Goal: Transaction & Acquisition: Obtain resource

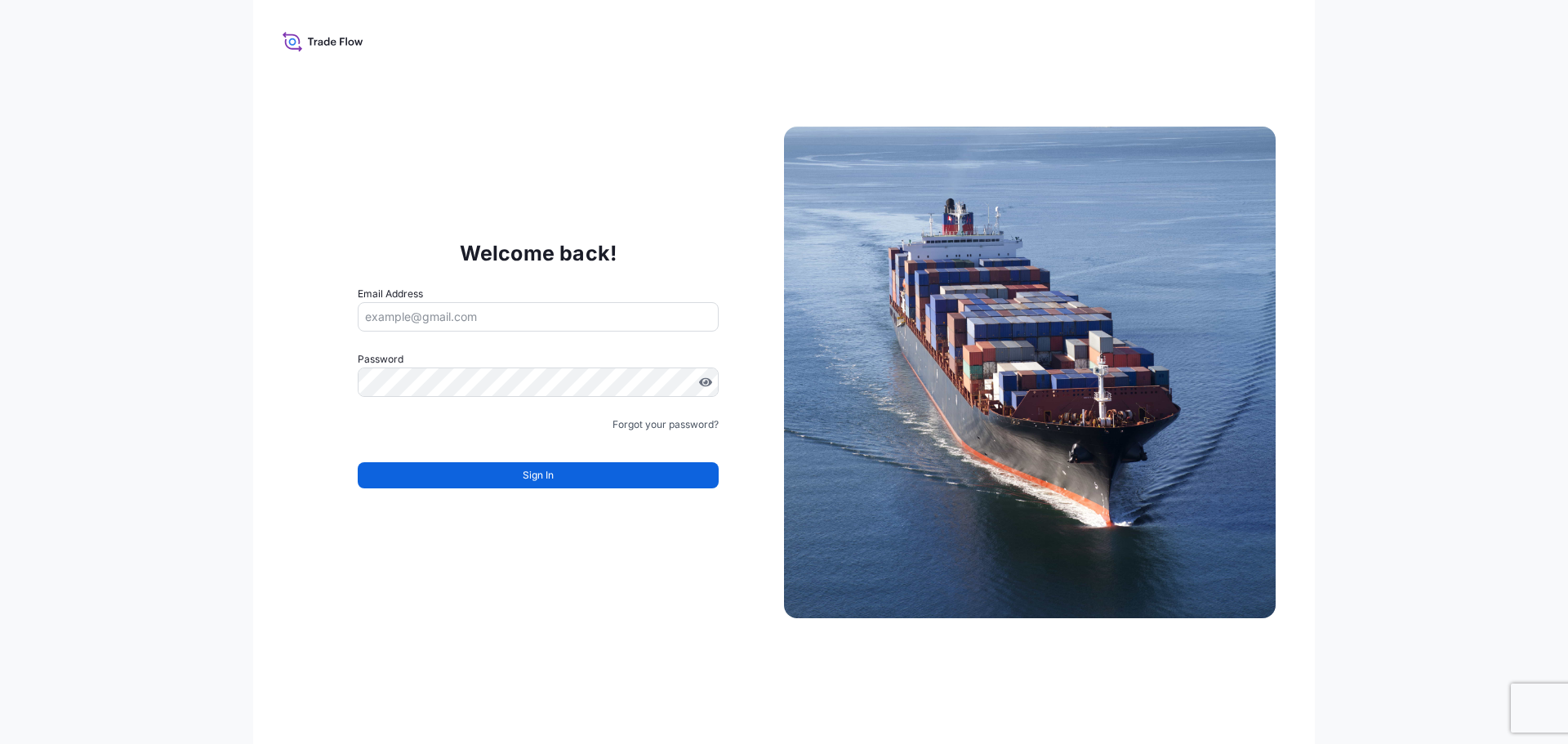
type input "[EMAIL_ADDRESS][DOMAIN_NAME]"
click at [957, 55] on div "Welcome back! Email Address [EMAIL_ADDRESS][DOMAIN_NAME] Password Must include:…" at bounding box center [784, 372] width 1062 height 744
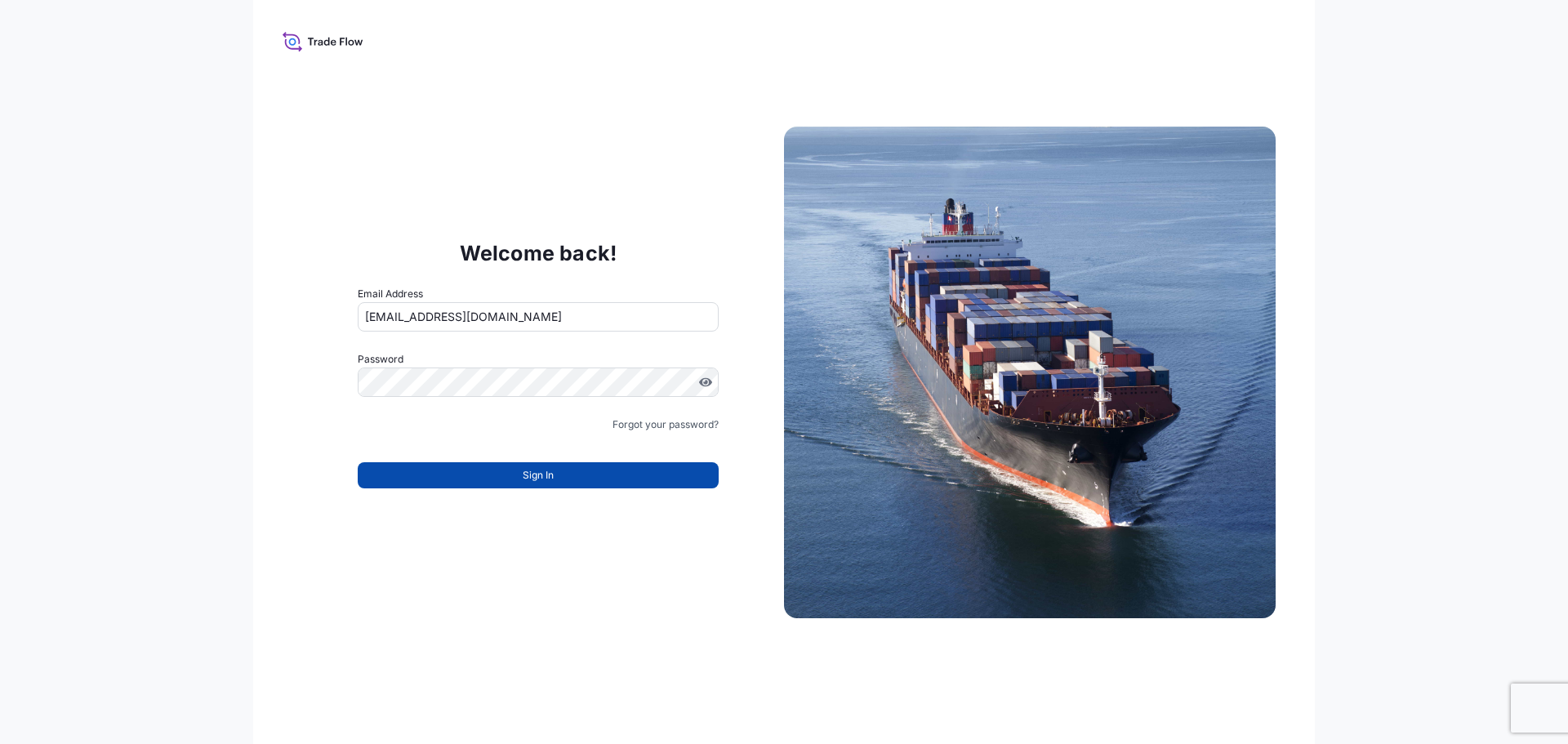
click at [514, 475] on button "Sign In" at bounding box center [538, 475] width 361 height 26
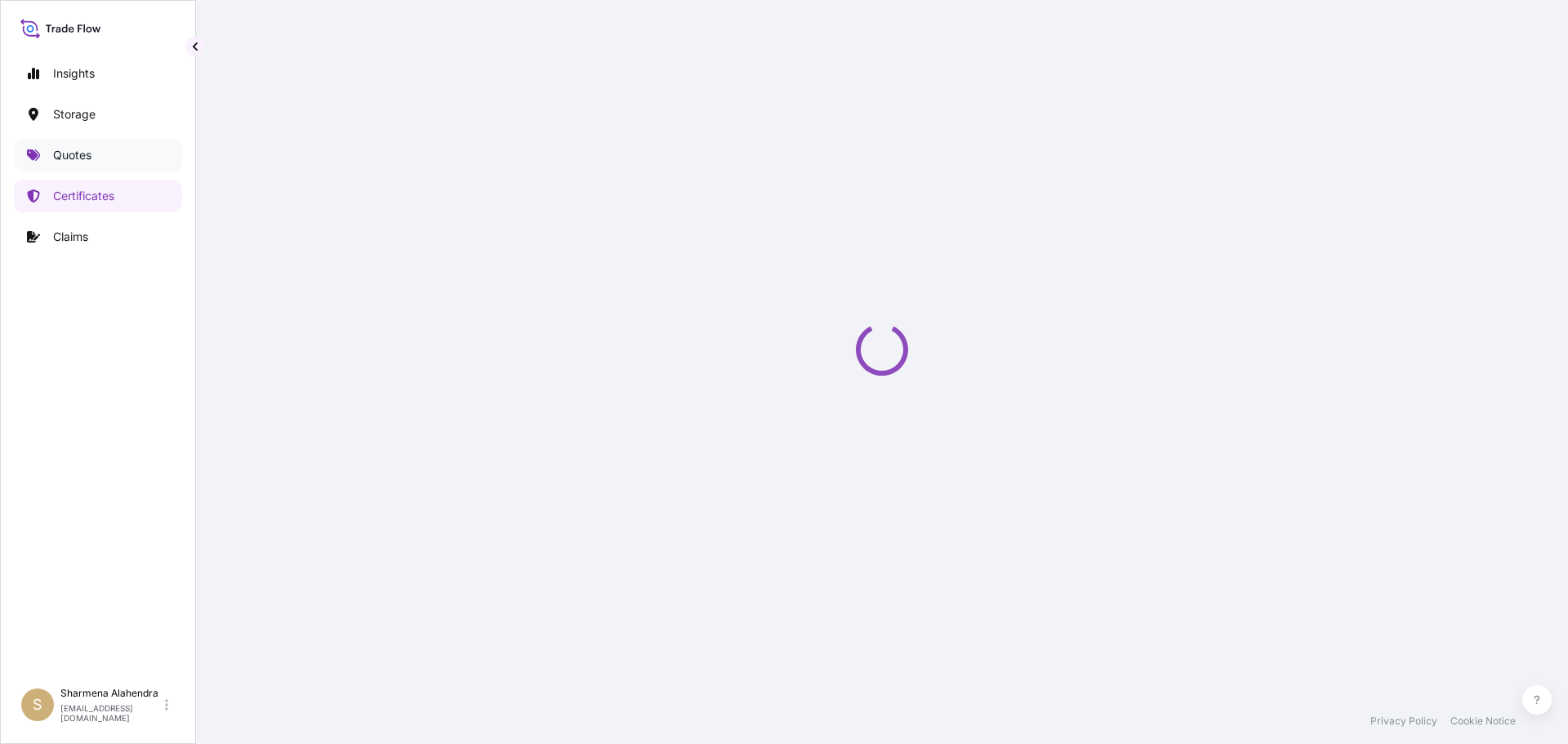
click at [60, 152] on p "Quotes" at bounding box center [72, 155] width 38 height 16
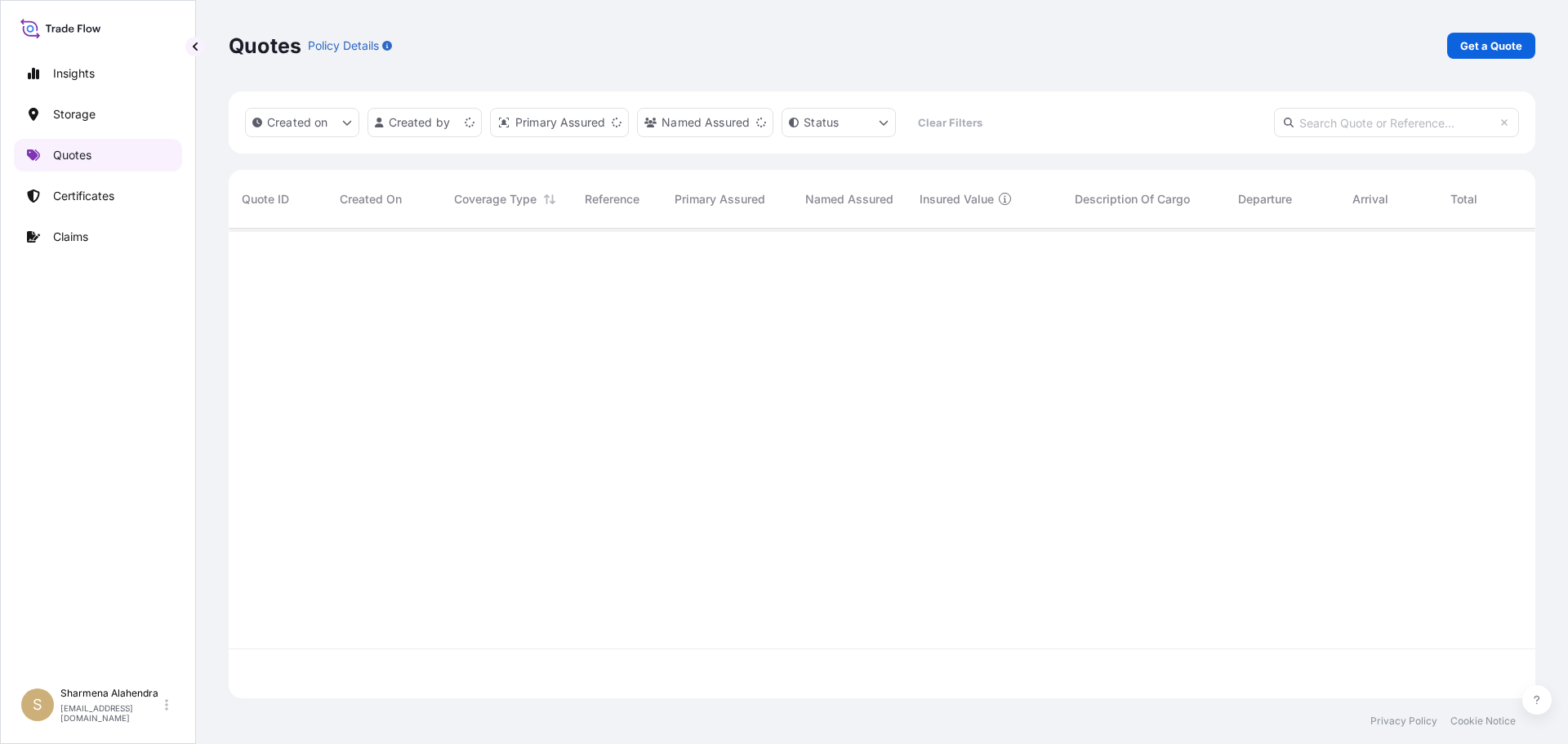
scroll to position [467, 1294]
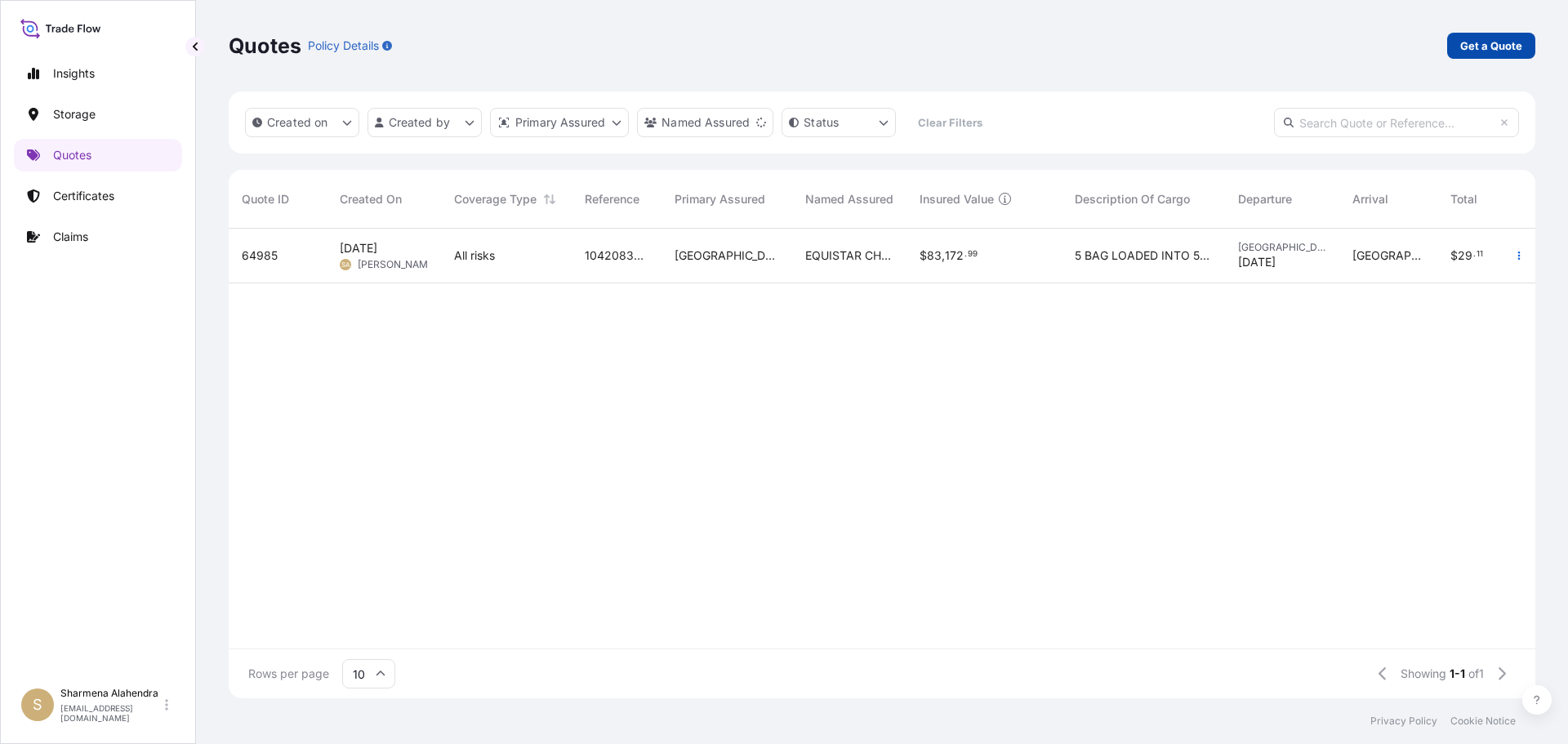
click at [1466, 43] on p "Get a Quote" at bounding box center [1491, 45] width 62 height 16
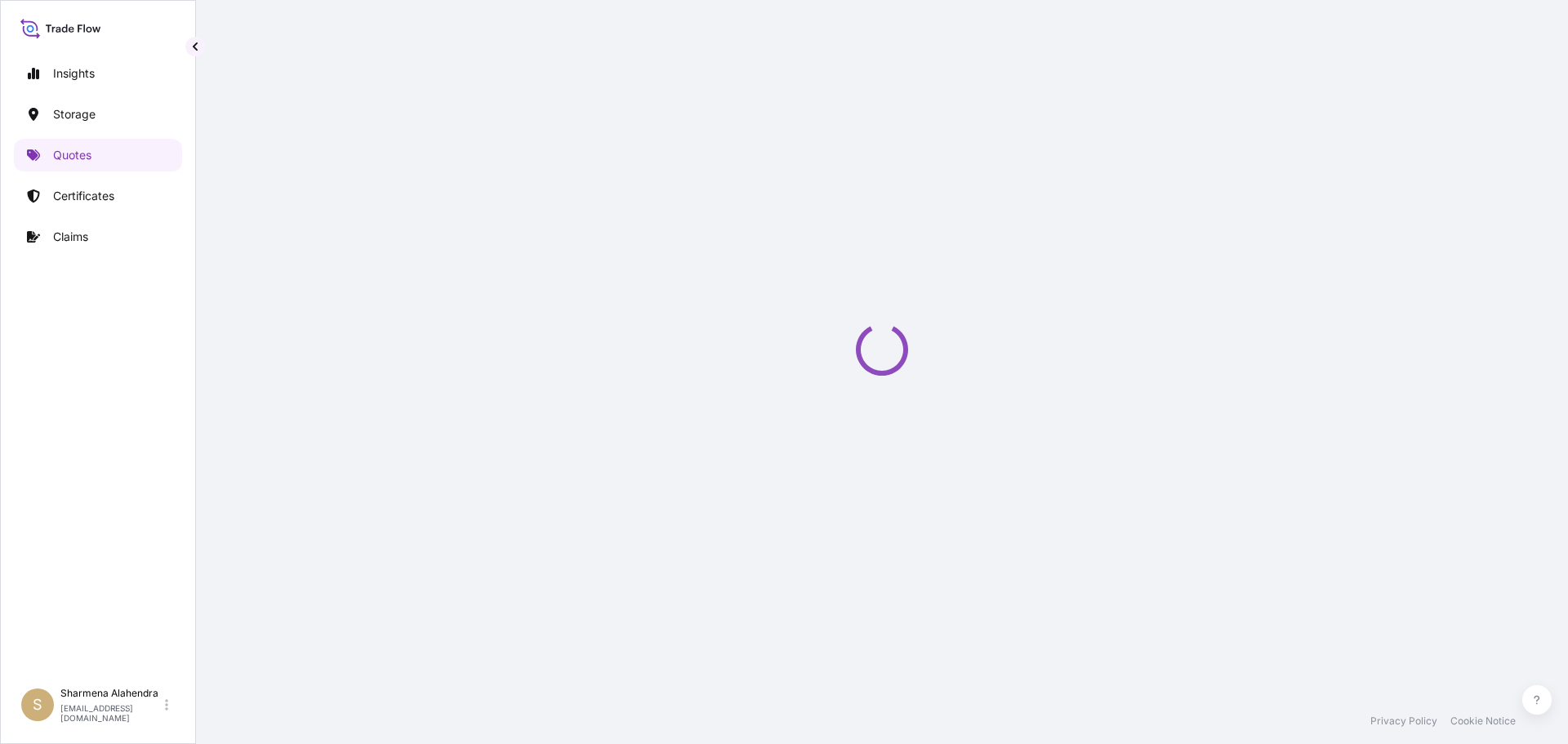
select select "Water"
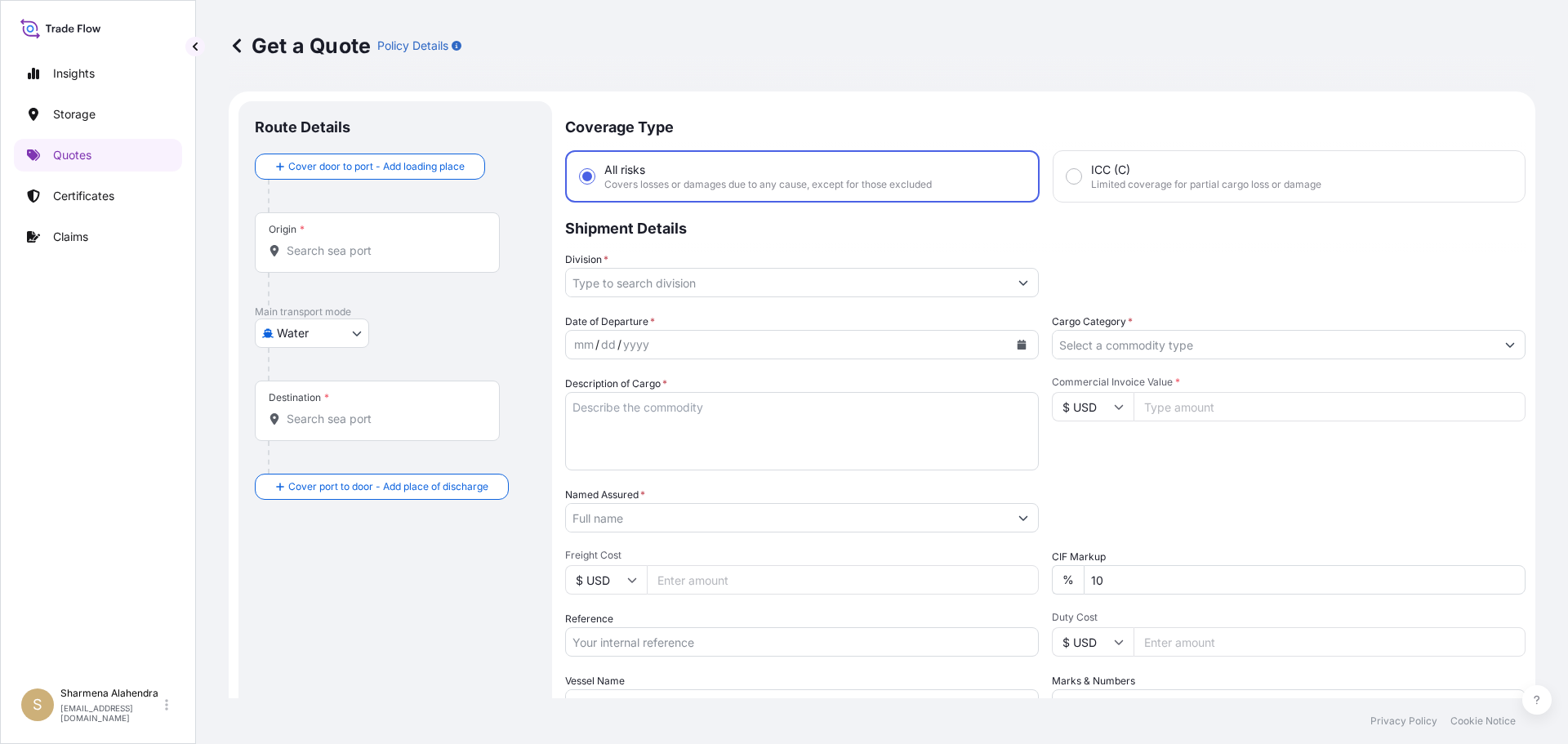
scroll to position [26, 0]
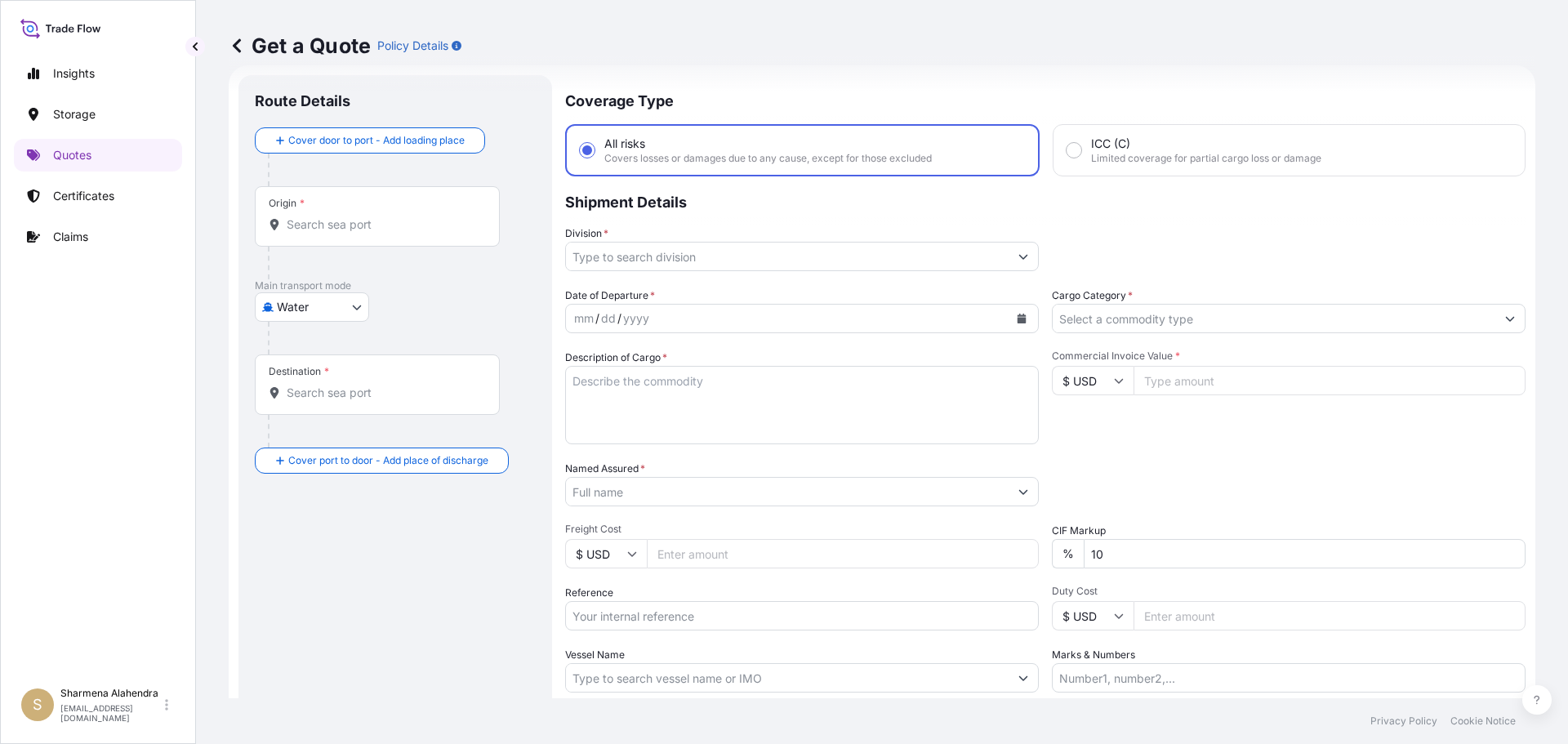
click at [330, 223] on input "Origin *" at bounding box center [382, 224] width 192 height 16
paste input "[GEOGRAPHIC_DATA], [GEOGRAPHIC_DATA]"
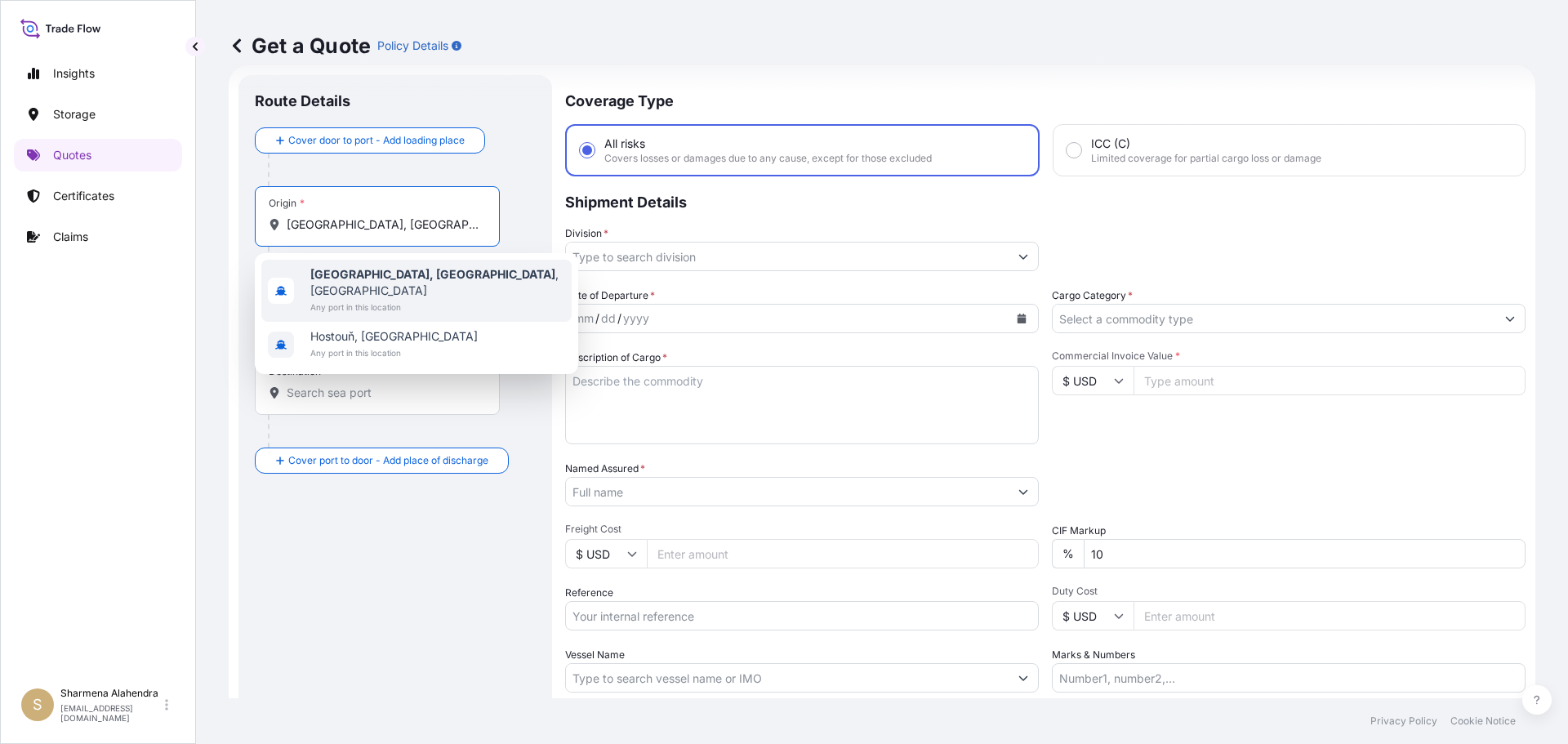
click at [346, 276] on b "[GEOGRAPHIC_DATA], [GEOGRAPHIC_DATA]" at bounding box center [432, 273] width 245 height 14
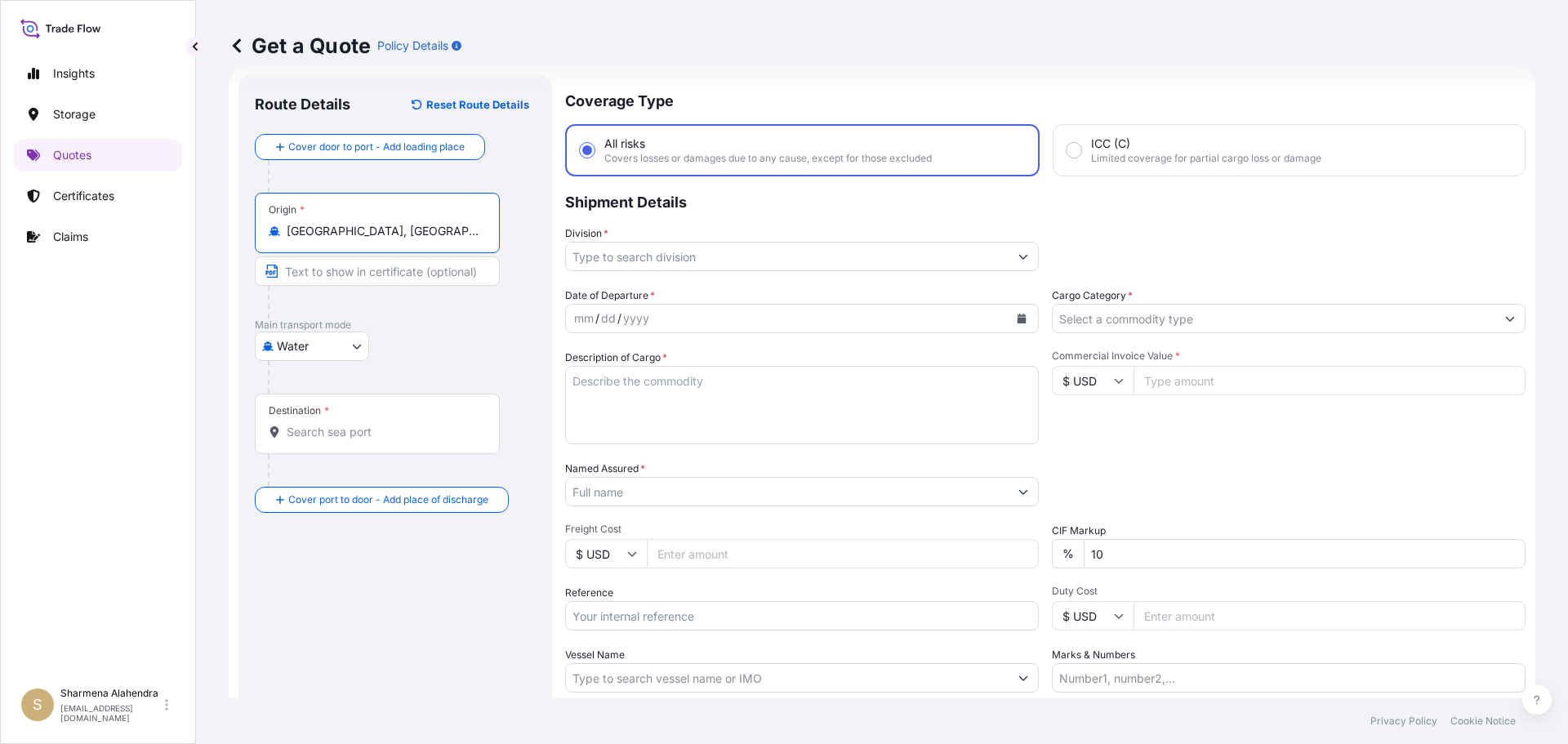
type input "[GEOGRAPHIC_DATA], [GEOGRAPHIC_DATA], [GEOGRAPHIC_DATA]"
click at [316, 432] on input "Destination *" at bounding box center [382, 431] width 192 height 16
click at [919, 84] on div "Get a Quote Policy Details" at bounding box center [882, 45] width 1306 height 91
click at [392, 426] on input "Destination * Please select a destination" at bounding box center [382, 431] width 192 height 16
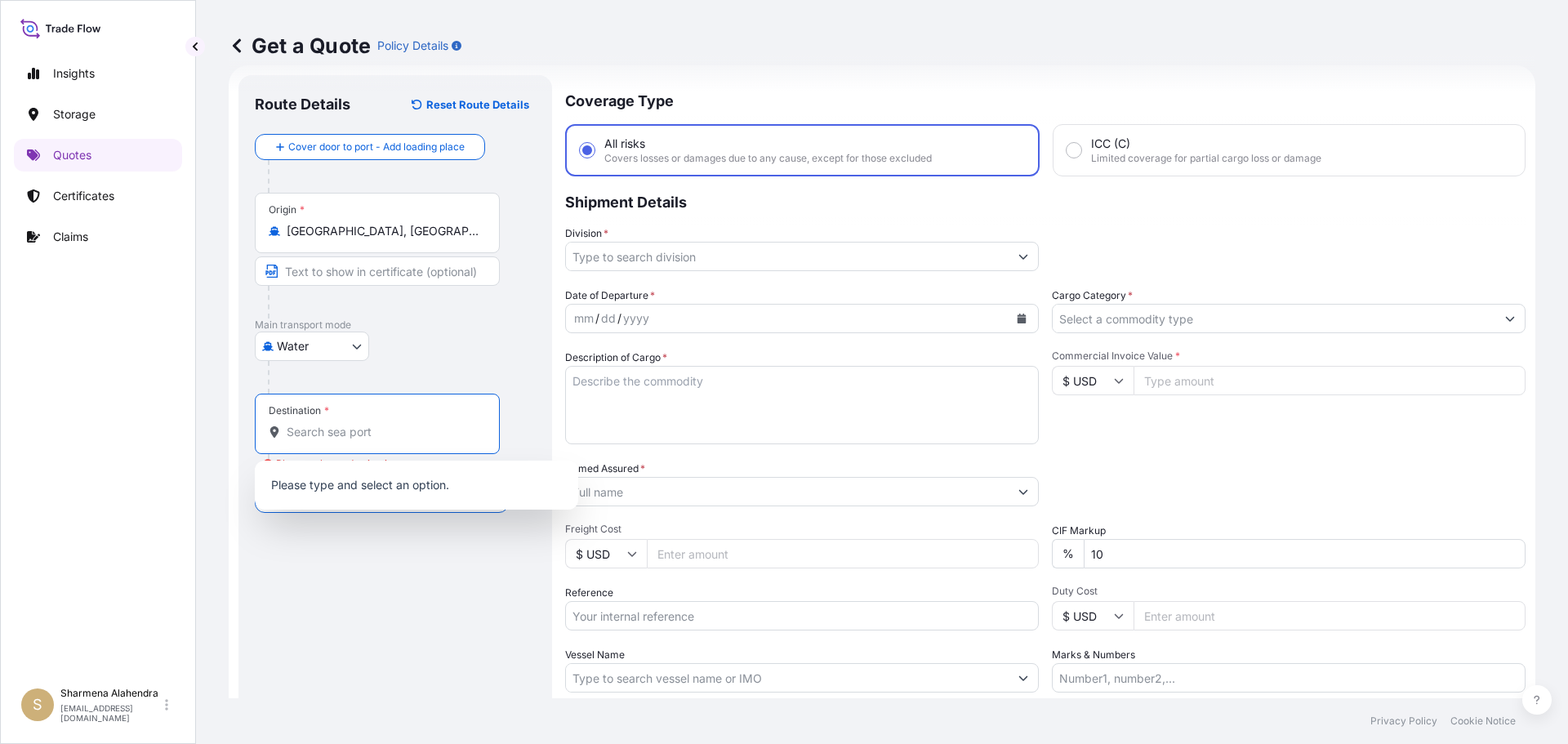
paste input "PUERTO MOIN"
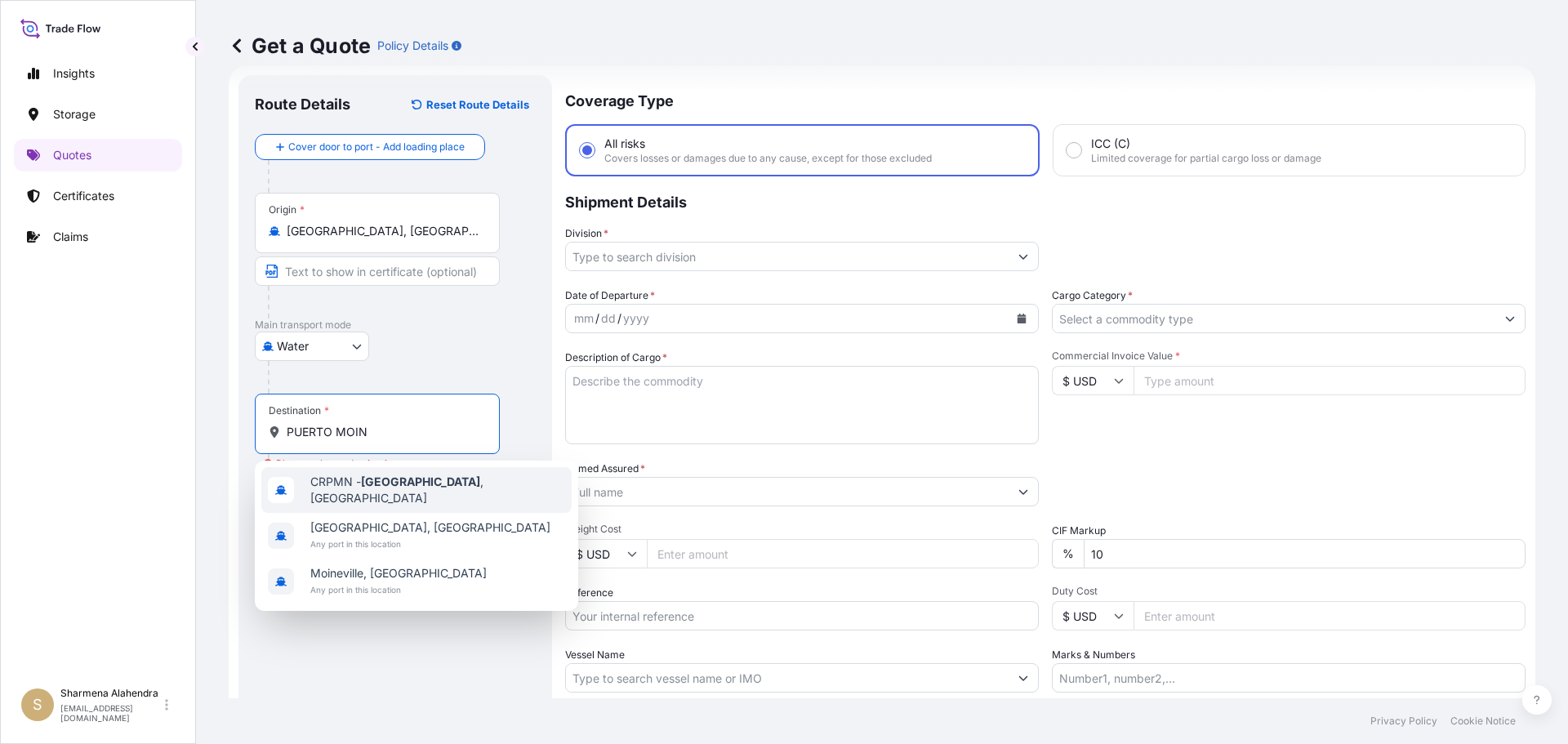
click at [336, 486] on span "CRPMN - [GEOGRAPHIC_DATA] , [GEOGRAPHIC_DATA]" at bounding box center [437, 489] width 254 height 33
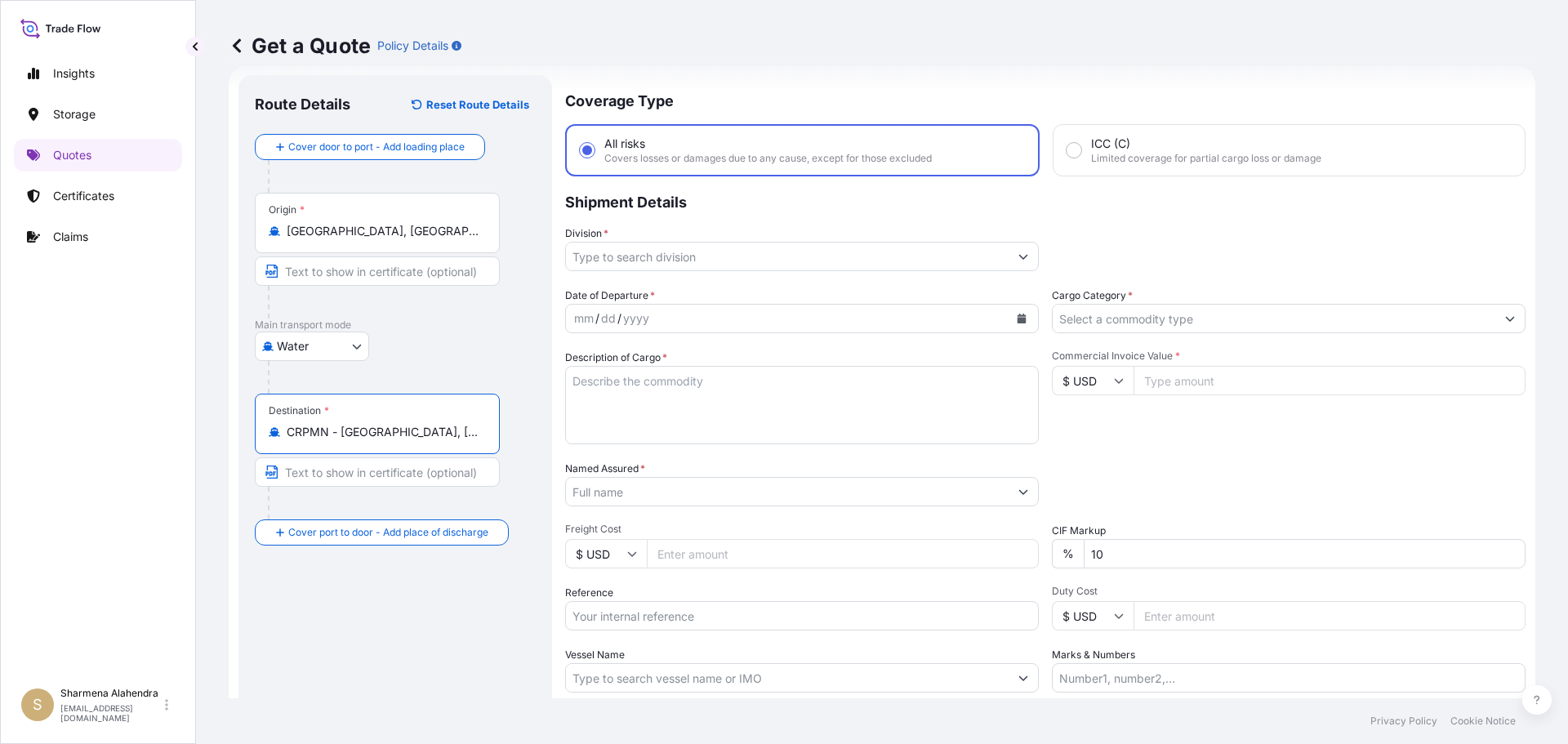
type input "CRPMN - [GEOGRAPHIC_DATA], [GEOGRAPHIC_DATA]"
click at [653, 268] on input "Division *" at bounding box center [787, 256] width 442 height 29
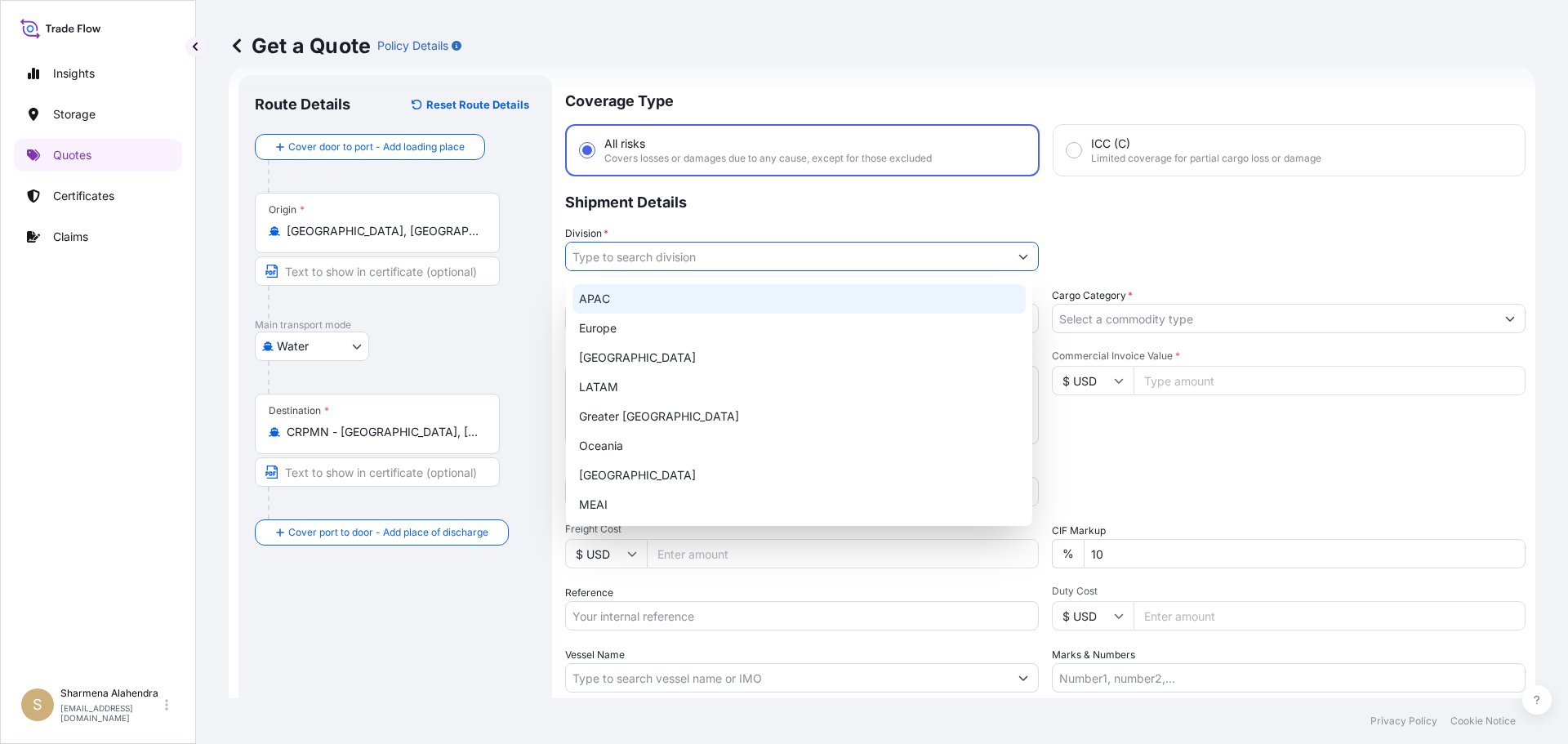
click at [596, 302] on div "APAC" at bounding box center [799, 299] width 453 height 29
click at [1018, 325] on div "Europe" at bounding box center [799, 328] width 453 height 29
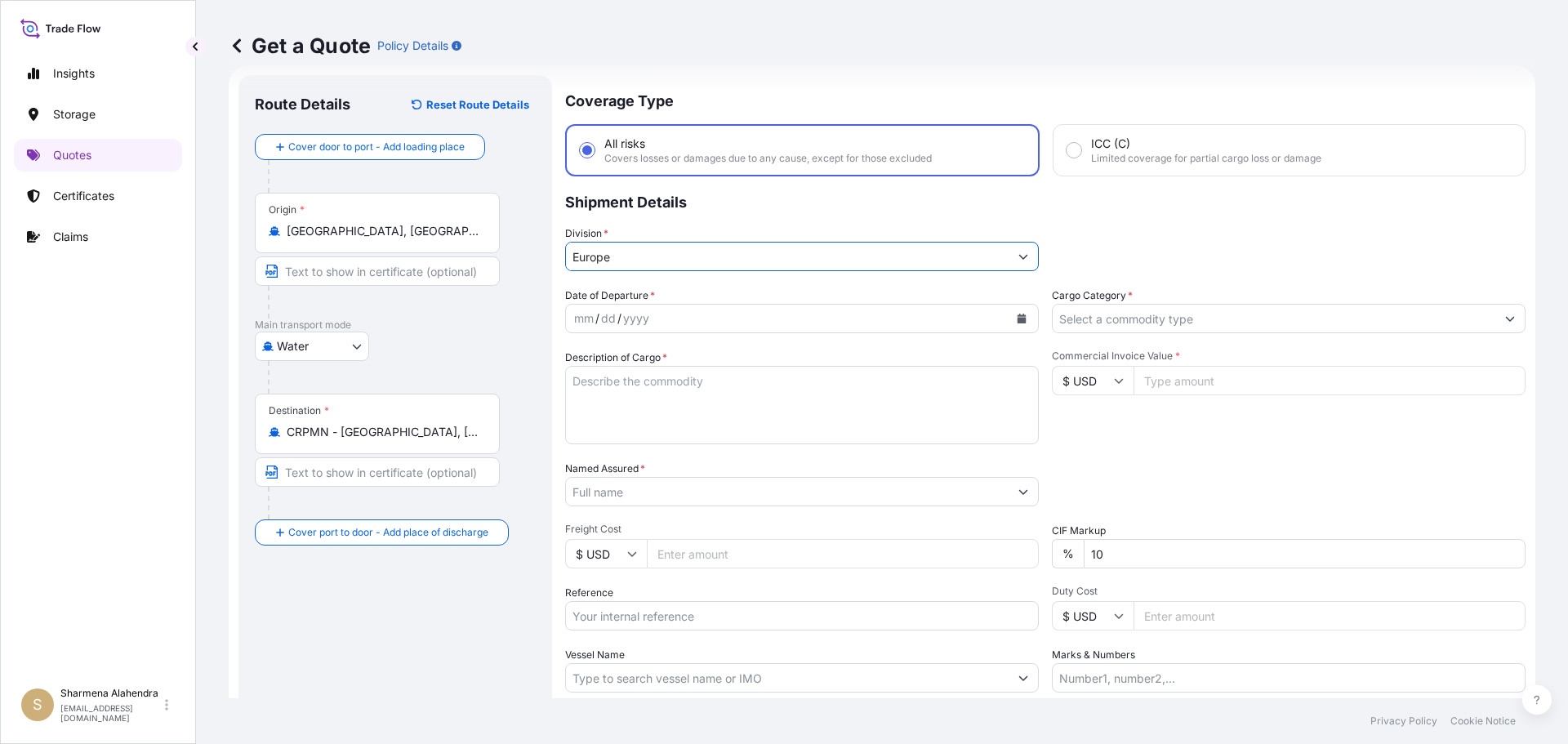
click at [1018, 318] on icon "Calendar" at bounding box center [1022, 318] width 9 height 9
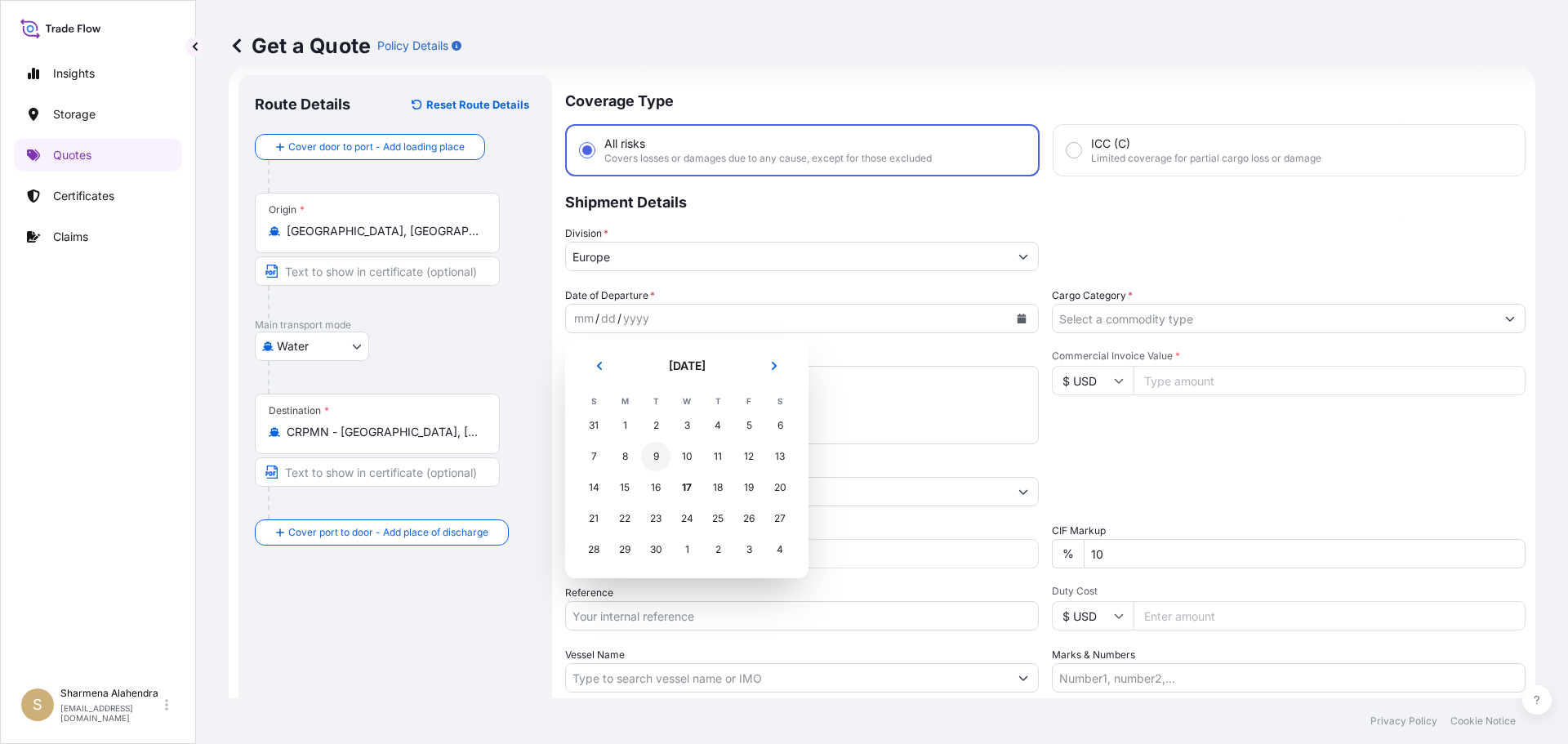
click at [656, 460] on div "9" at bounding box center [655, 456] width 29 height 29
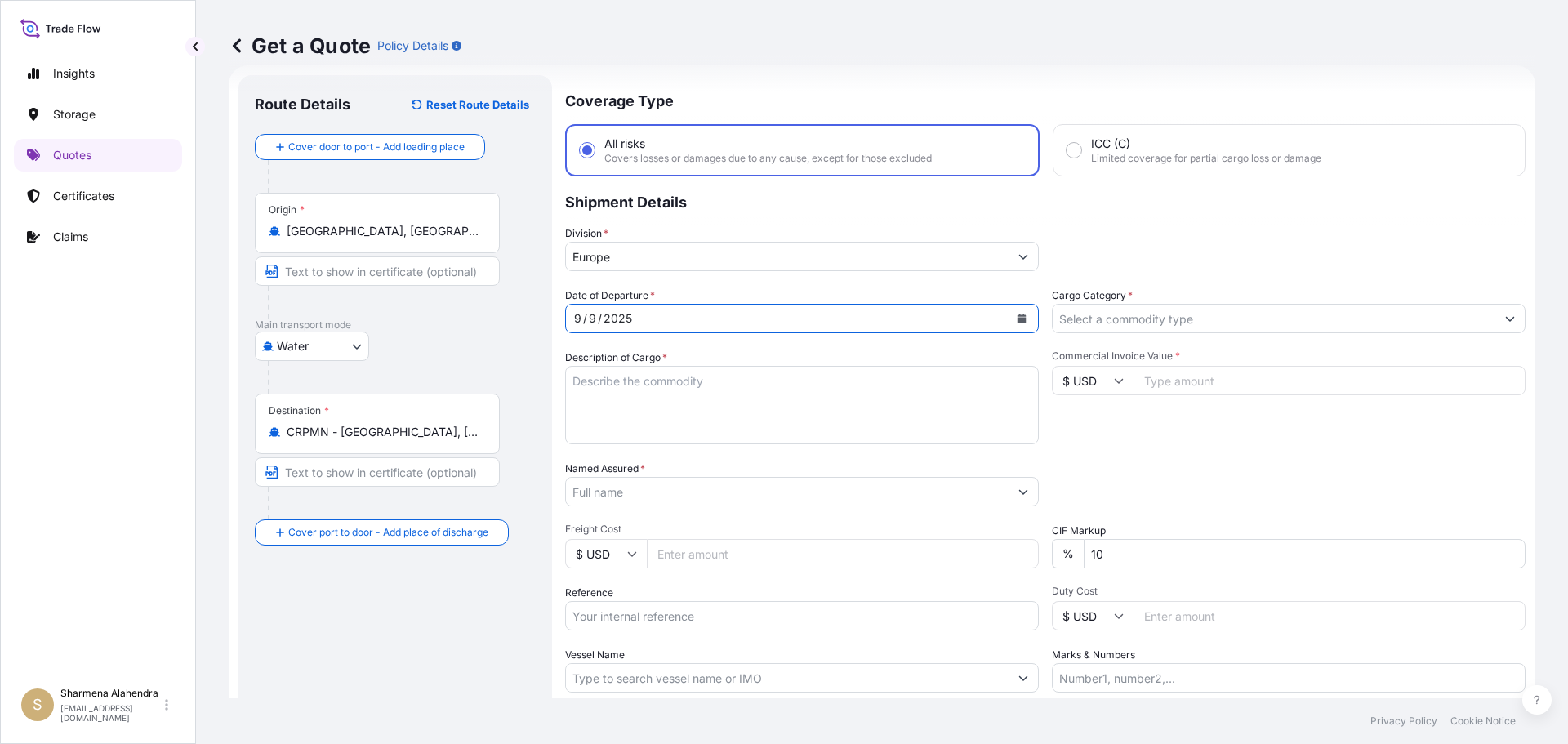
click at [617, 259] on input "Europe" at bounding box center [787, 256] width 442 height 29
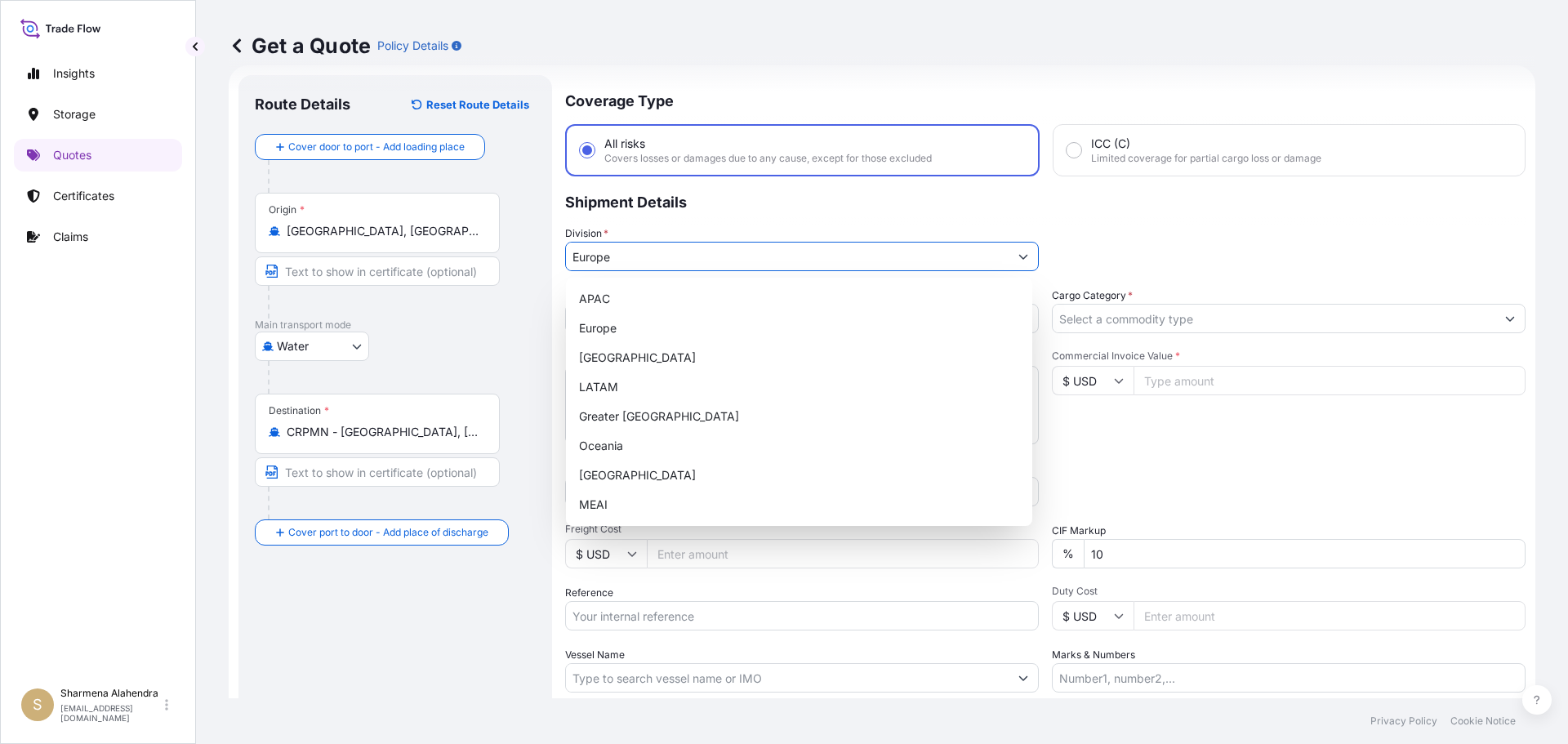
click at [607, 296] on div "APAC" at bounding box center [799, 299] width 453 height 29
type input "APAC"
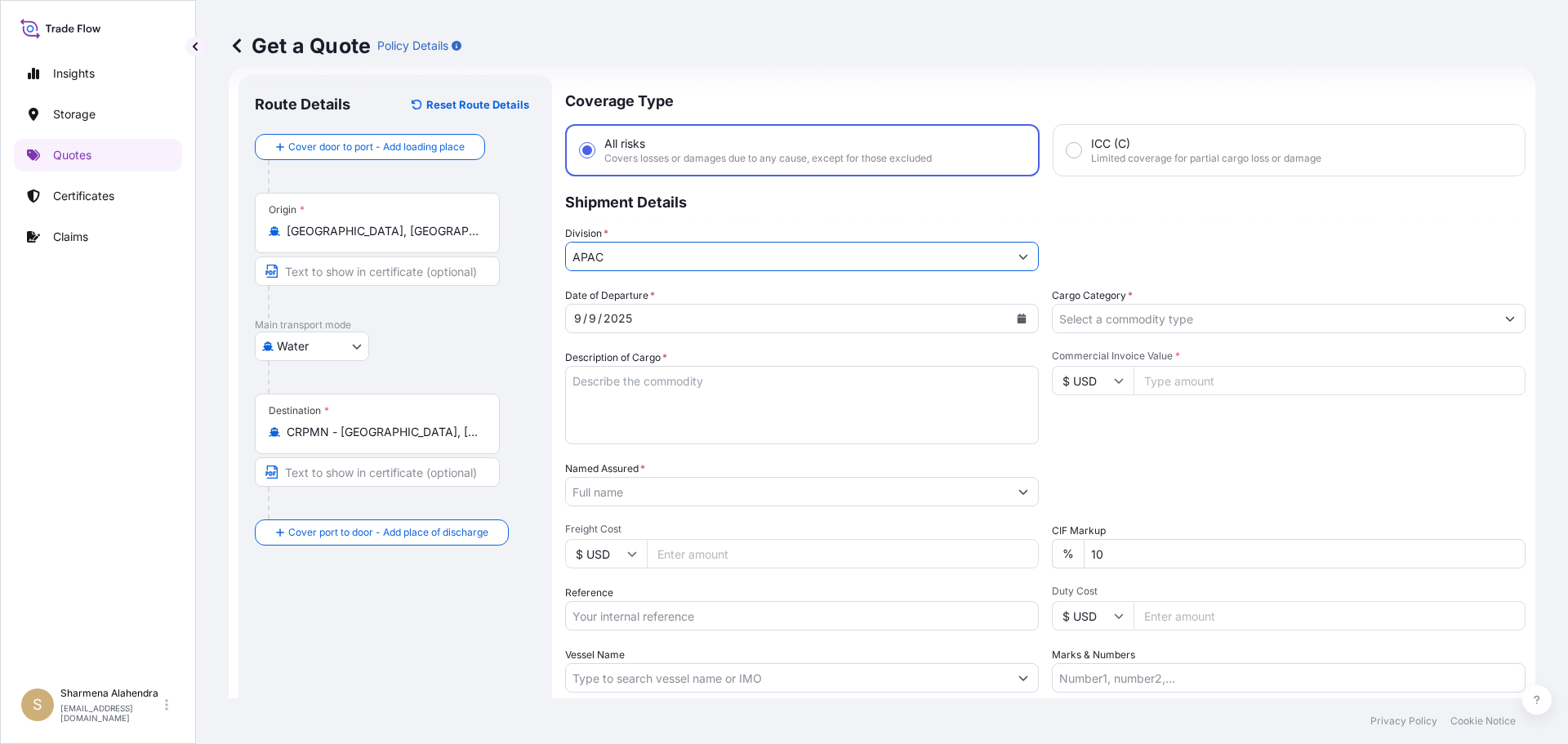
click at [647, 419] on textarea "Description of Cargo *" at bounding box center [802, 405] width 473 height 78
click at [841, 389] on textarea "Description of Cargo *" at bounding box center [802, 405] width 473 height 78
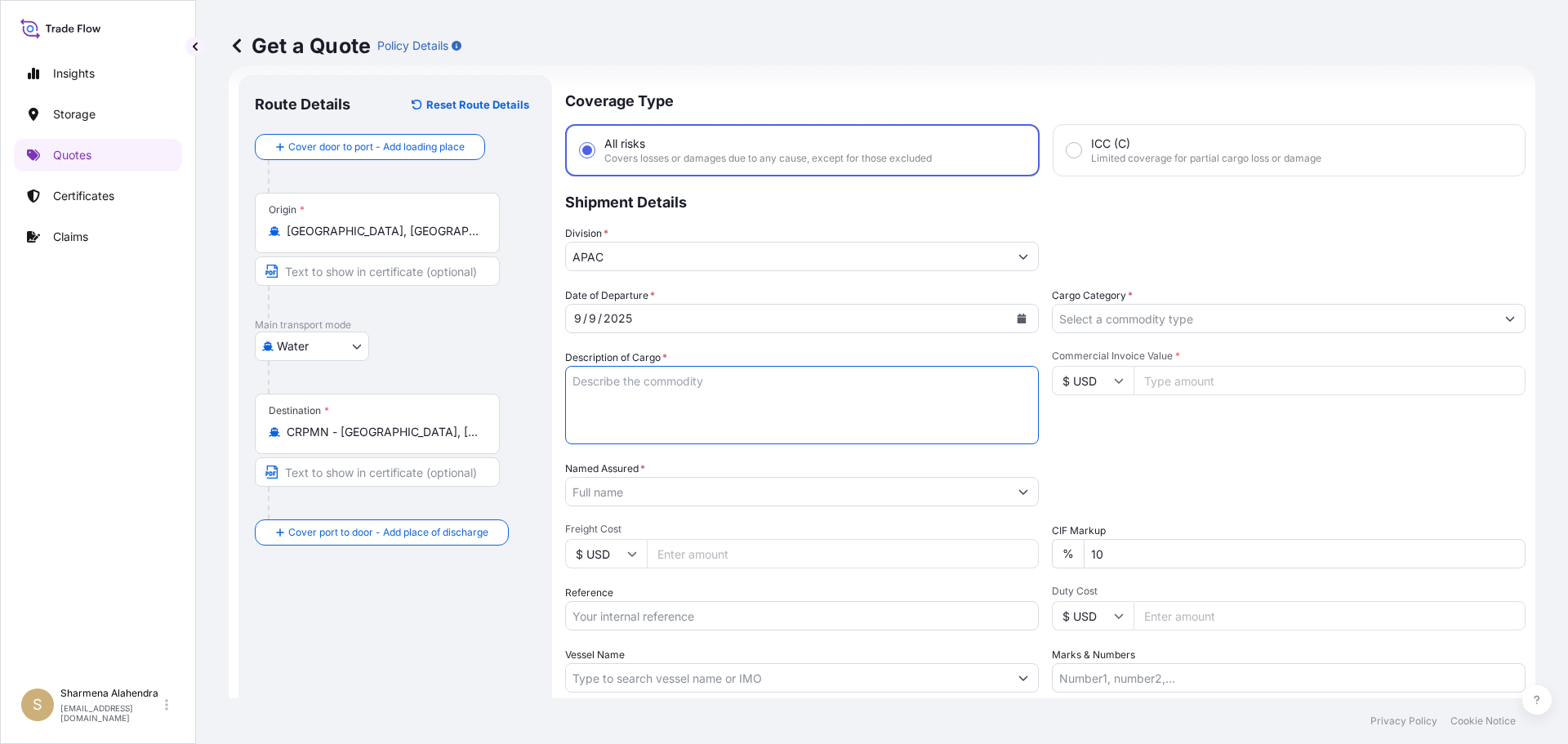
paste textarea "BAGS LOADED INTO 1 40' CONTAINER(S) PETROTHENE NA305212, BG25HT"
click at [574, 381] on textarea "BAGS LOADED INTO 1 40' CONTAINER(S) PETROTHENE NA305212, BG25HT" at bounding box center [802, 405] width 473 height 78
type textarea "935 BAGS LOADED INTO 1 40' CONTAINER(S) PETROTHENE NA305212, BG25HT"
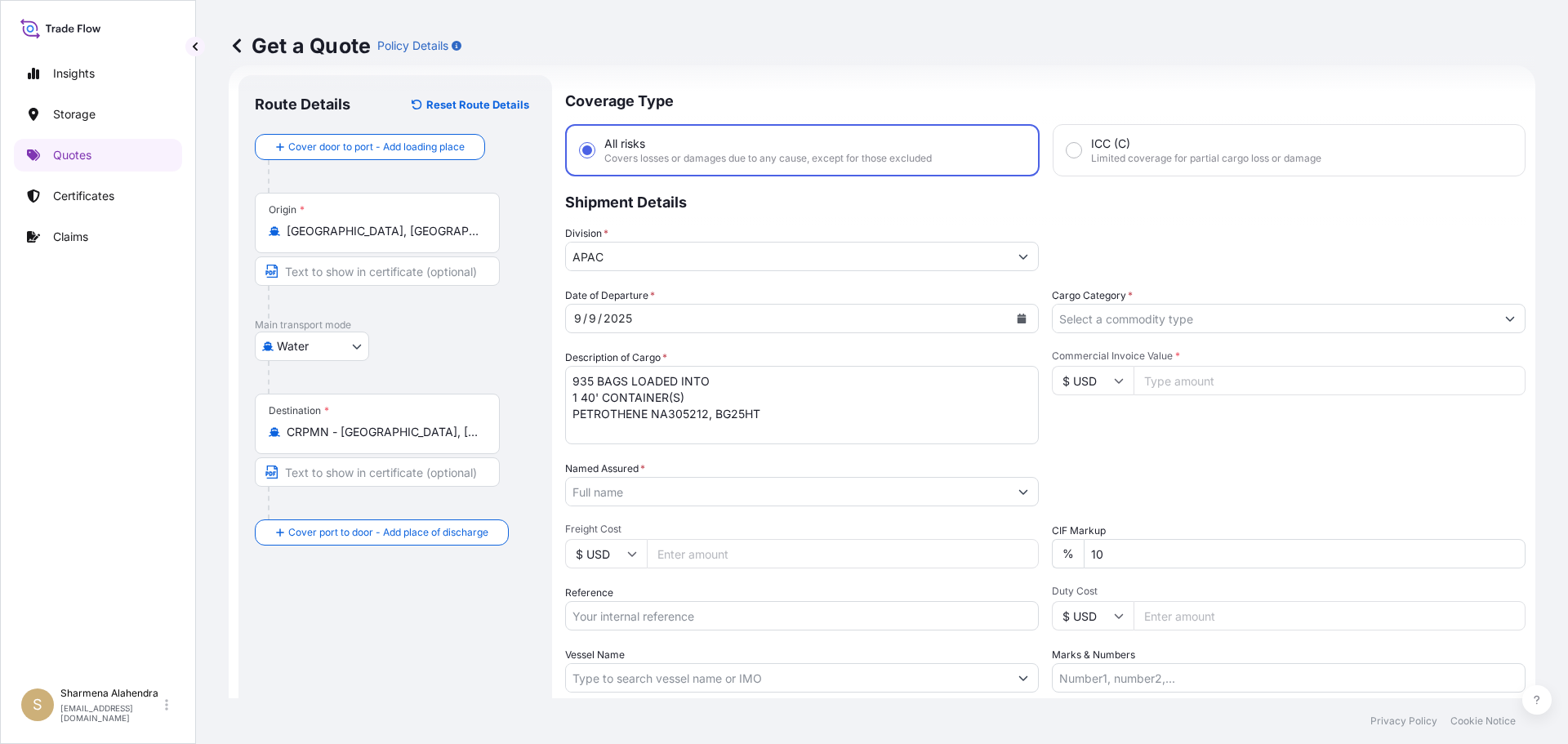
click at [864, 494] on input "Named Assured *" at bounding box center [787, 491] width 442 height 29
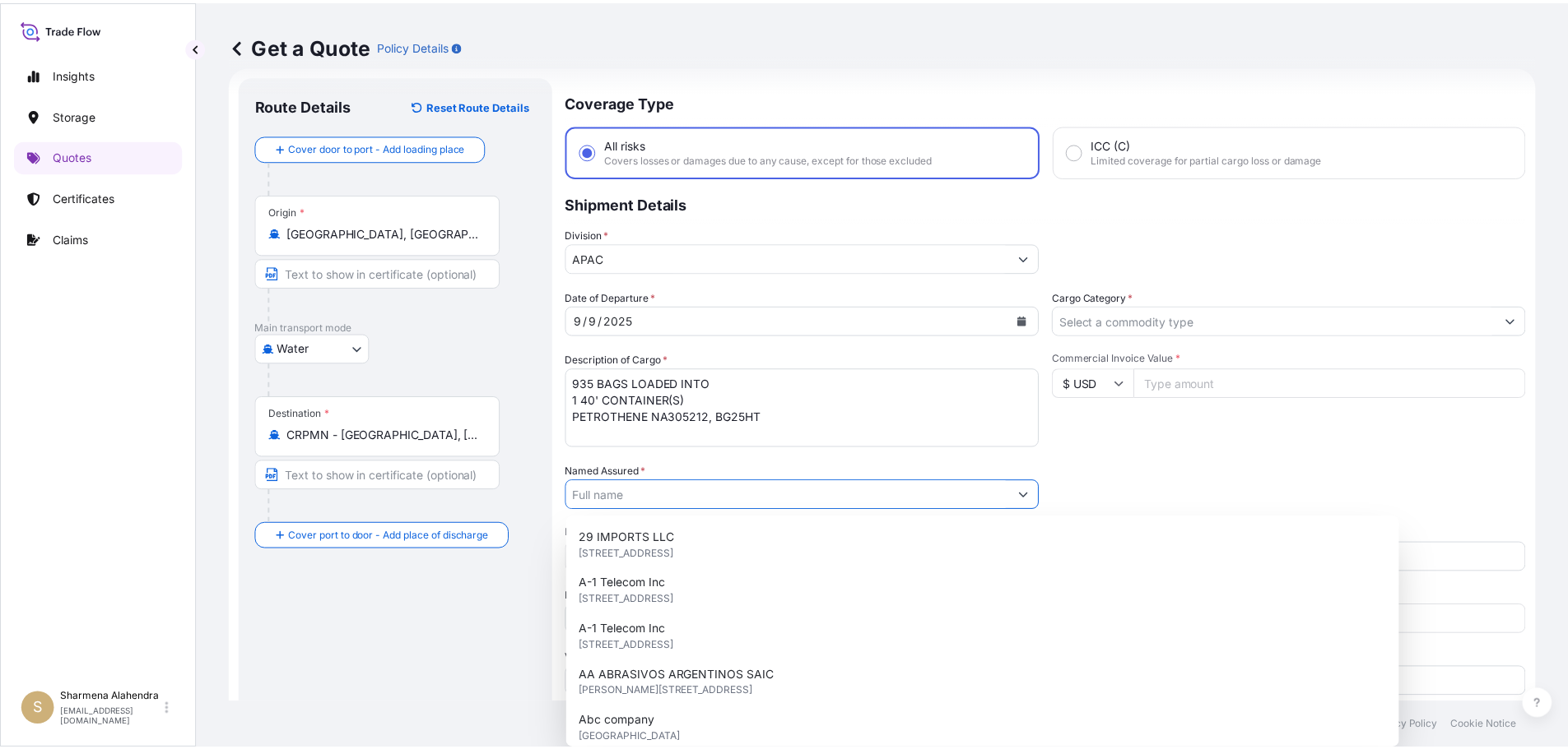
paste input "EQUISTAR CHEMICALS, LP"
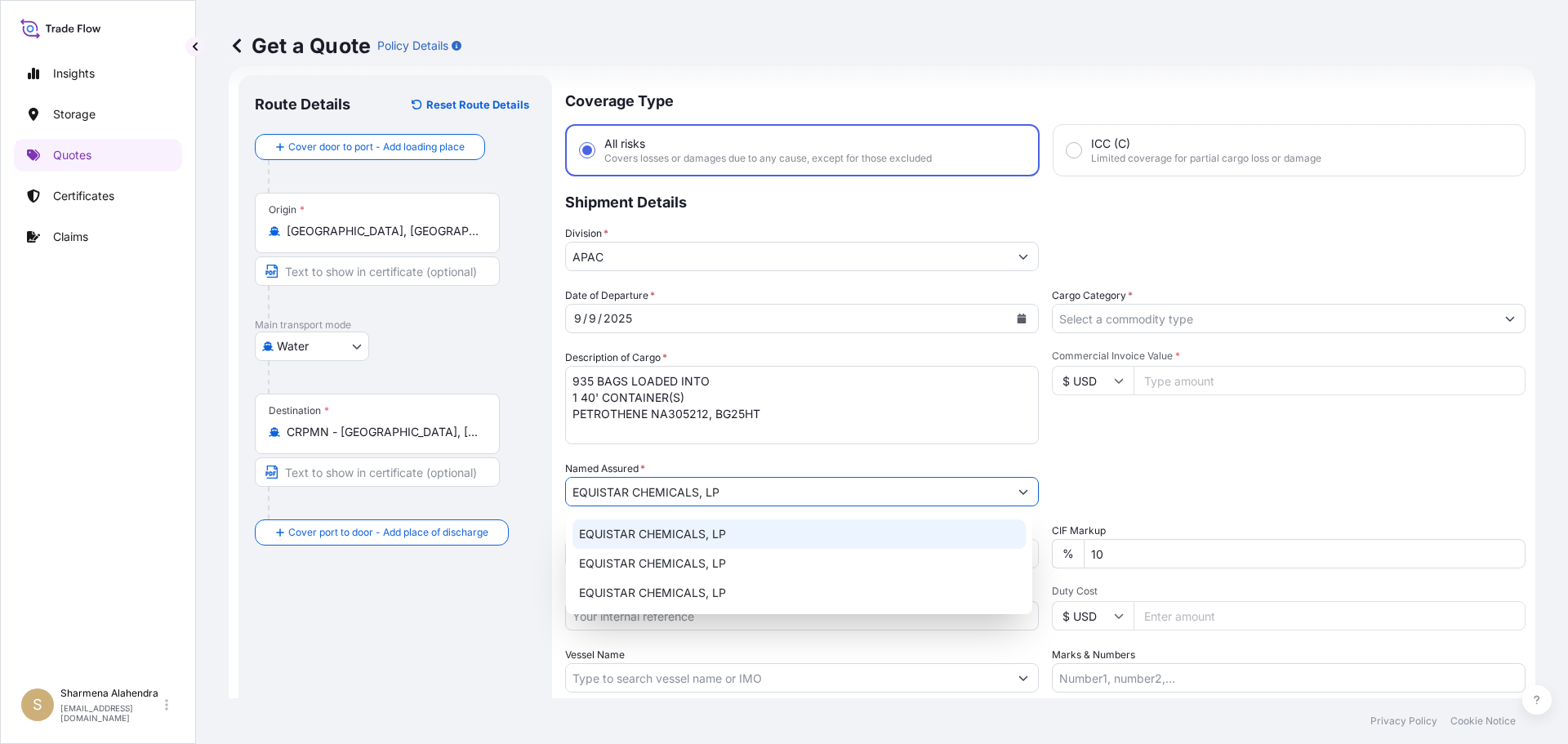
click at [646, 541] on span "EQUISTAR CHEMICALS, LP" at bounding box center [653, 534] width 147 height 16
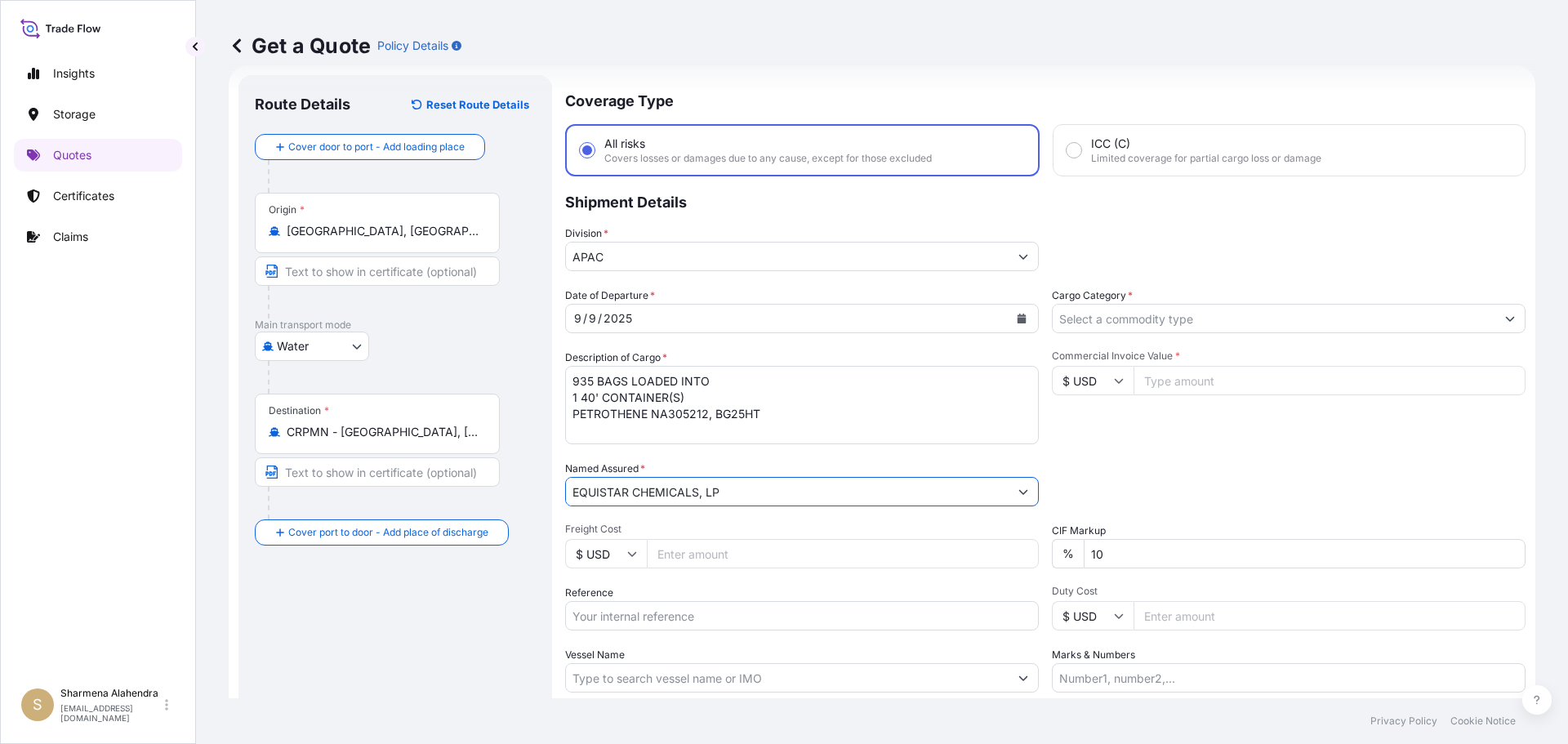
type input "EQUISTAR CHEMICALS, LP"
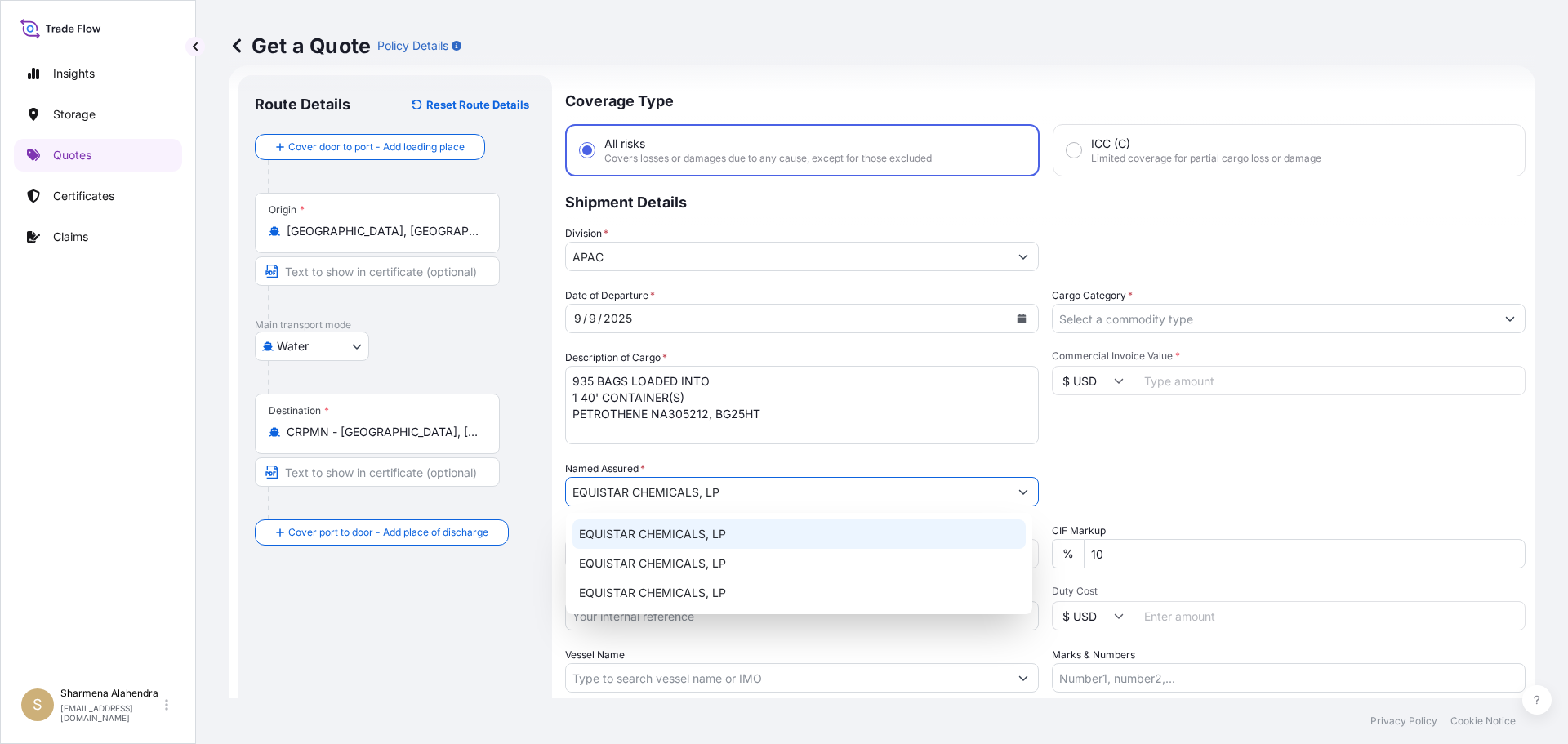
click at [669, 528] on span "EQUISTAR CHEMICALS, LP" at bounding box center [653, 534] width 147 height 16
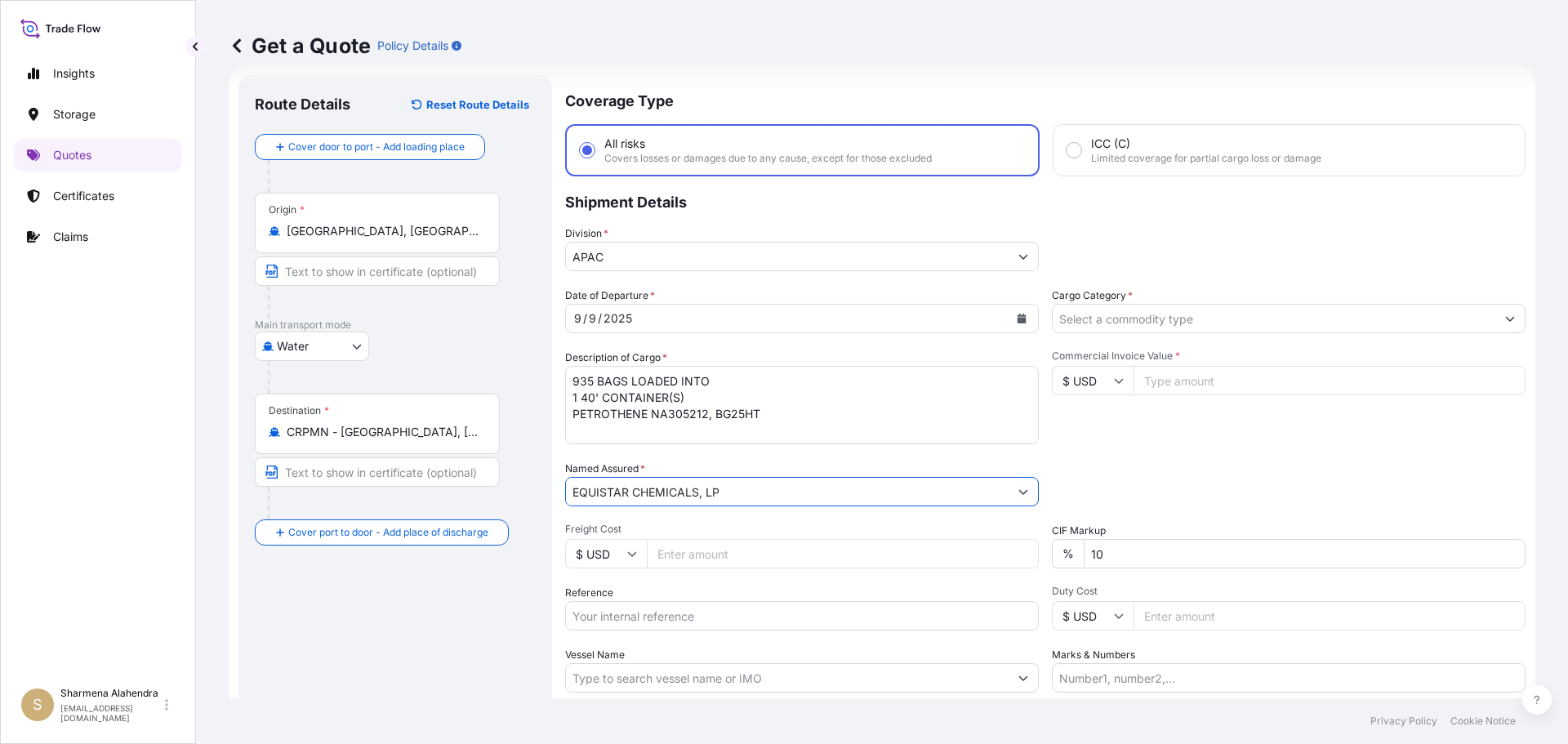
click at [662, 613] on input "Reference" at bounding box center [802, 615] width 473 height 29
paste input "10420856341"
paste input "5013198178"
type input "10420856341/5013198178"
click at [715, 672] on input "Vessel Name" at bounding box center [787, 677] width 442 height 29
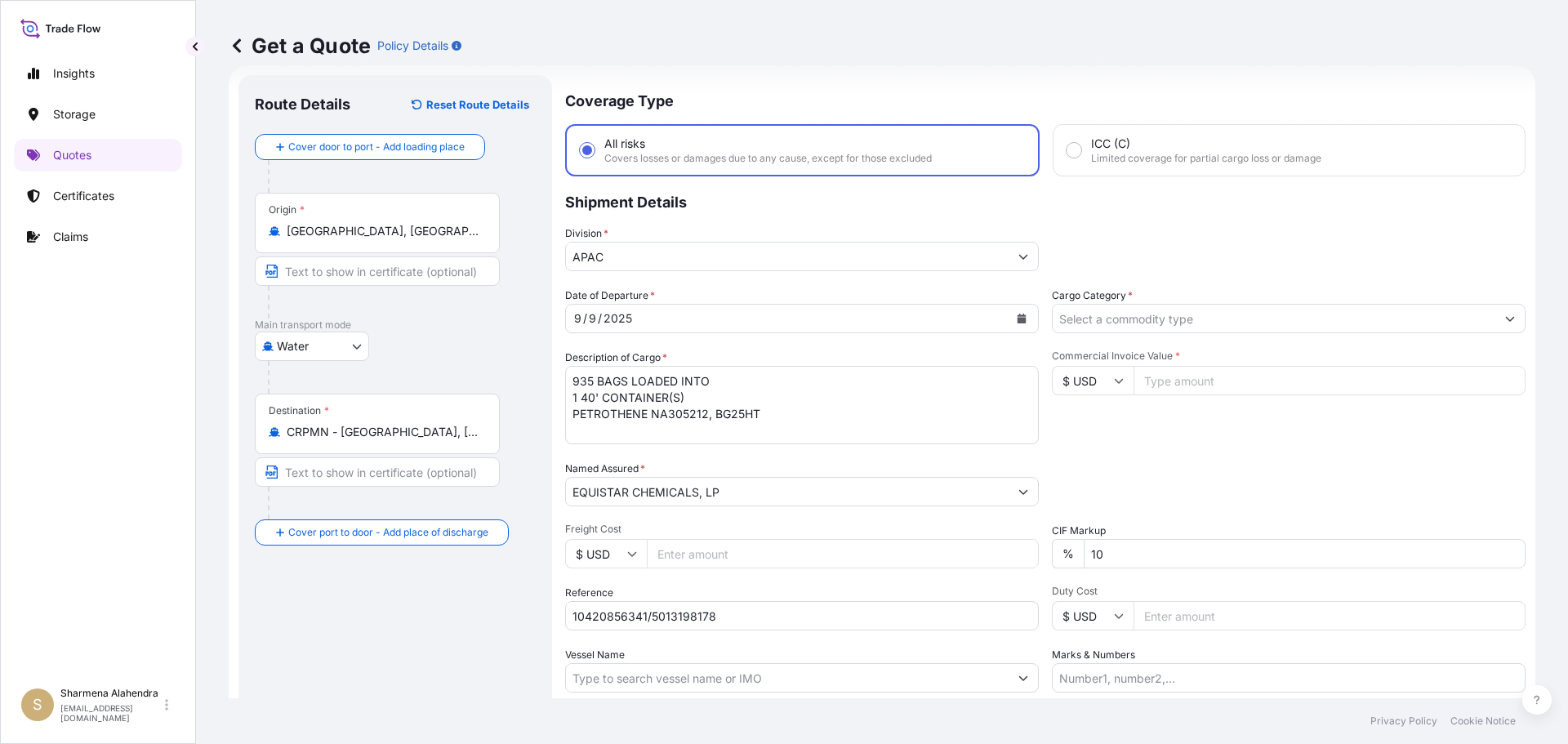
click at [820, 682] on input "Vessel Name" at bounding box center [787, 677] width 442 height 29
paste input "ENSENADA"
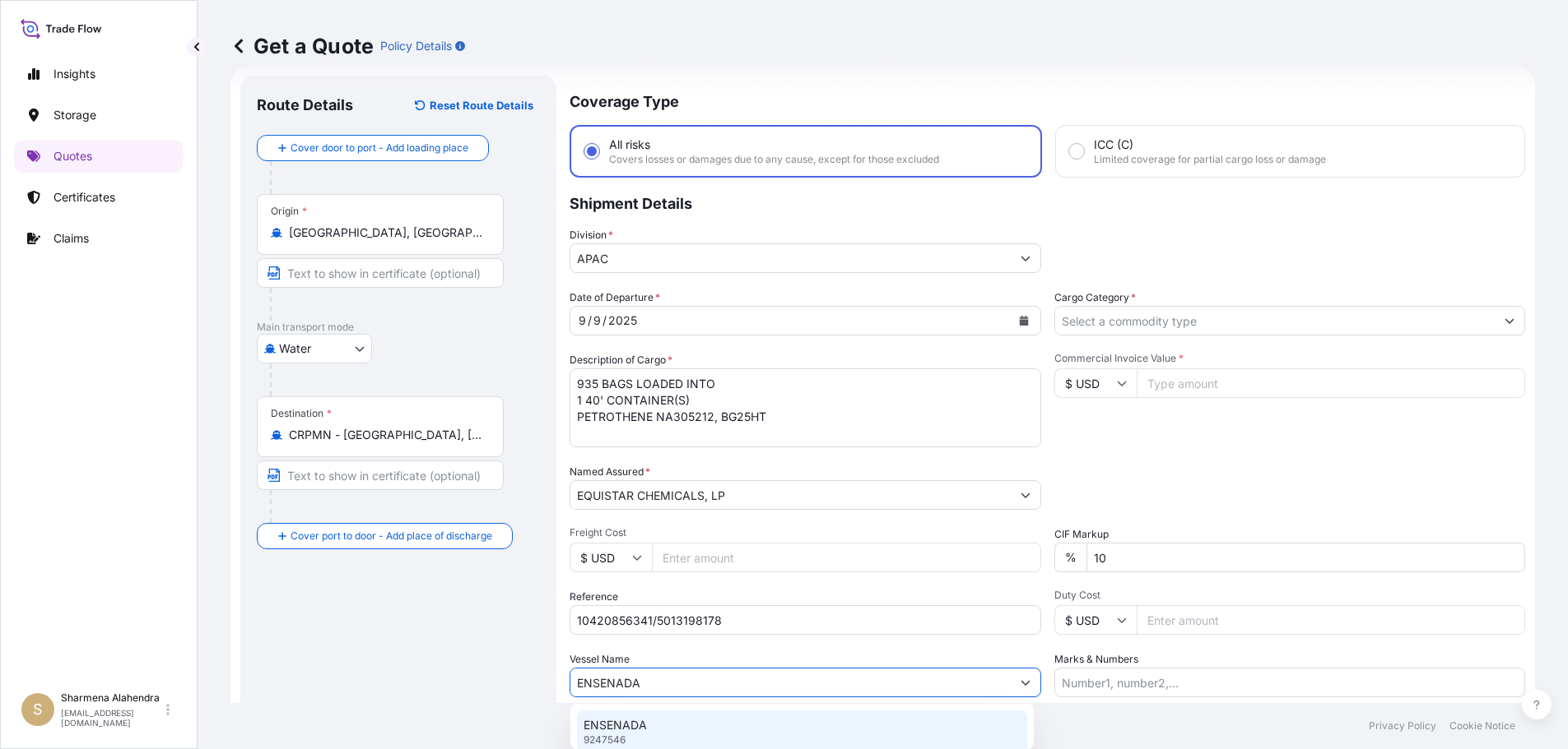
click at [647, 733] on div "ENSENADA 9247546" at bounding box center [802, 731] width 450 height 43
type input "ENSENADA"
click at [1140, 326] on input "Cargo Category *" at bounding box center [1283, 321] width 446 height 29
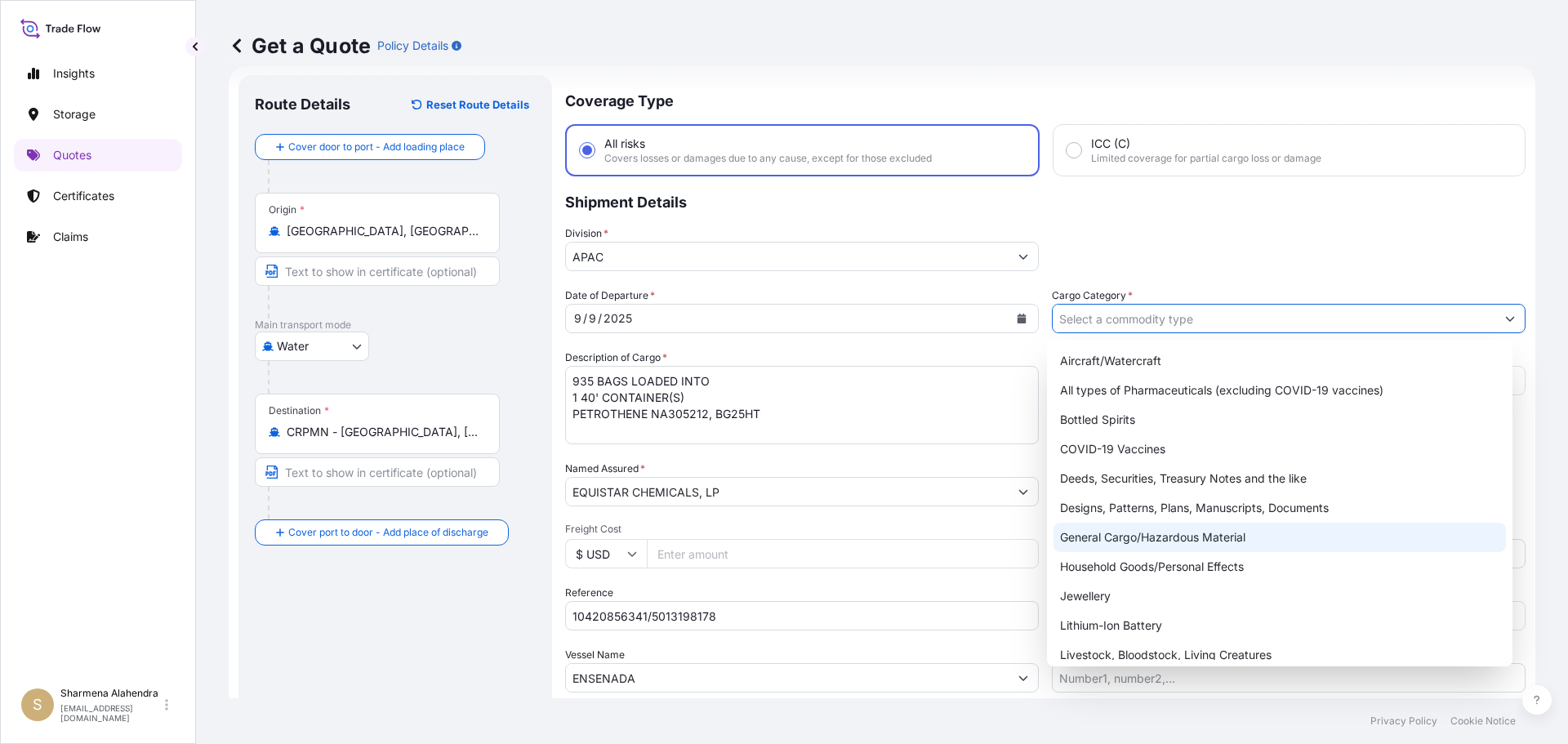
click at [1082, 537] on div "General Cargo/Hazardous Material" at bounding box center [1280, 537] width 453 height 29
type input "General Cargo/Hazardous Material"
click at [1100, 538] on div "General Cargo/Hazardous Material" at bounding box center [1280, 537] width 453 height 29
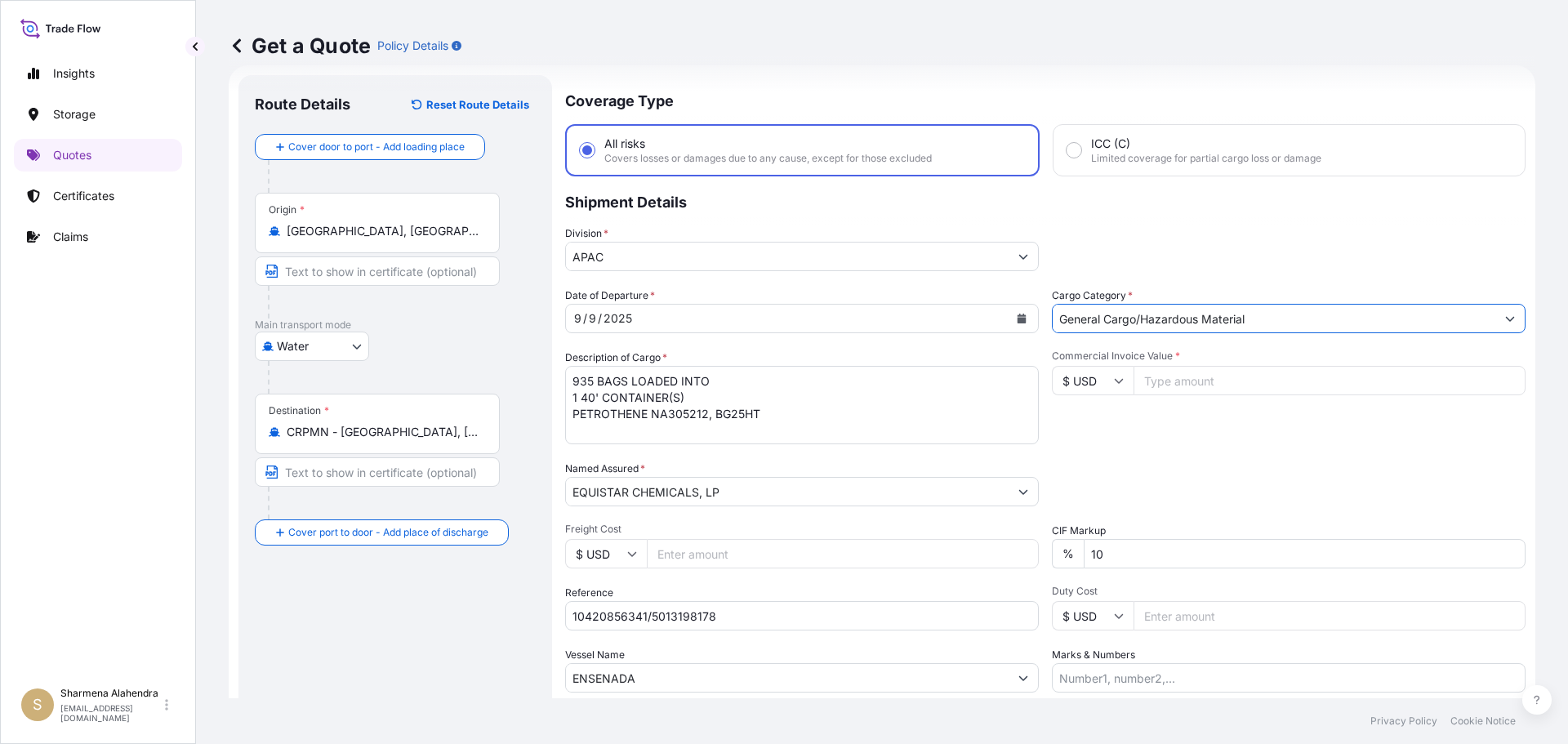
click at [1171, 381] on input "Commercial Invoice Value *" at bounding box center [1329, 380] width 392 height 29
paste input "23693.75"
type input "23693.75"
click at [1222, 460] on div "Date of Departure * [DATE] Cargo Category * General Cargo/Hazardous Material De…" at bounding box center [1045, 489] width 961 height 405
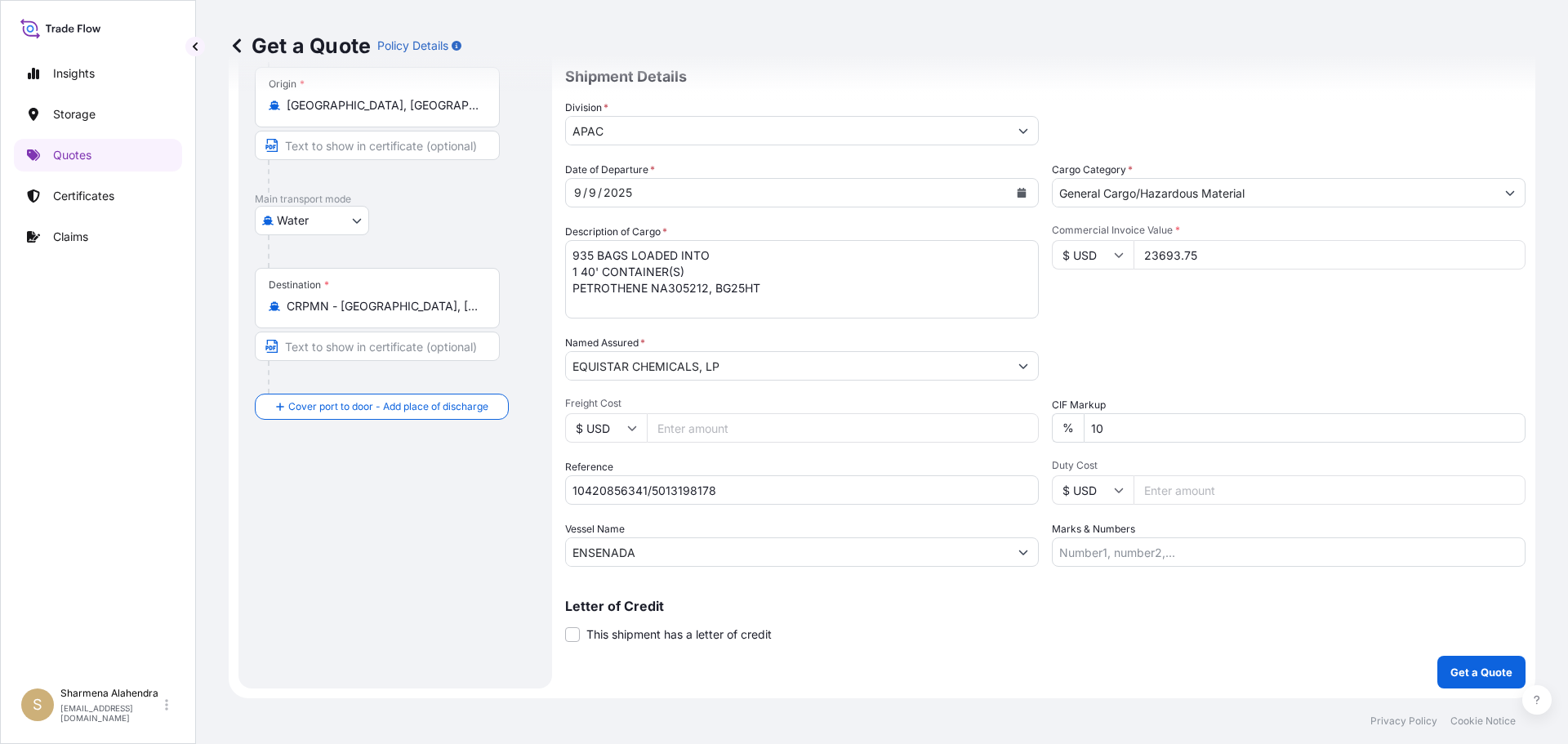
click at [1044, 646] on div "Coverage Type All risks Covers losses or damages due to any cause, except for t…" at bounding box center [1045, 318] width 961 height 739
click at [1491, 669] on p "Get a Quote" at bounding box center [1482, 672] width 62 height 16
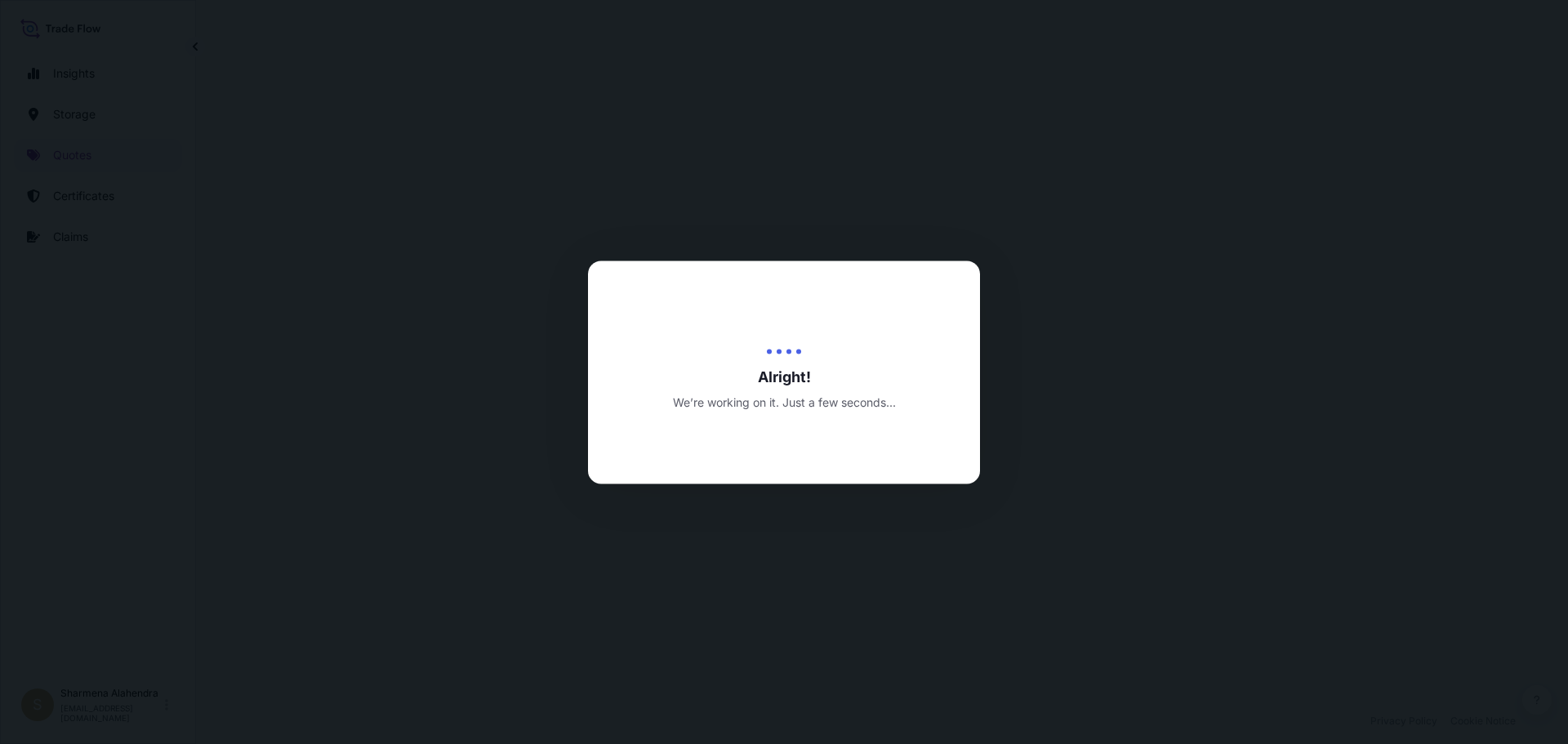
select select "Water"
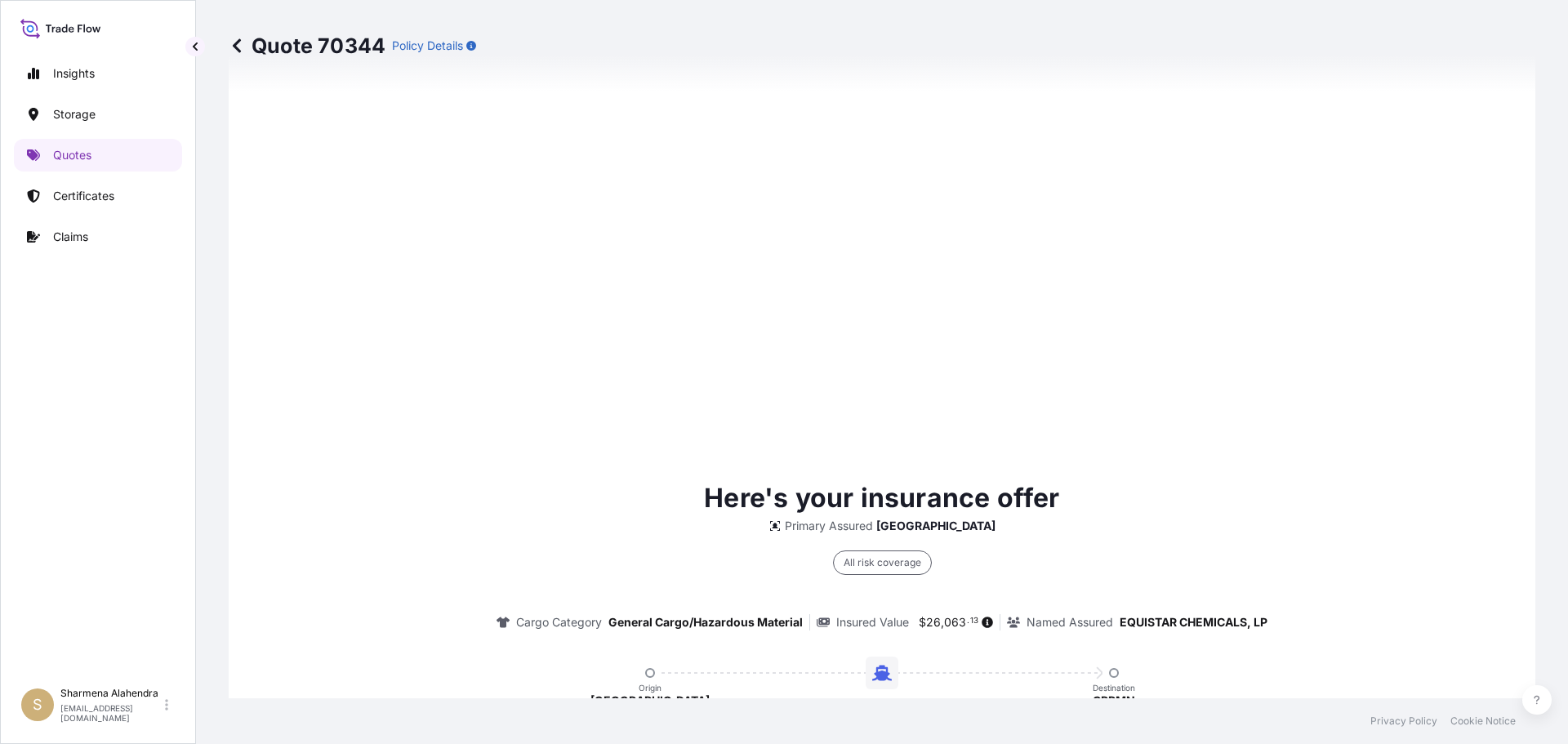
scroll to position [2335, 0]
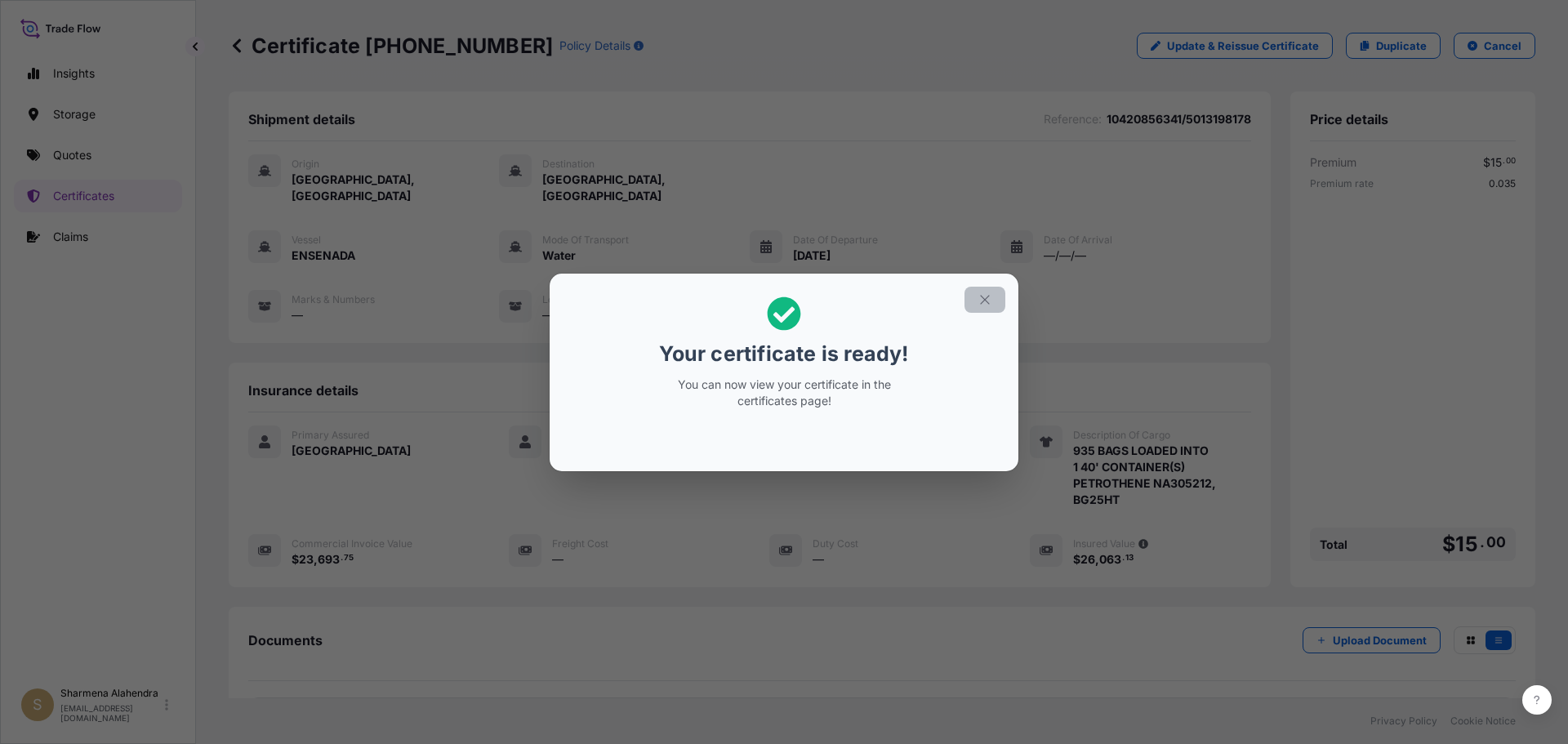
click at [987, 299] on icon "button" at bounding box center [985, 300] width 15 height 15
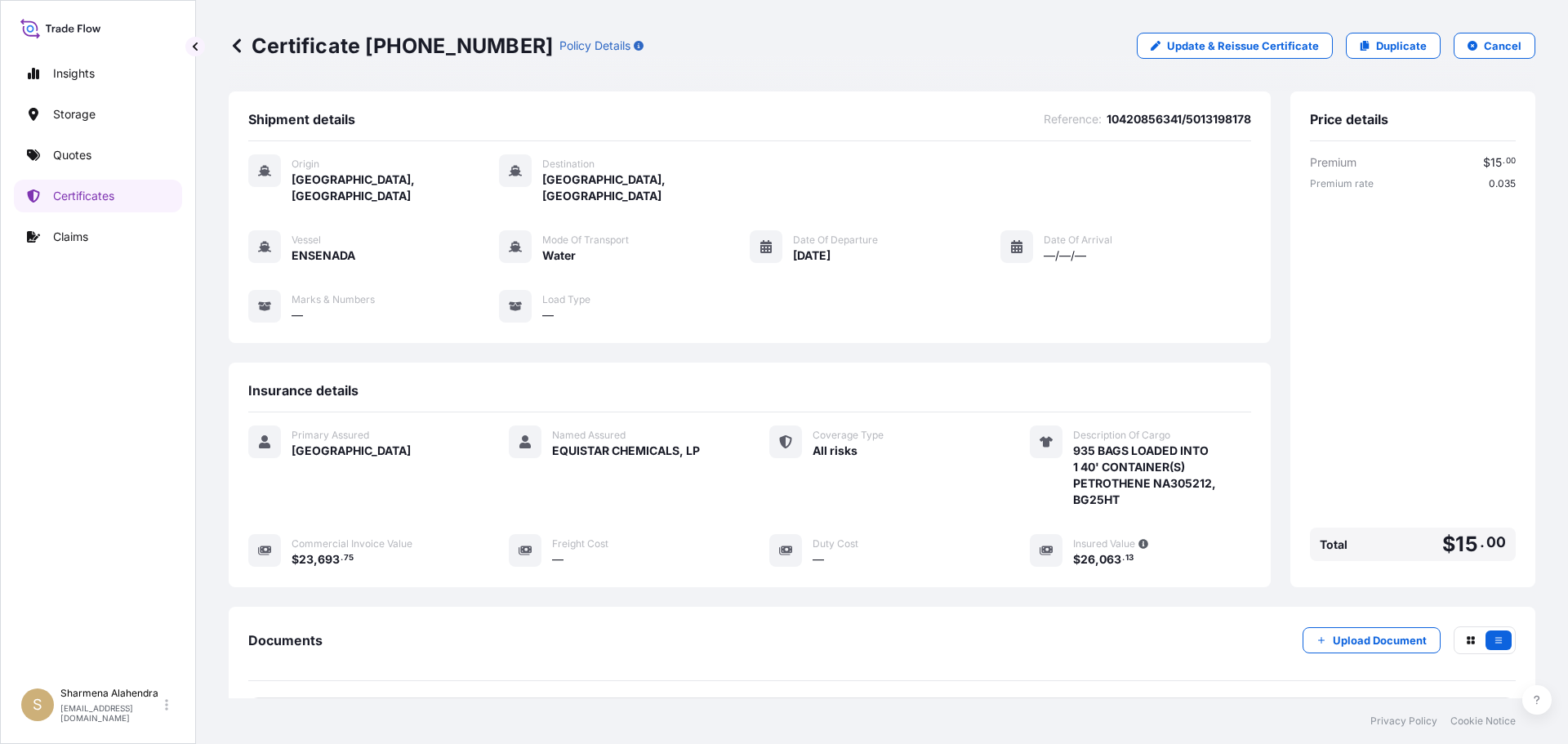
scroll to position [147, 0]
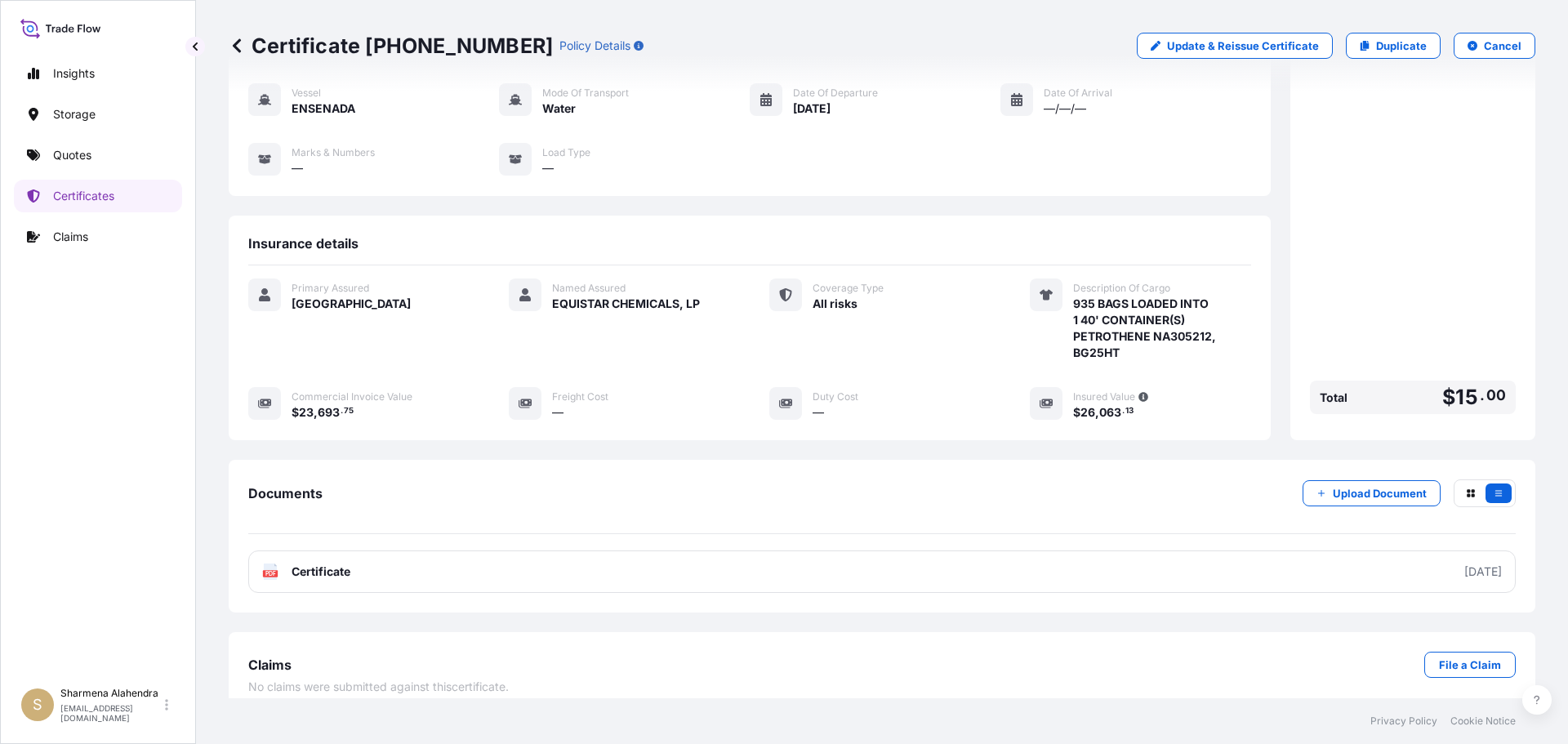
click at [426, 560] on link "PDF Certificate [DATE]" at bounding box center [882, 571] width 1268 height 42
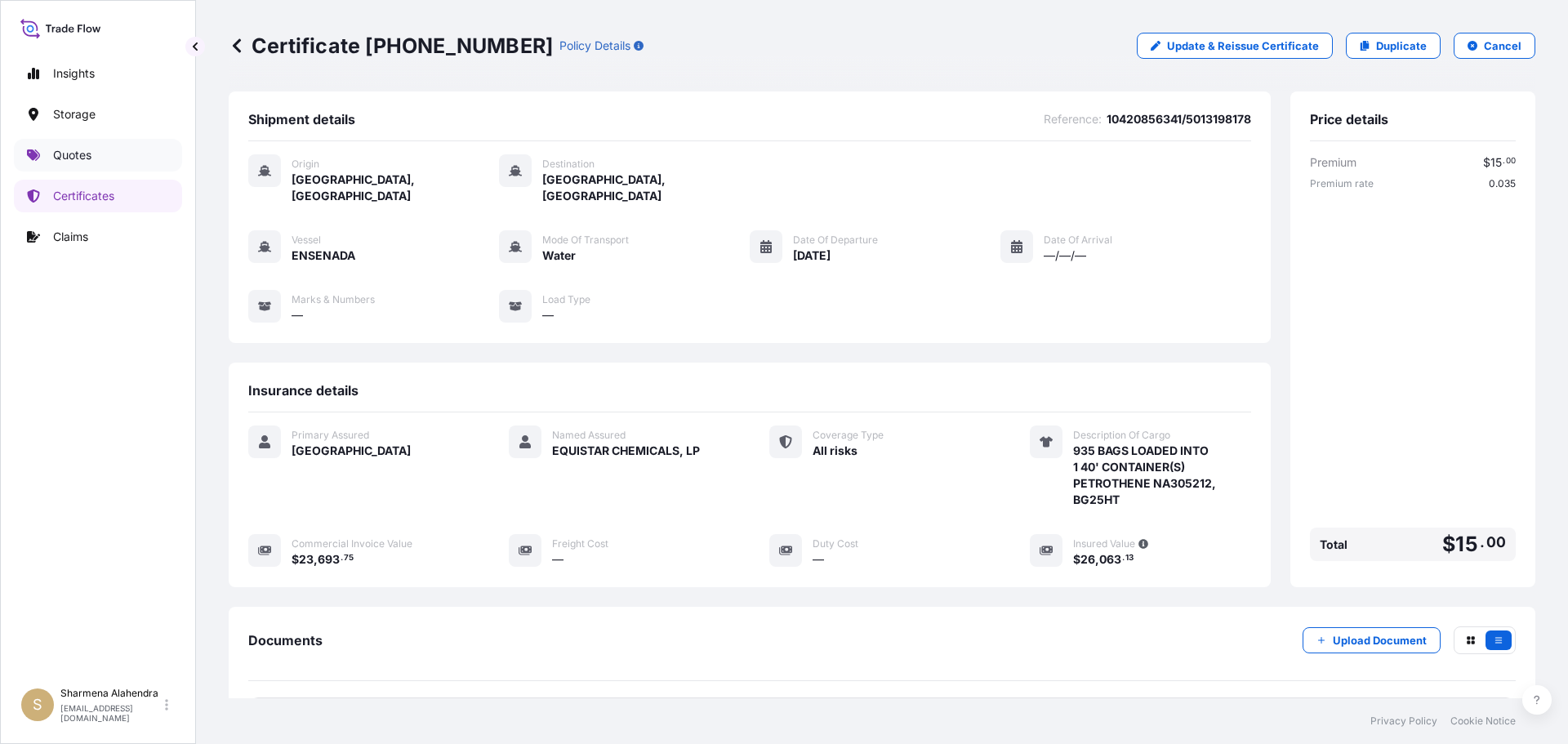
click at [95, 152] on link "Quotes" at bounding box center [98, 155] width 168 height 33
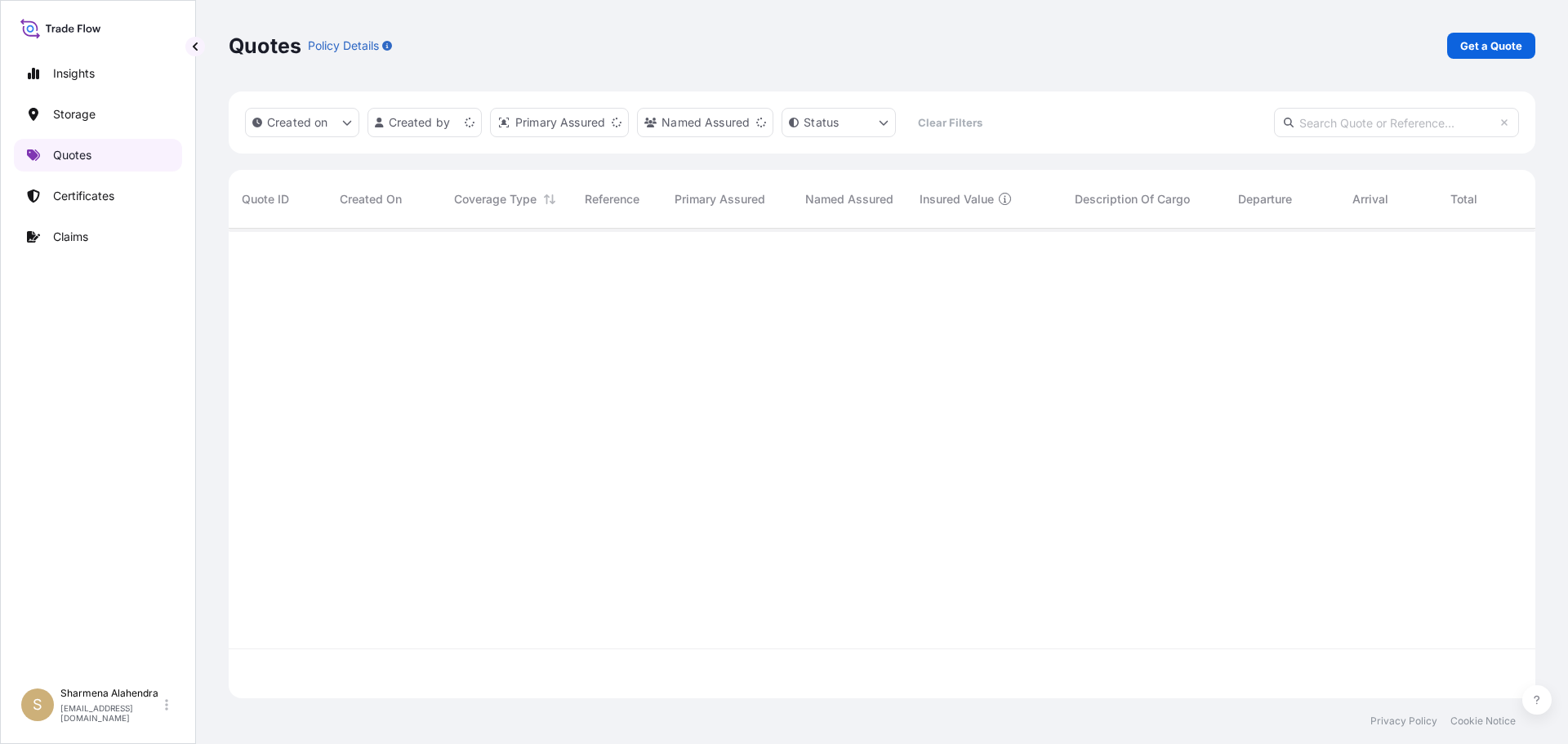
scroll to position [467, 1294]
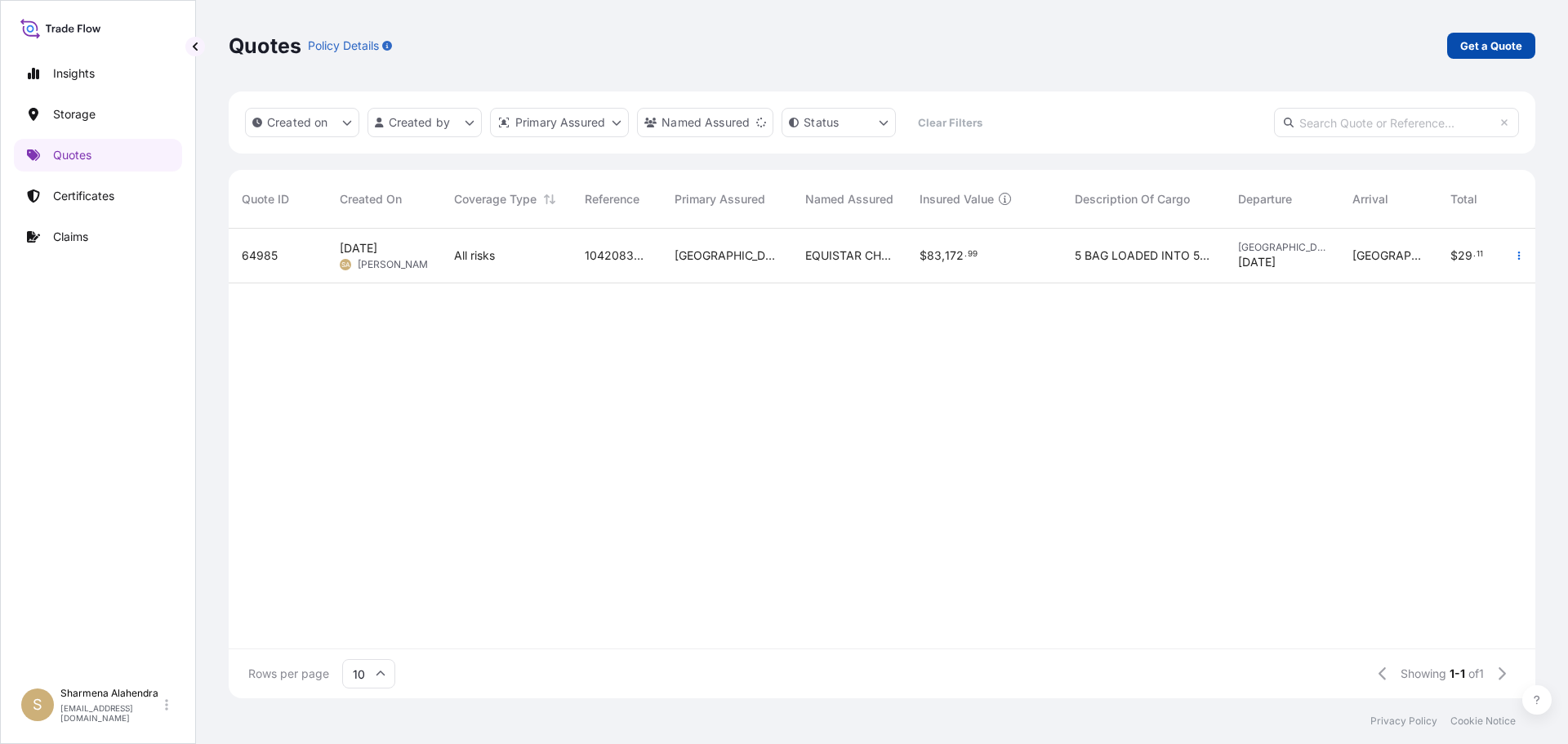
click at [1497, 43] on p "Get a Quote" at bounding box center [1491, 45] width 62 height 16
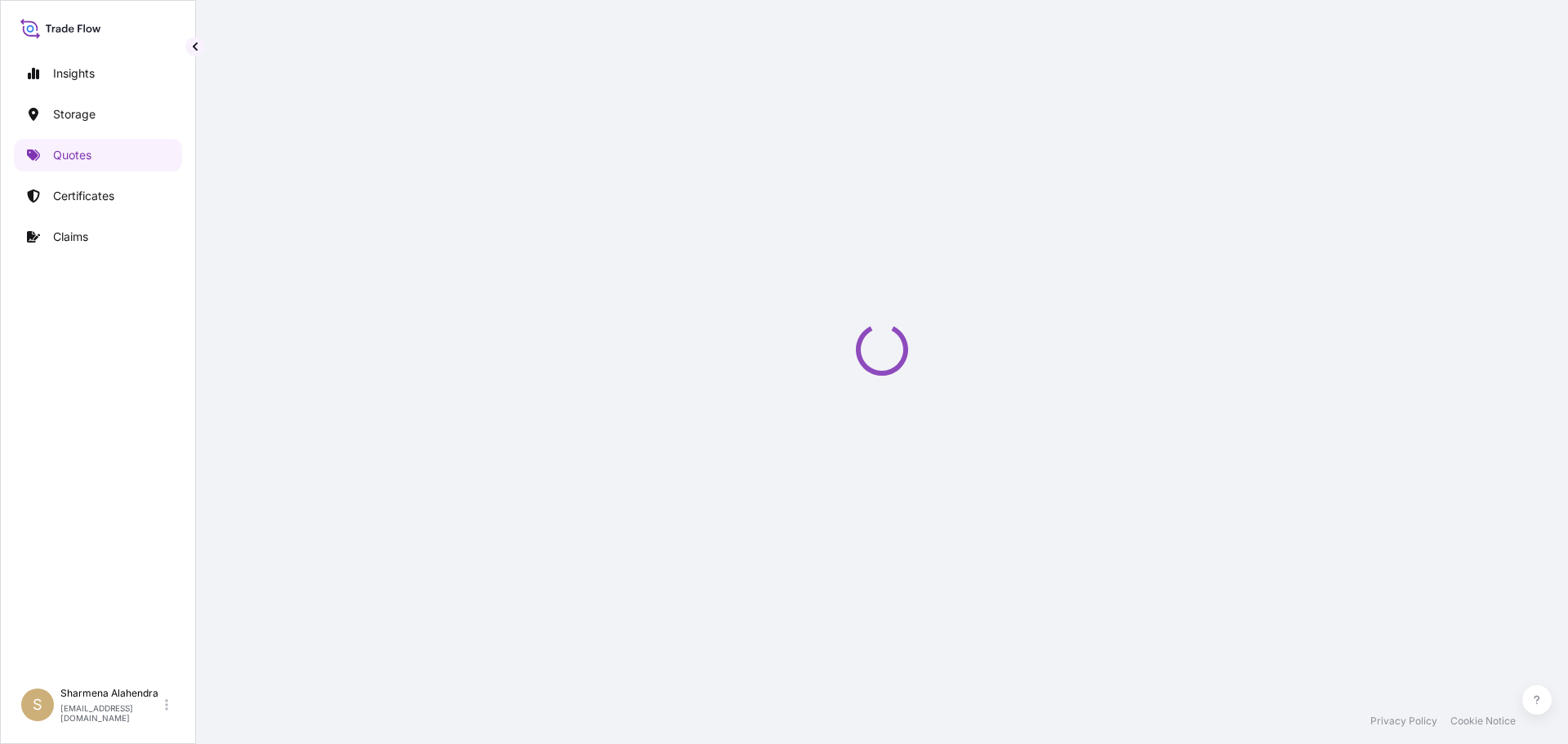
scroll to position [26, 0]
select select "Water"
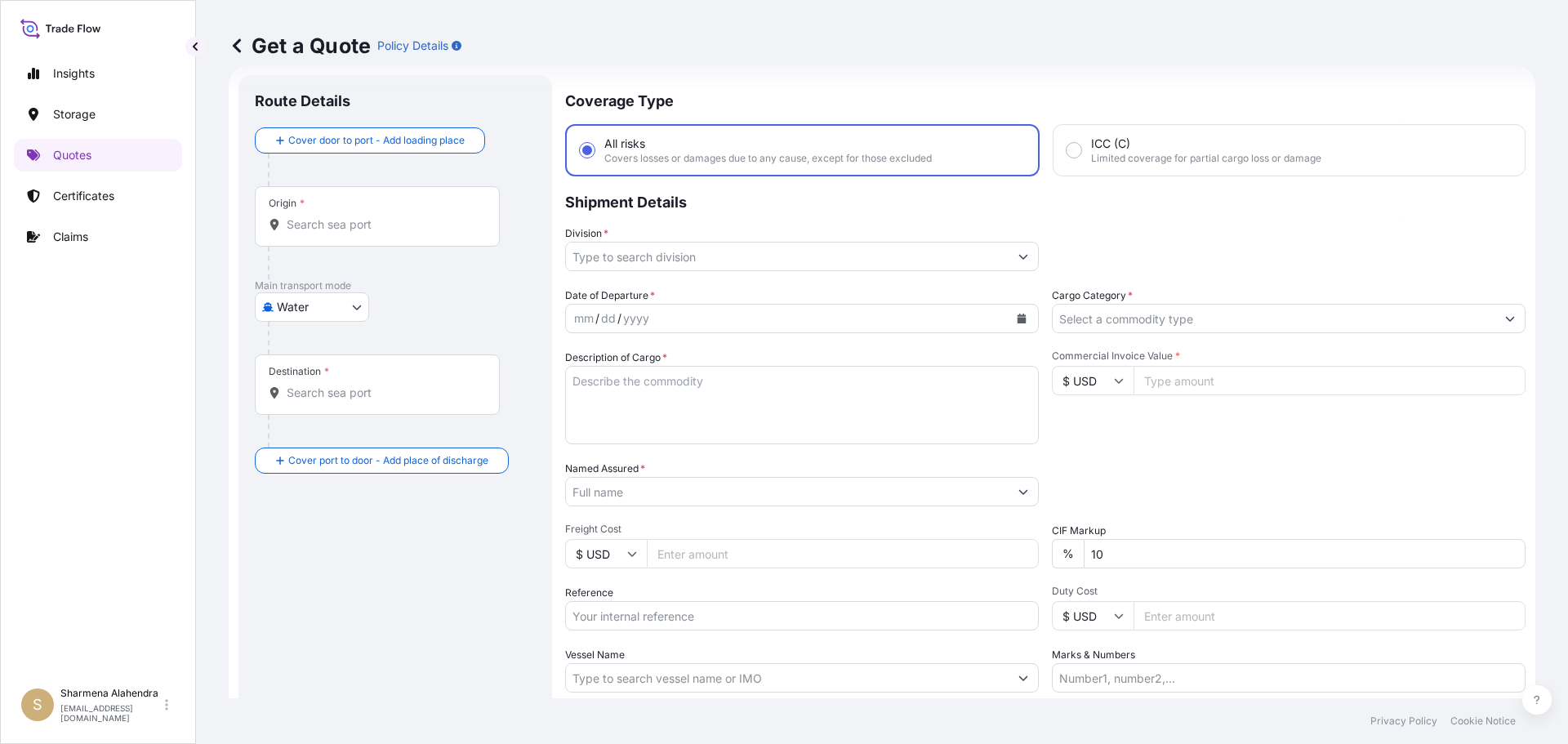
click at [921, 77] on div "Get a Quote Policy Details" at bounding box center [882, 45] width 1306 height 91
click at [316, 220] on input "Origin *" at bounding box center [382, 224] width 192 height 16
paste input "[GEOGRAPHIC_DATA], [GEOGRAPHIC_DATA]"
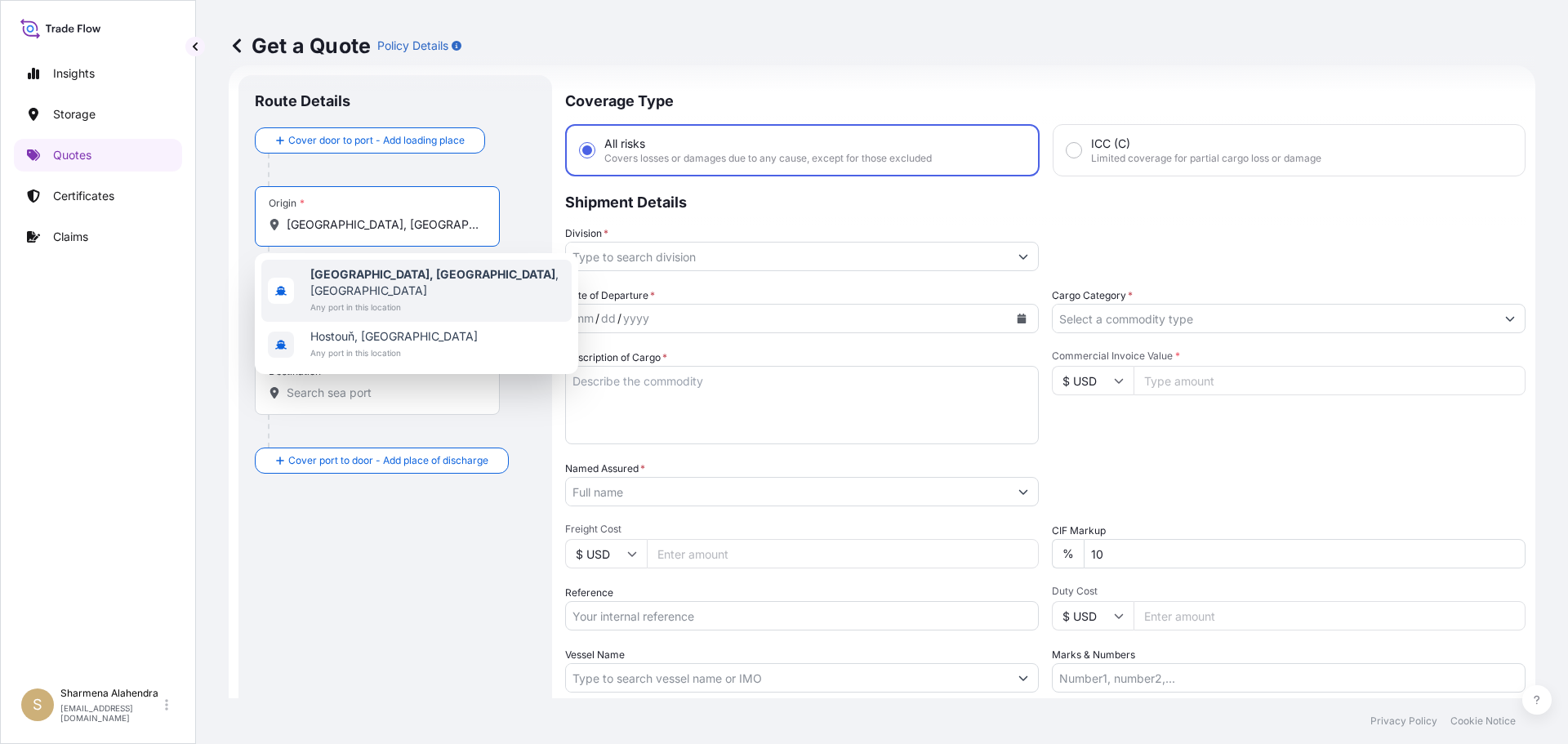
click at [373, 299] on span "Any port in this location" at bounding box center [437, 306] width 254 height 16
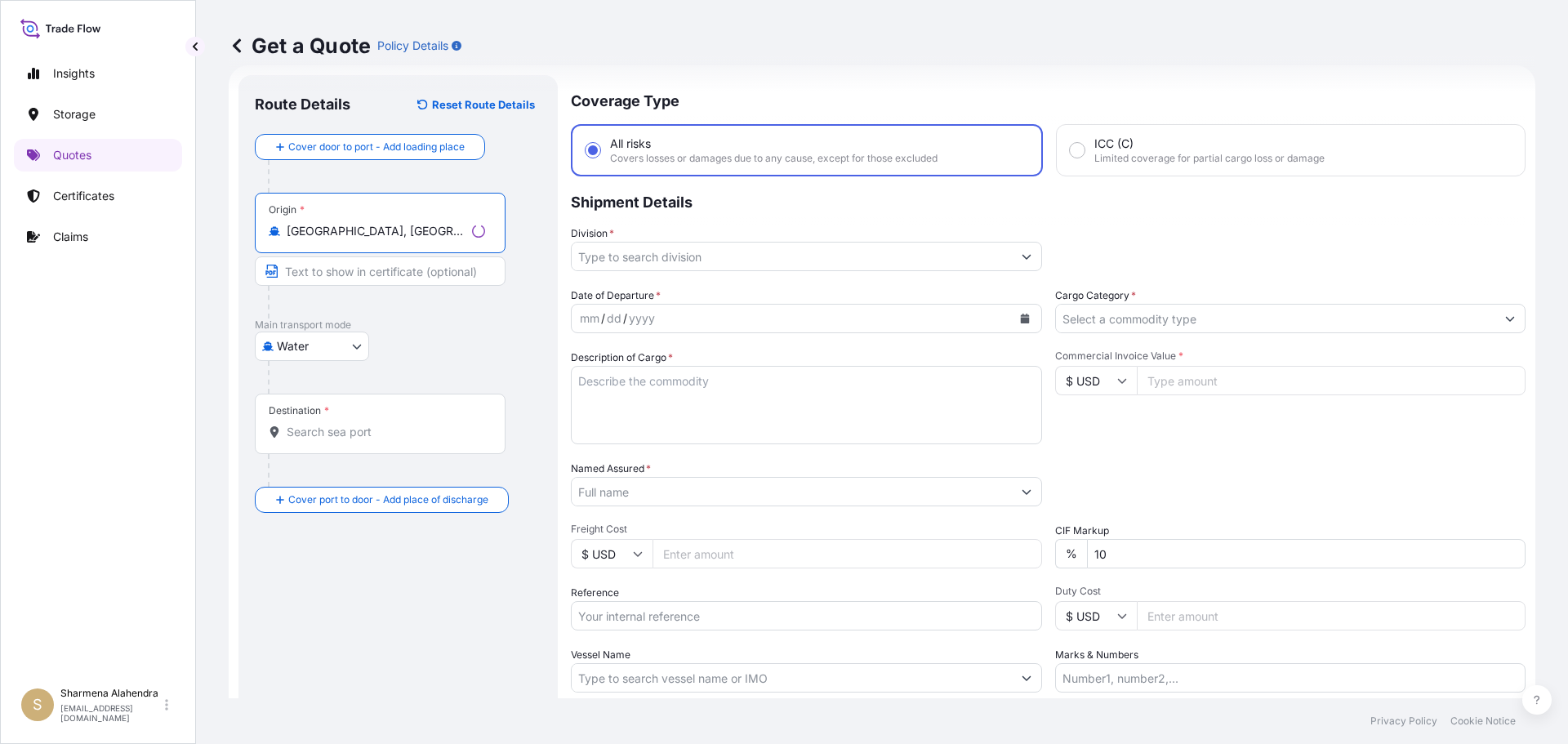
type input "[GEOGRAPHIC_DATA], [GEOGRAPHIC_DATA], [GEOGRAPHIC_DATA]"
click at [940, 69] on div "Get a Quote Policy Details" at bounding box center [882, 45] width 1306 height 91
click at [329, 417] on span "*" at bounding box center [326, 411] width 5 height 13
click at [329, 424] on input "Destination *" at bounding box center [382, 431] width 192 height 16
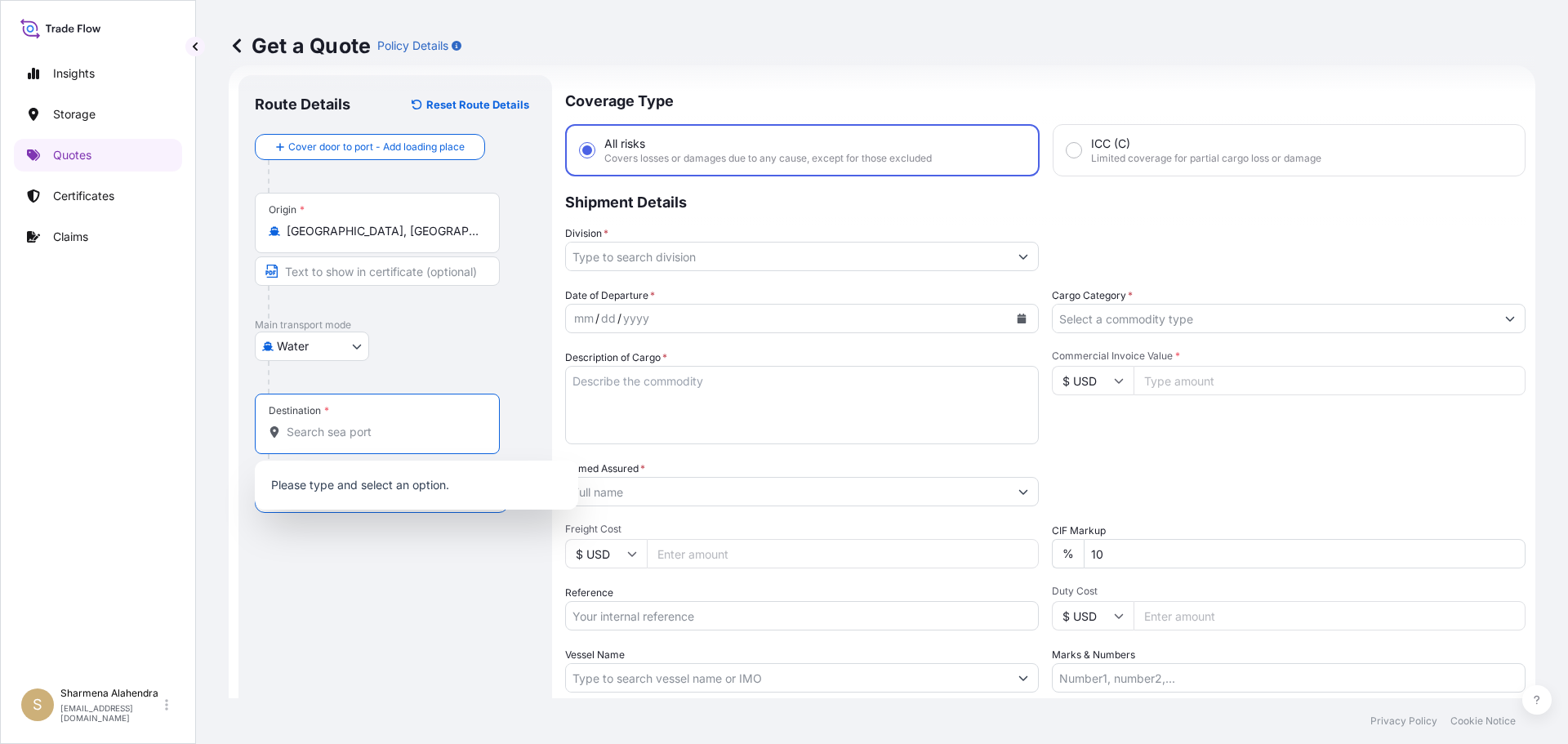
paste input "[PERSON_NAME], [GEOGRAPHIC_DATA]"
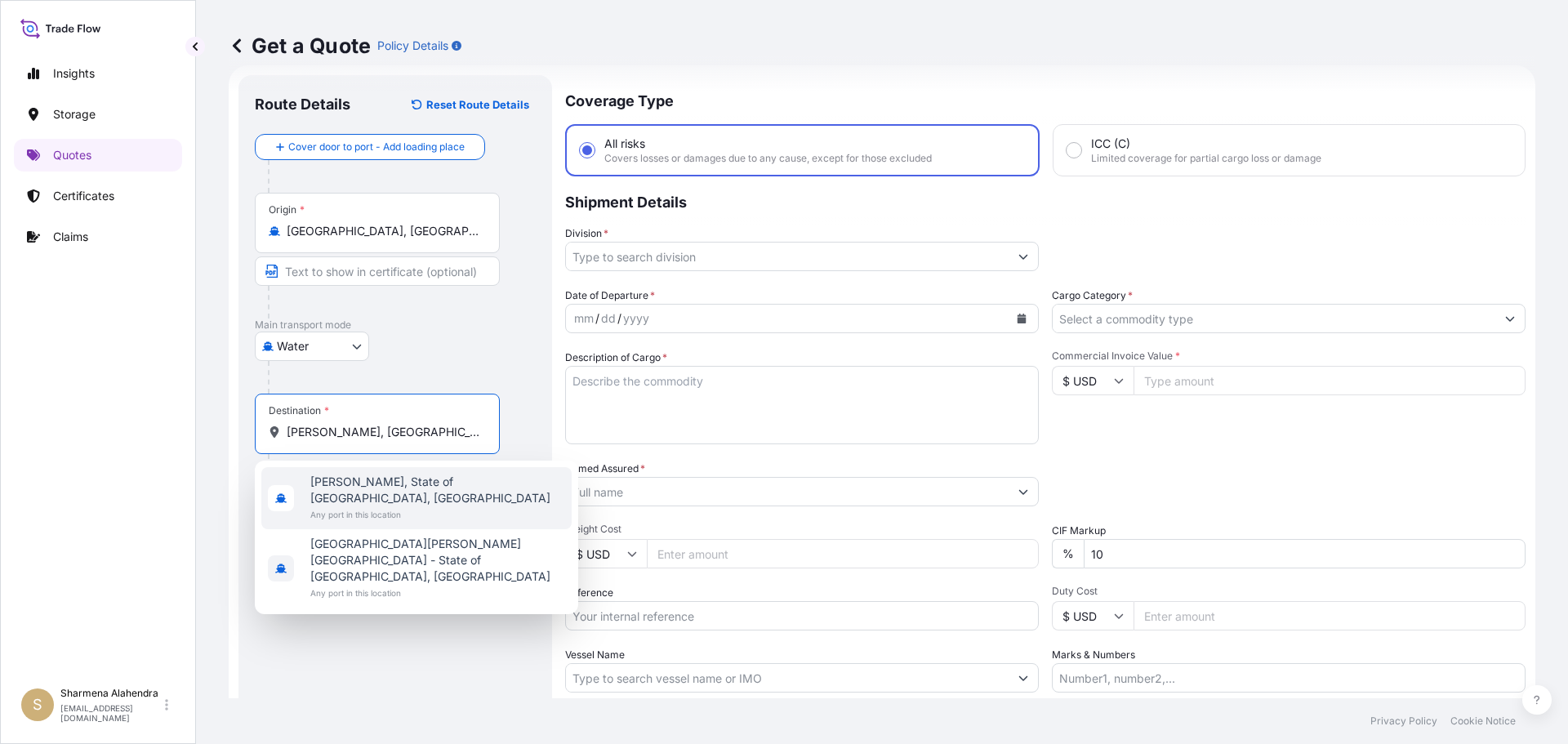
click at [383, 485] on span "[PERSON_NAME], State of [GEOGRAPHIC_DATA], [GEOGRAPHIC_DATA]" at bounding box center [437, 489] width 254 height 33
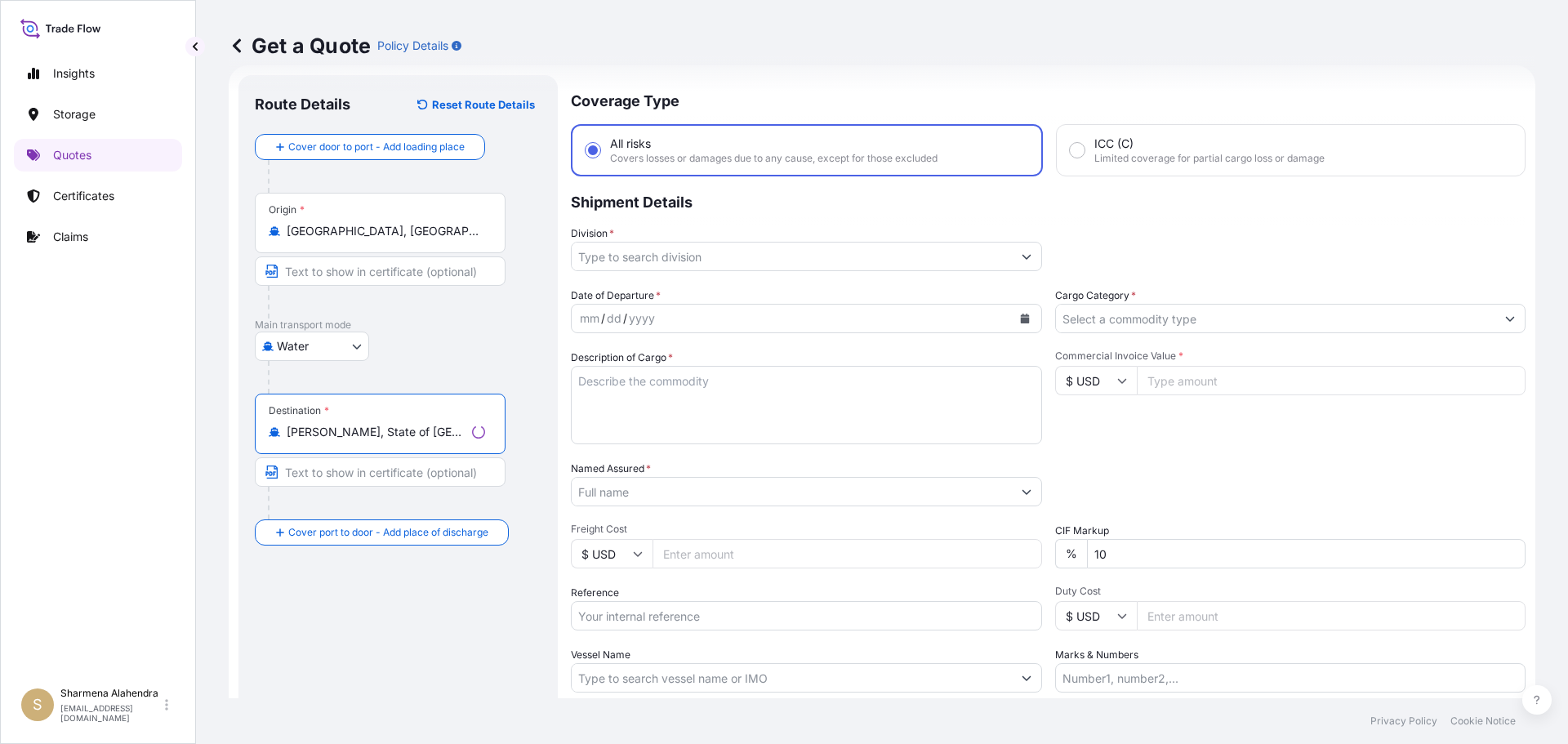
type input "[PERSON_NAME], State of [GEOGRAPHIC_DATA], [GEOGRAPHIC_DATA]"
click at [661, 256] on input "Division *" at bounding box center [792, 256] width 440 height 29
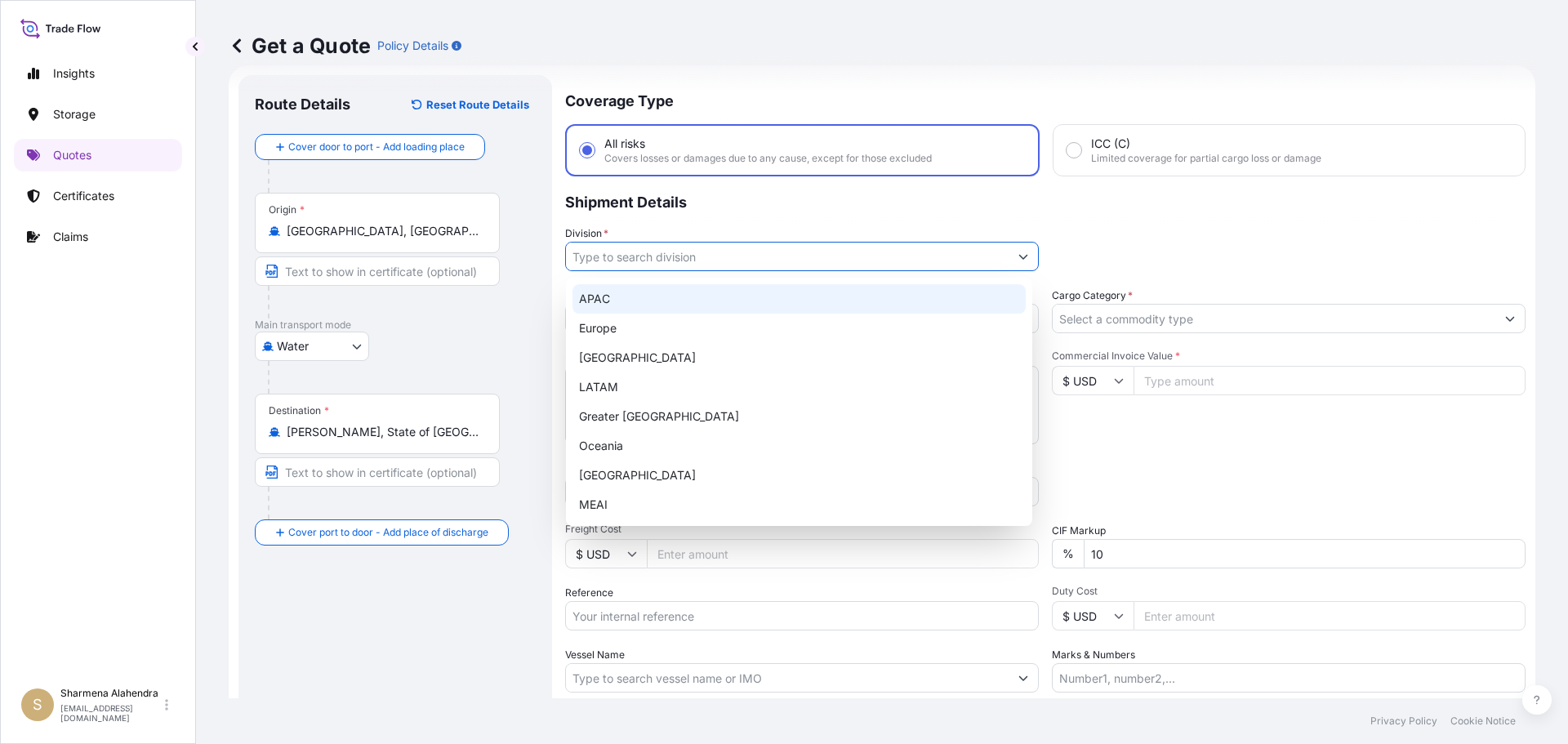
click at [586, 299] on div "APAC" at bounding box center [799, 299] width 453 height 29
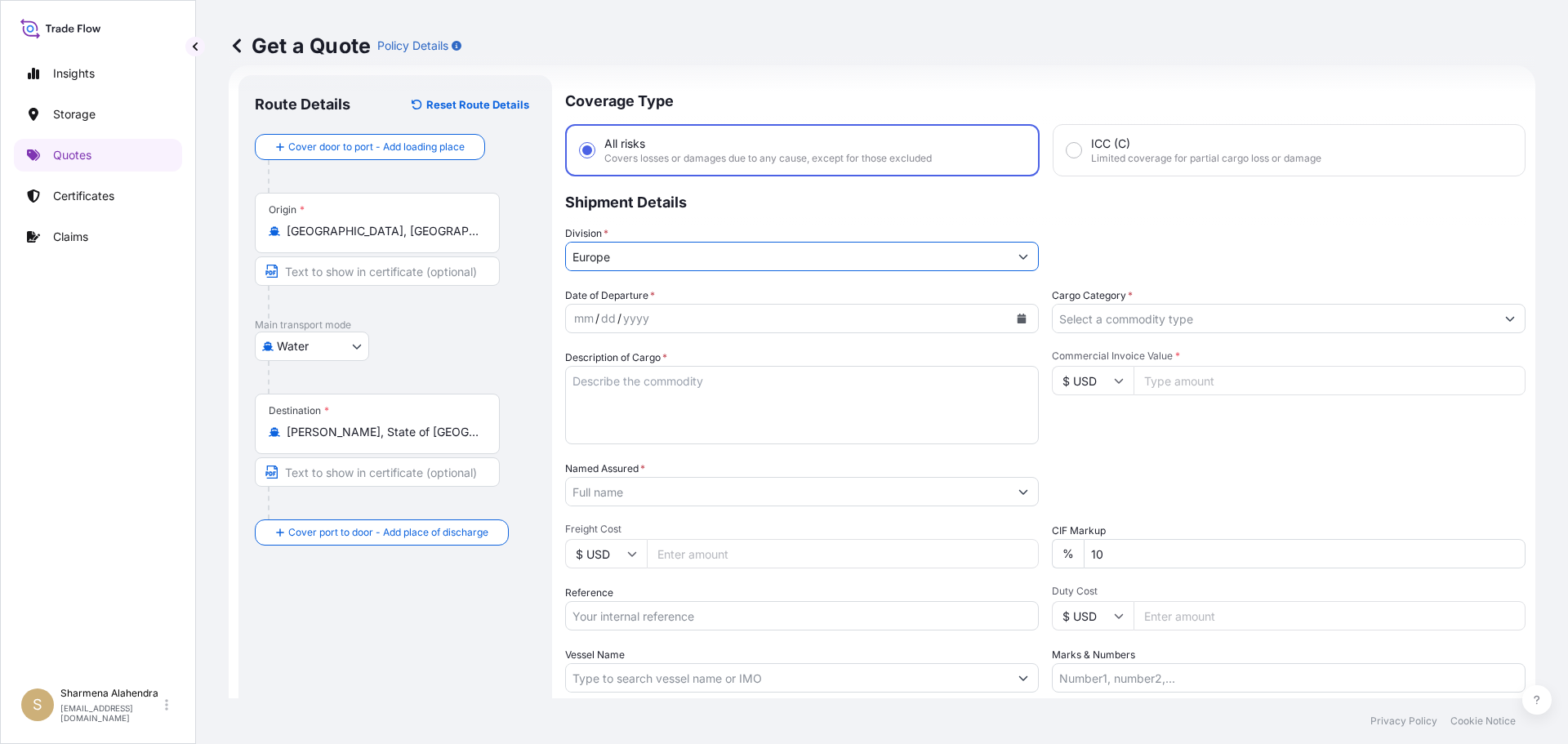
click at [695, 324] on div "mm / dd / yyyy" at bounding box center [787, 318] width 442 height 29
click at [1017, 322] on icon "Calendar" at bounding box center [1022, 318] width 9 height 9
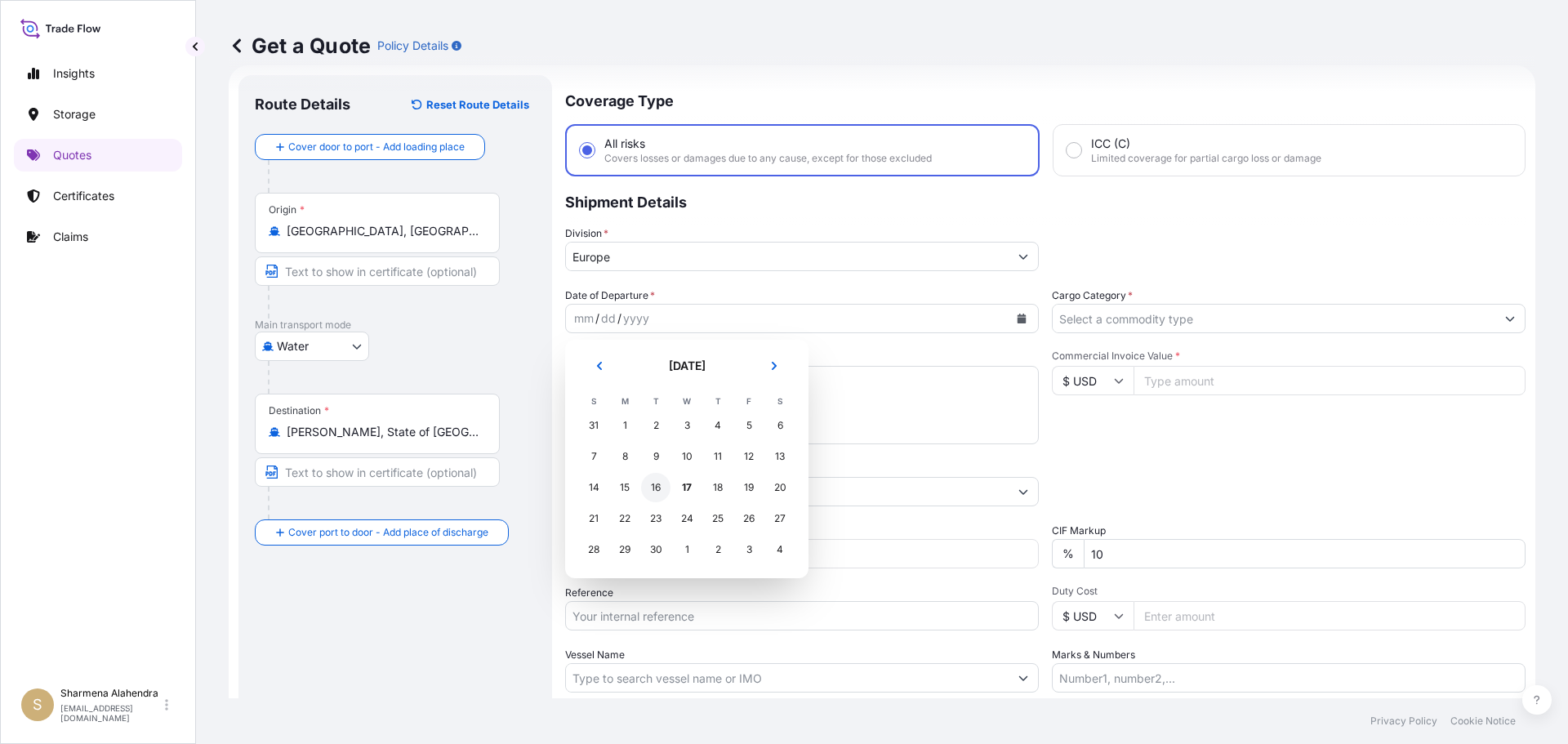
click at [661, 490] on div "16" at bounding box center [655, 488] width 29 height 29
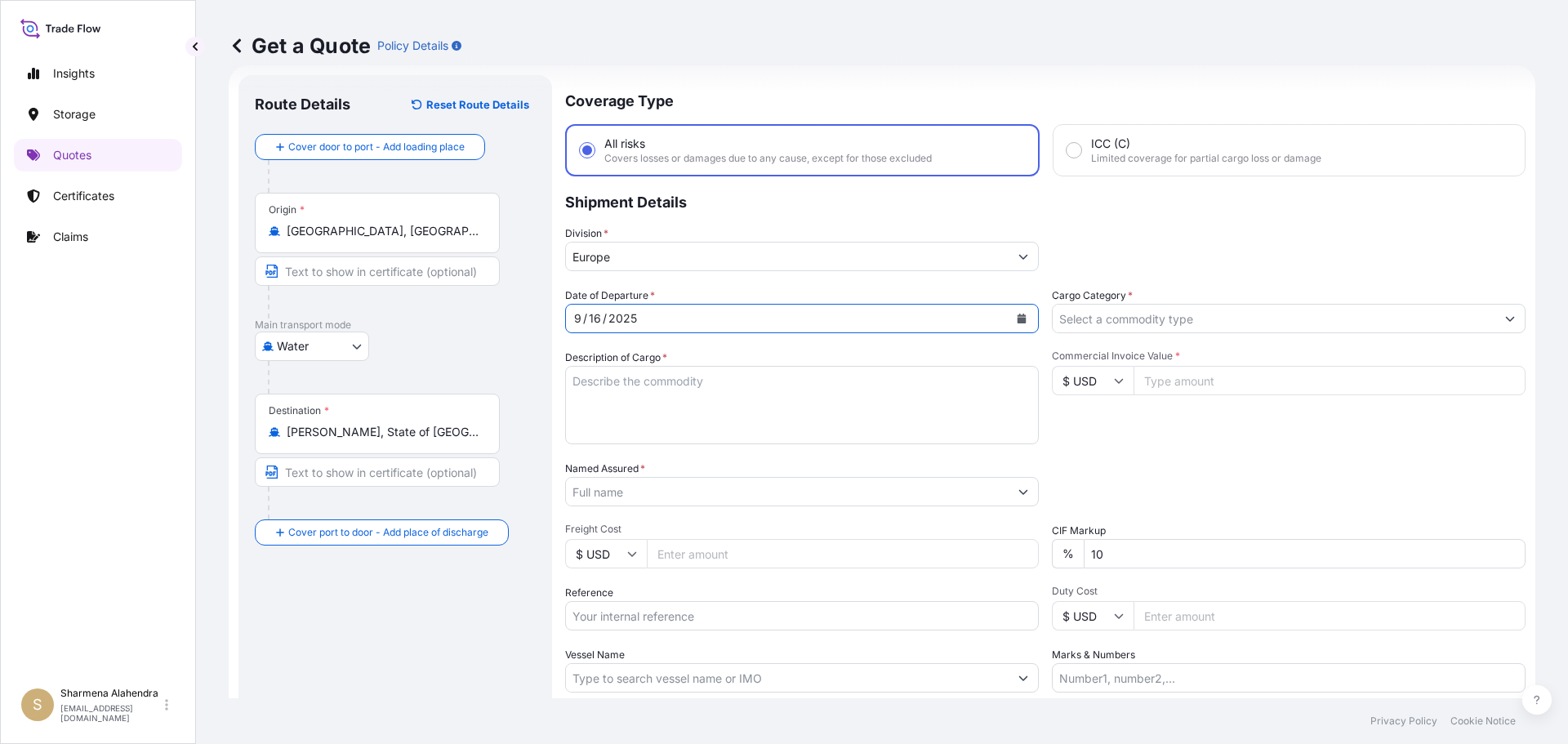
click at [629, 257] on input "Europe" at bounding box center [787, 256] width 442 height 29
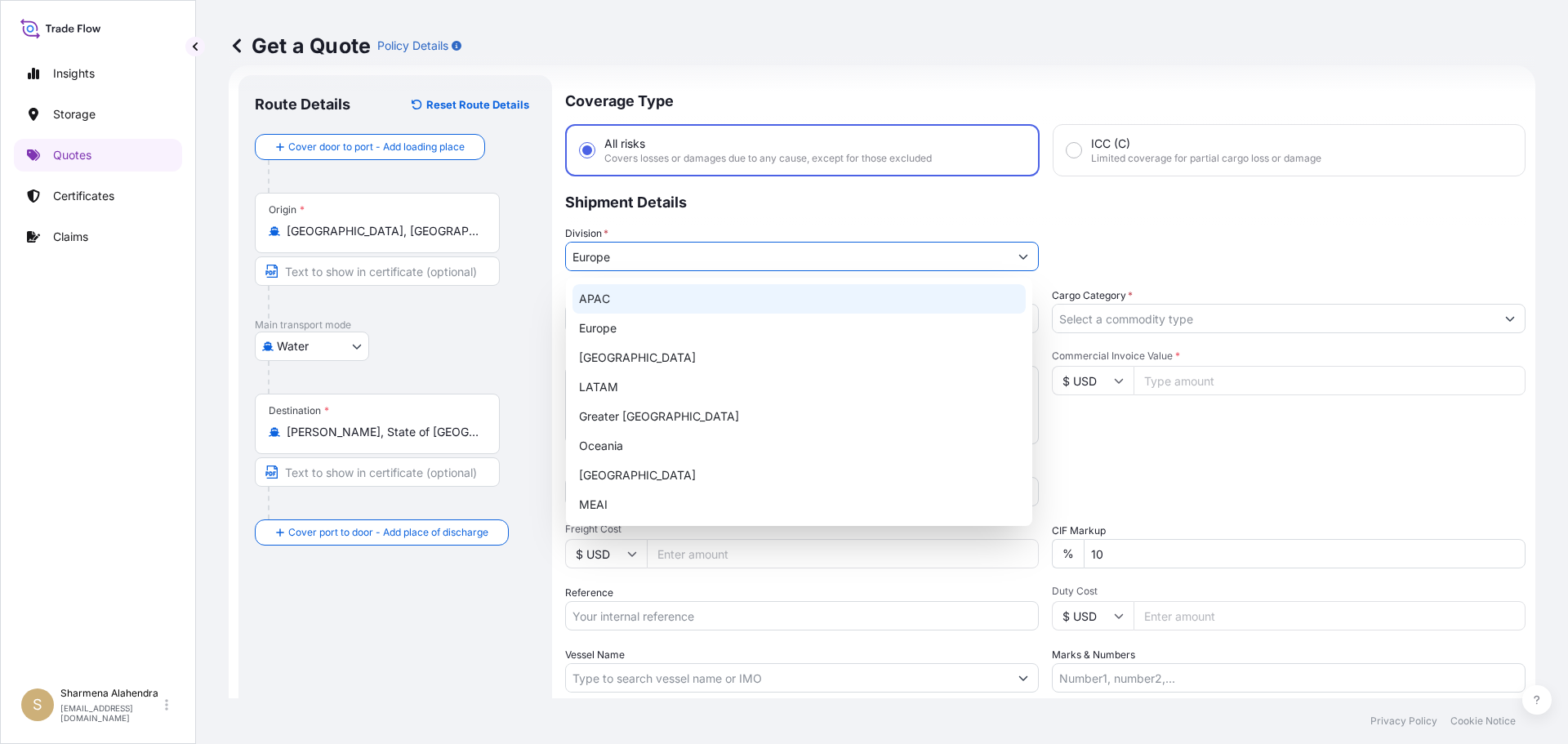
click at [614, 302] on div "APAC" at bounding box center [799, 299] width 453 height 29
type input "APAC"
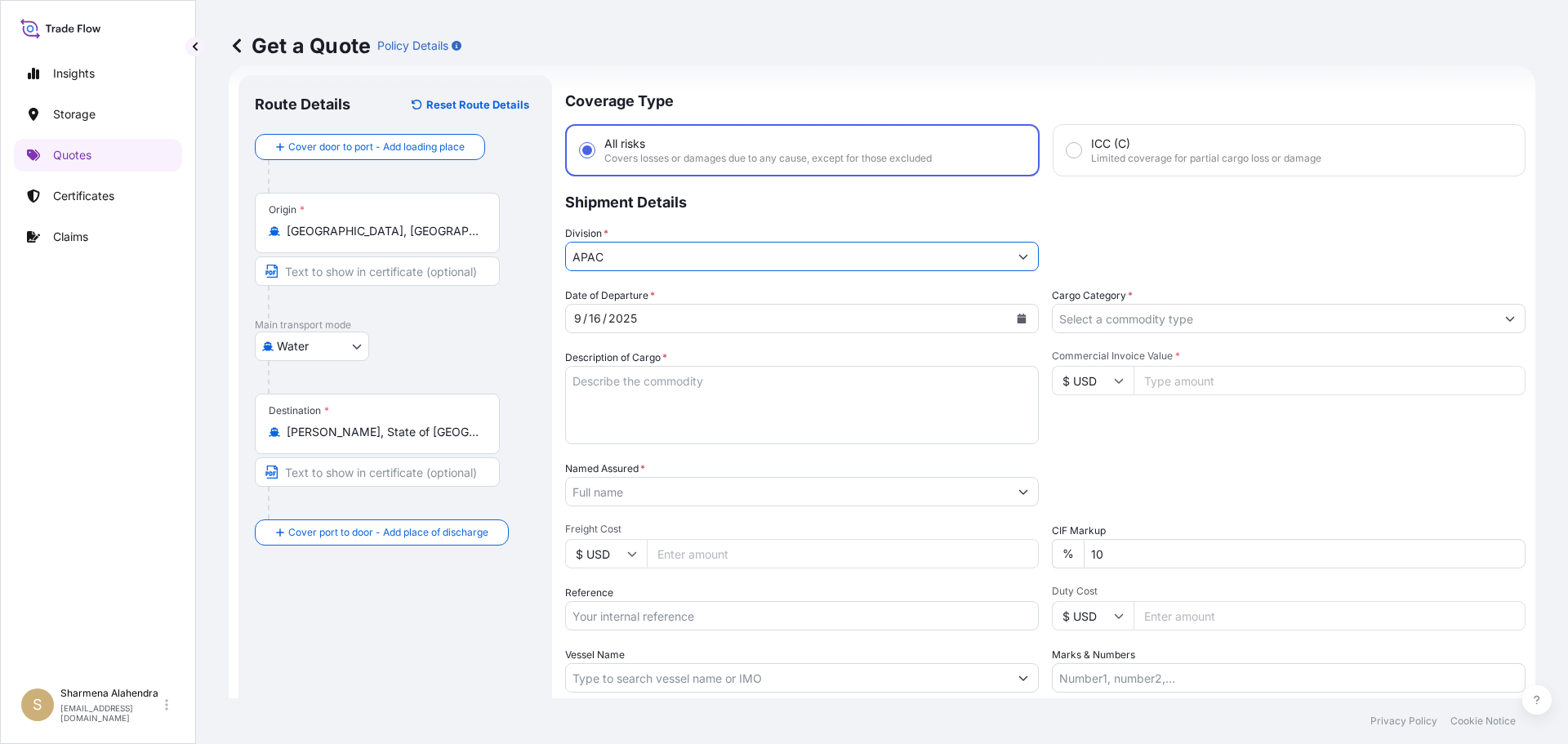
click at [625, 398] on textarea "Description of Cargo *" at bounding box center [802, 405] width 473 height 78
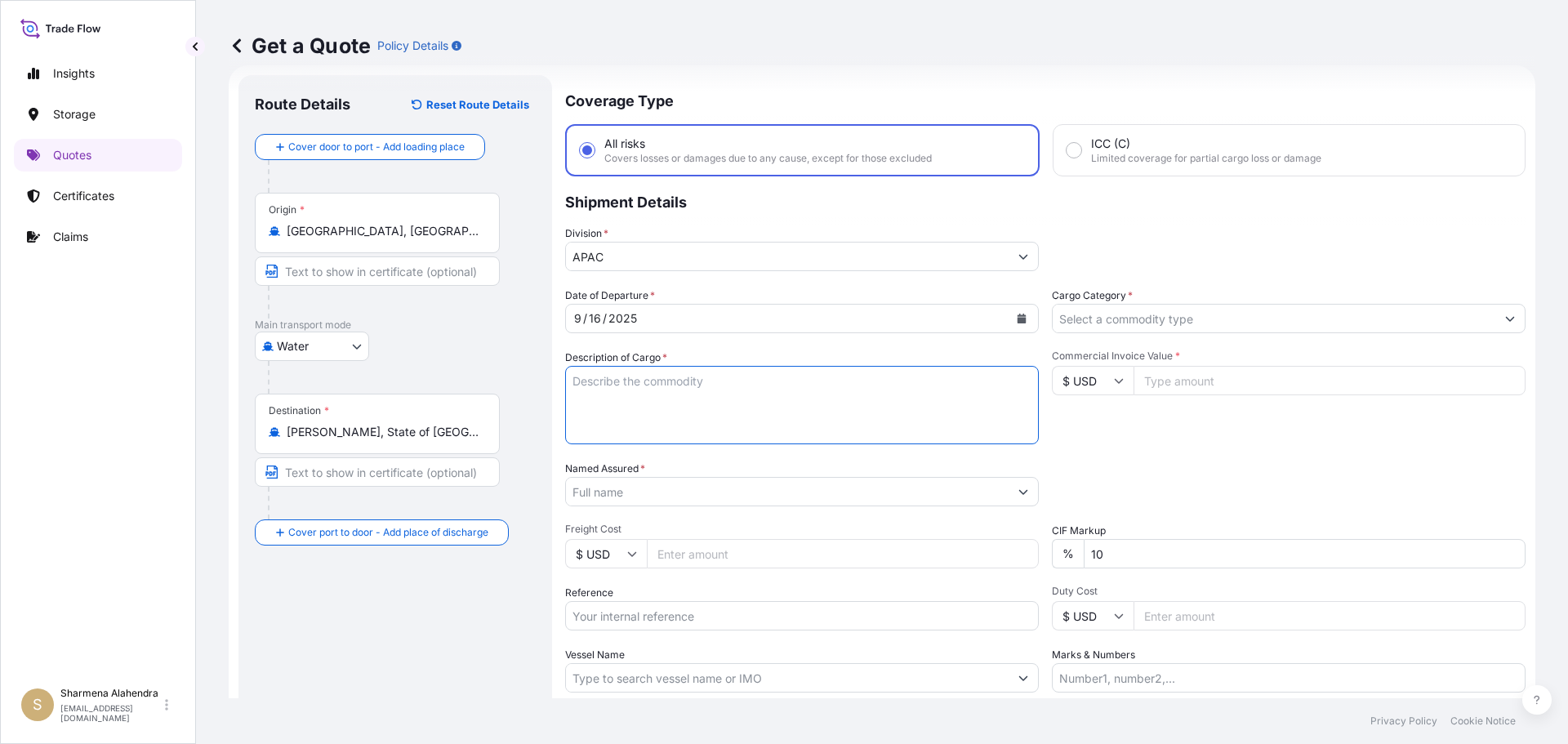
click at [879, 411] on textarea "Description of Cargo *" at bounding box center [802, 405] width 473 height 78
paste textarea "BULK UNPACKED LOADED INTO 1 20' CONTAINER(S) DIPROPYLENE GLYCOL FRAGRANCE, FLEX…"
click at [575, 380] on textarea "BULK UNPACKED LOADED INTO 1 20' CONTAINER(S) DIPROPYLENE GLYCOL FRAGRANCE, FLEX…" at bounding box center [802, 405] width 473 height 78
type textarea "1 BULK UNPACKED LOADED INTO 1 20' CONTAINER(S) DIPROPYLENE GLYCOL FRAGRANCE, FL…"
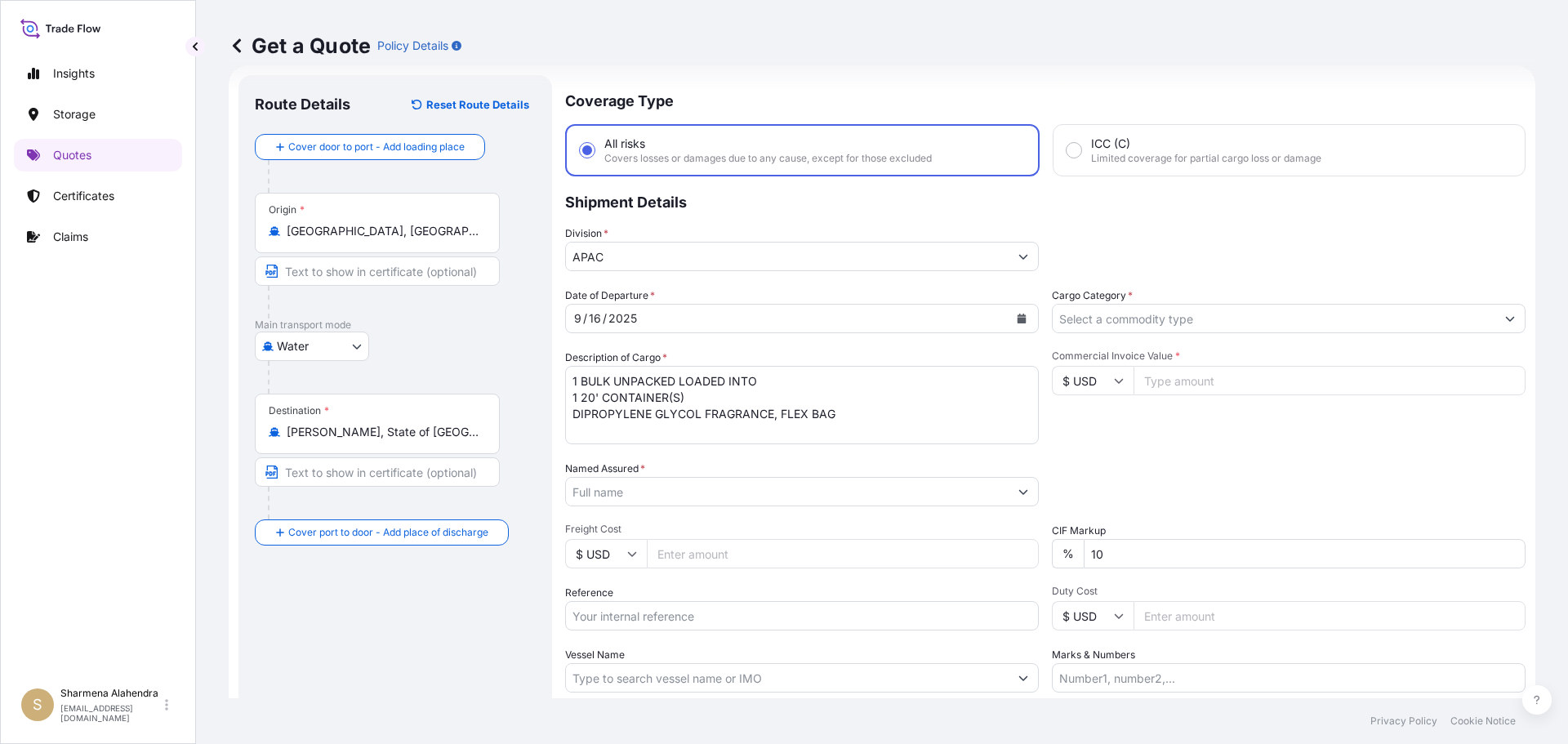
click at [809, 482] on input "Named Assured *" at bounding box center [787, 491] width 442 height 29
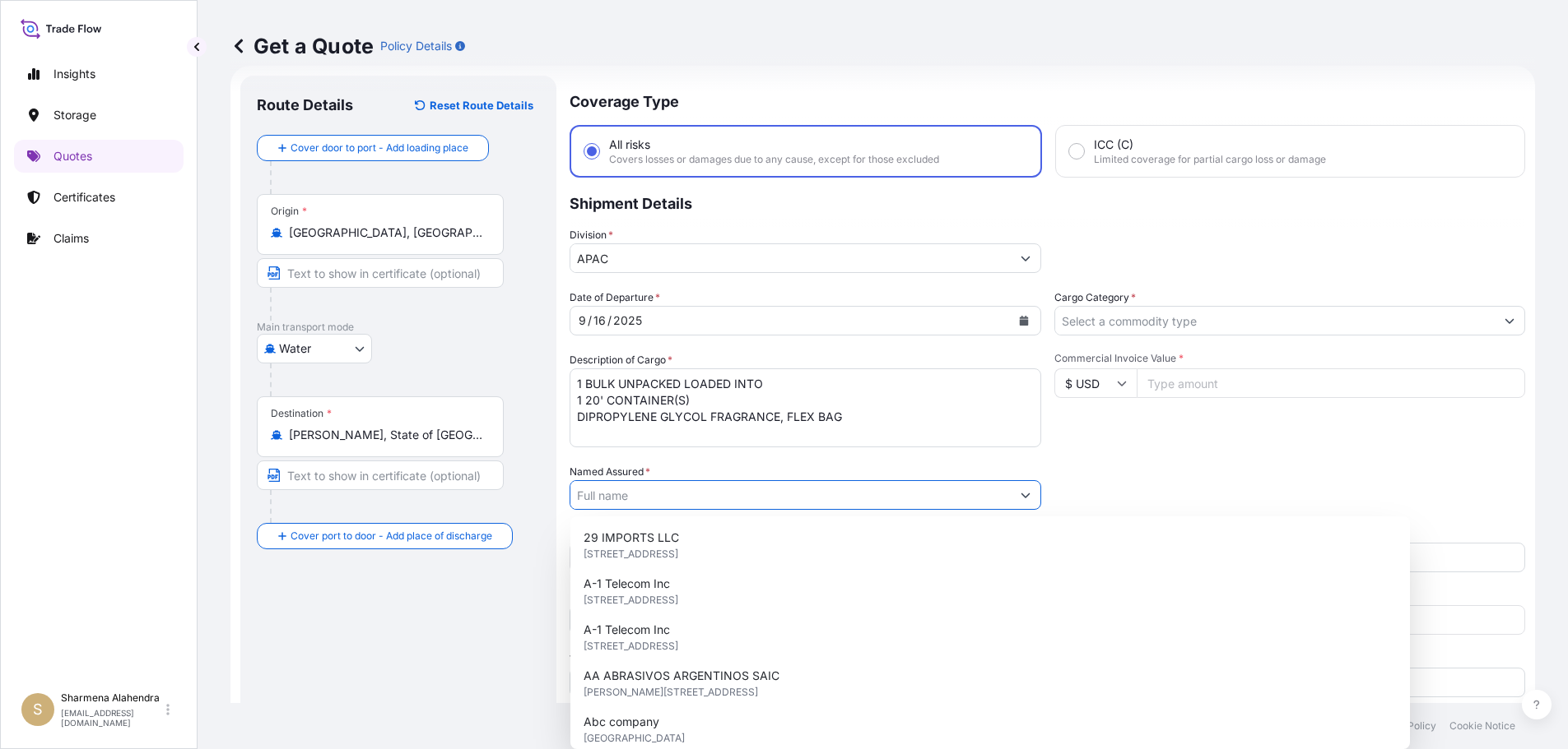
paste input "LYONDELL CHEMICAL COMPANY"
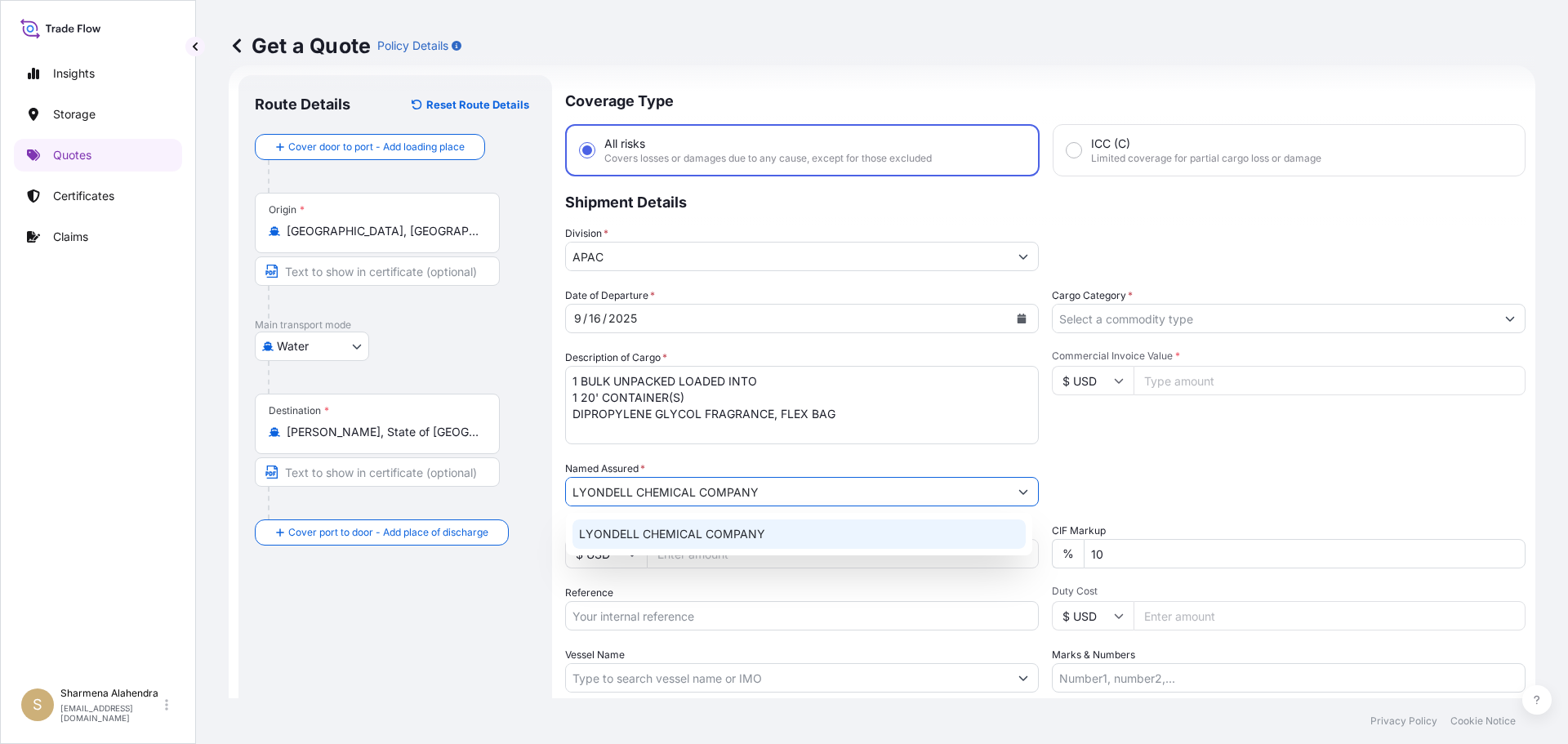
click at [665, 541] on span "LYONDELL CHEMICAL COMPANY" at bounding box center [672, 534] width 186 height 16
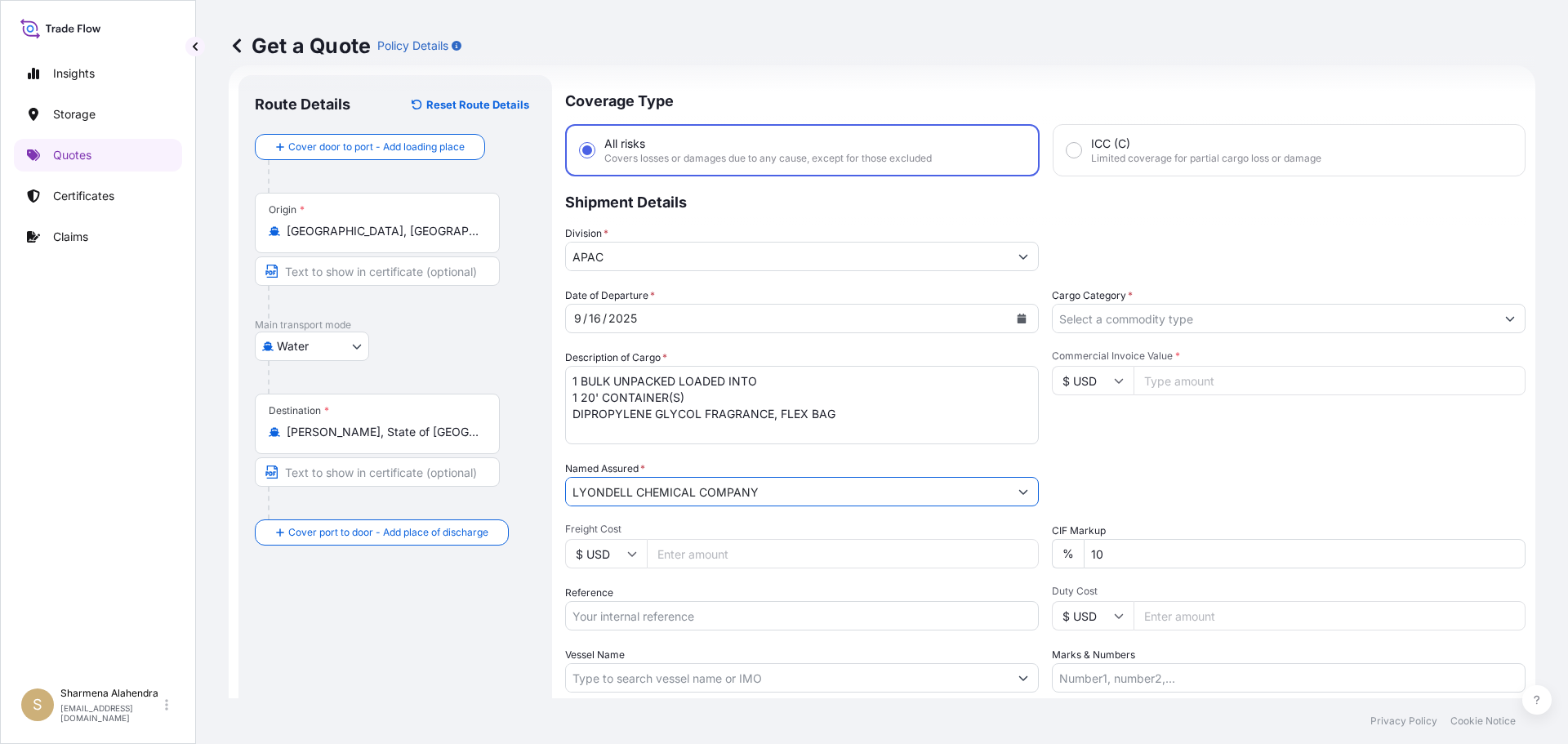
type input "LYONDELL CHEMICAL COMPANY"
click at [685, 611] on input "Reference" at bounding box center [802, 615] width 473 height 29
paste input "10420846390"
paste input "5013207418"
type input "10420846390/5013207418"
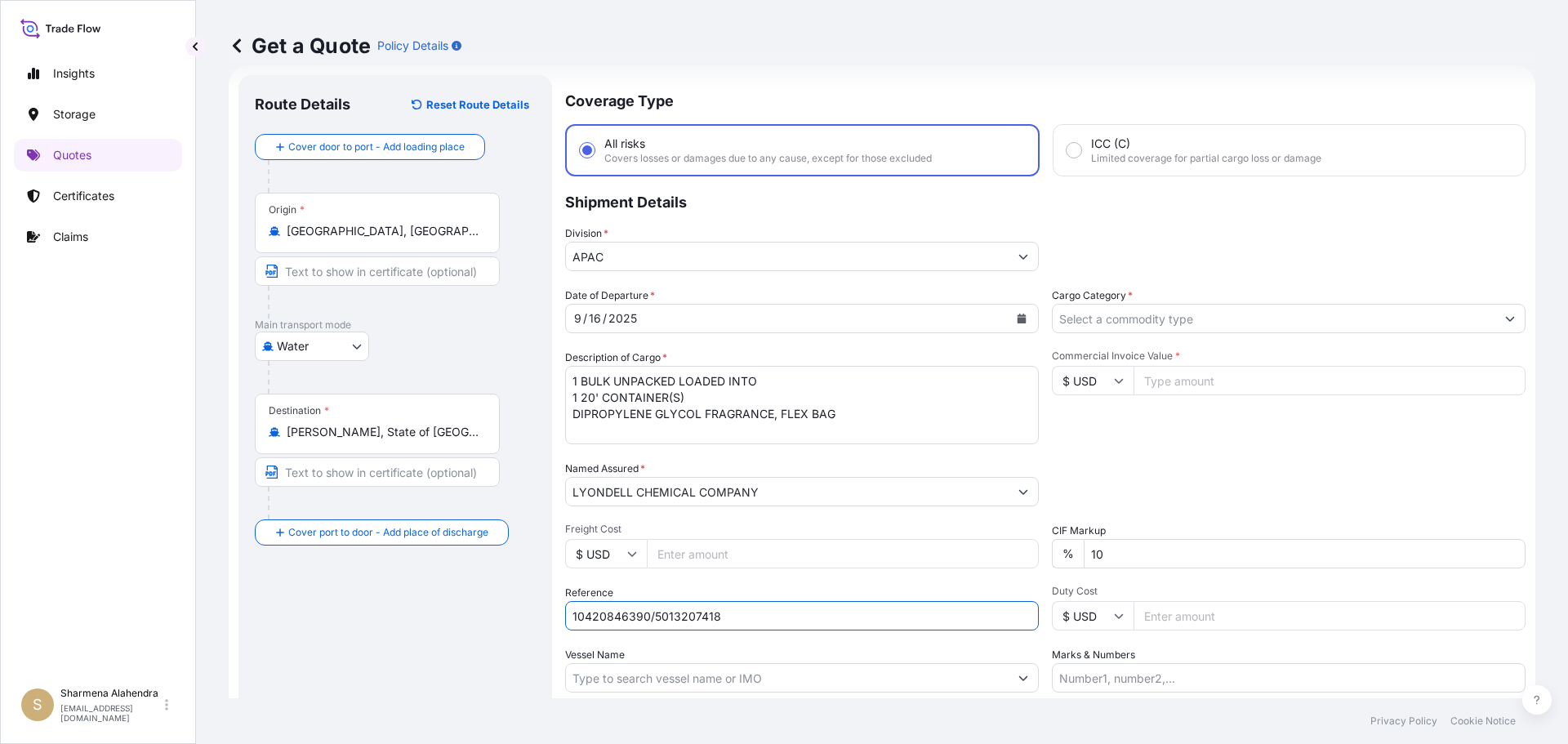
click at [626, 680] on input "Vessel Name" at bounding box center [787, 677] width 442 height 29
click at [799, 672] on input "Vessel Name" at bounding box center [787, 677] width 442 height 29
paste input "[GEOGRAPHIC_DATA]"
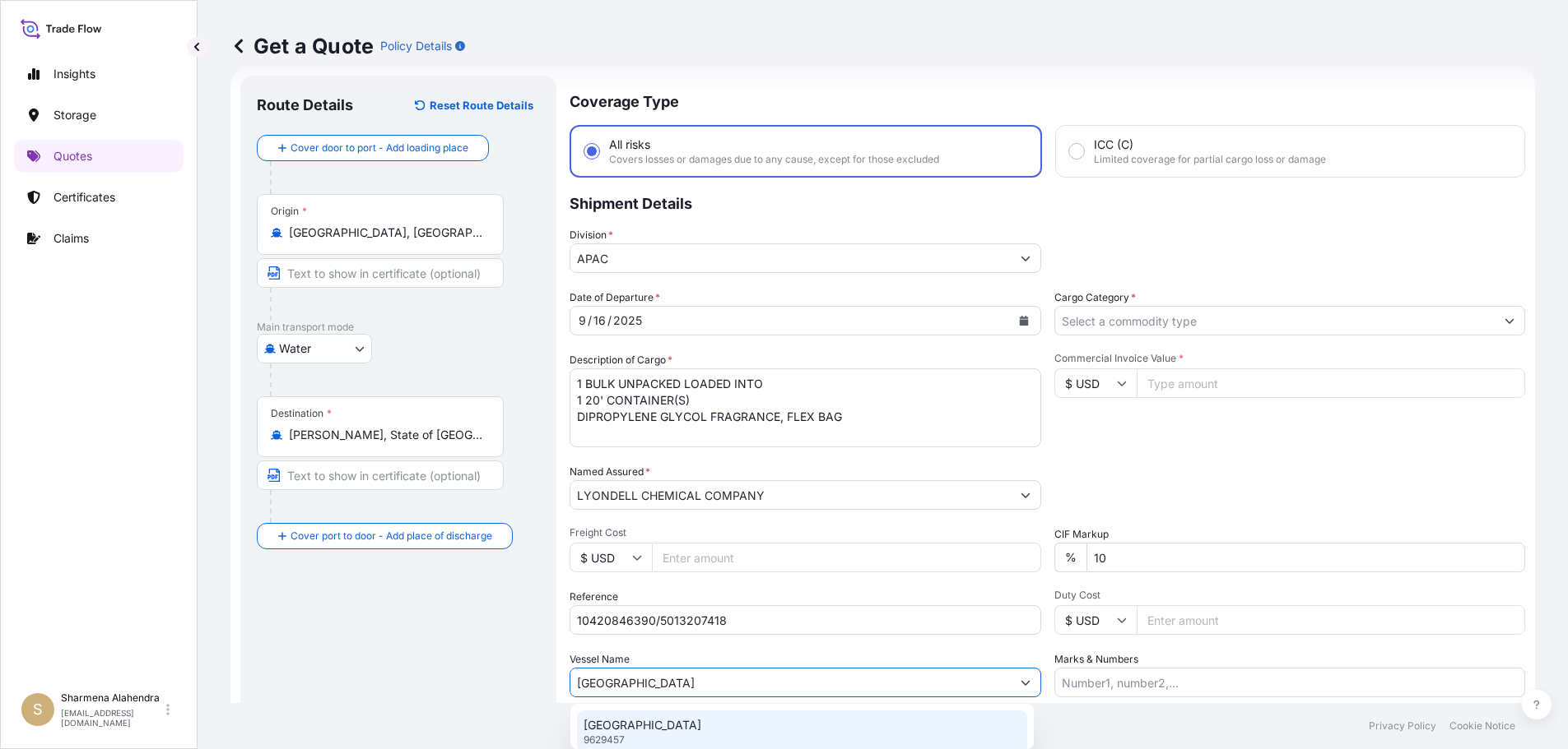
click at [688, 717] on div "CARDIFF 9629457" at bounding box center [802, 731] width 450 height 43
type input "[GEOGRAPHIC_DATA]"
click at [1207, 319] on input "Cargo Category *" at bounding box center [1283, 321] width 446 height 29
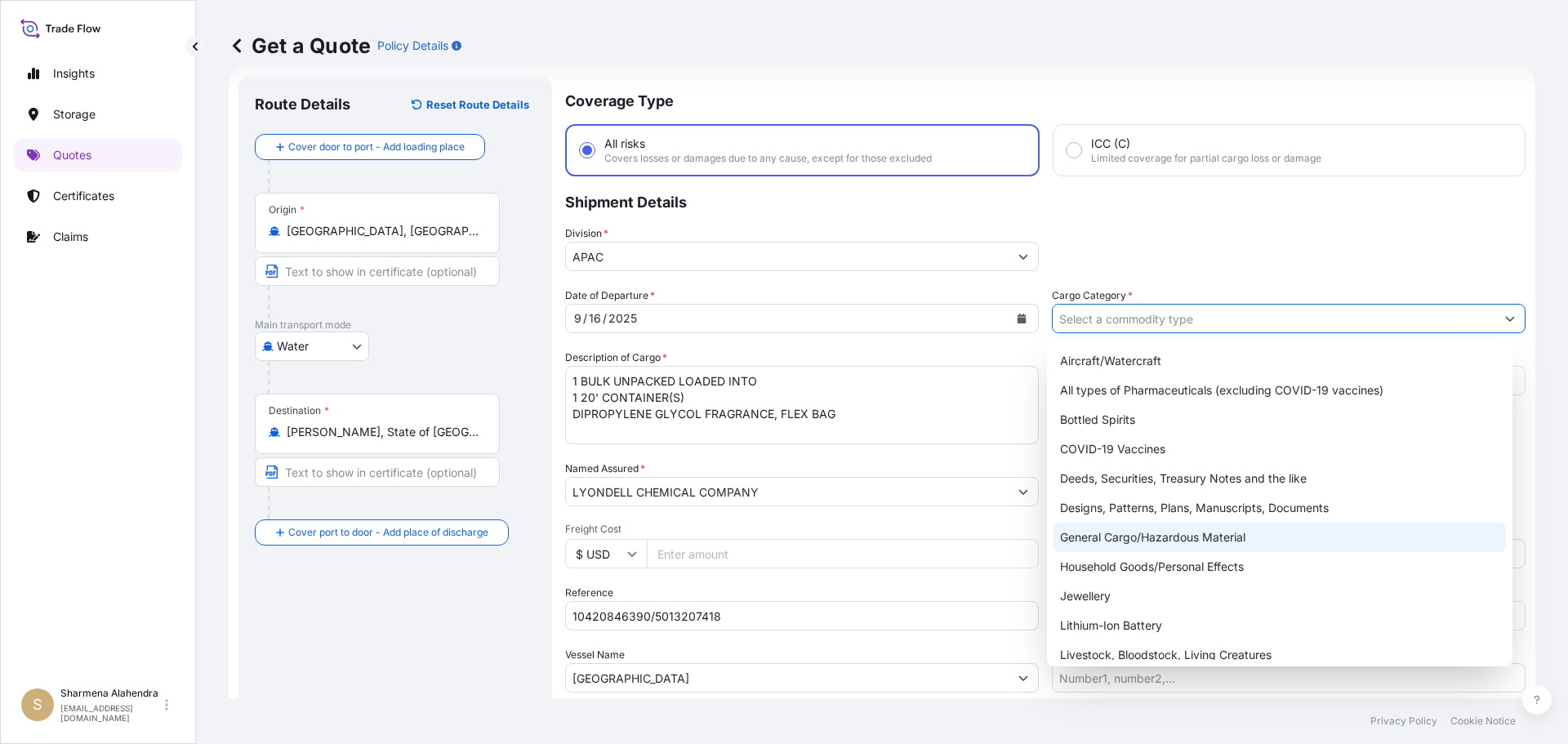
click at [1101, 531] on div "General Cargo/Hazardous Material" at bounding box center [1280, 537] width 453 height 29
type input "General Cargo/Hazardous Material"
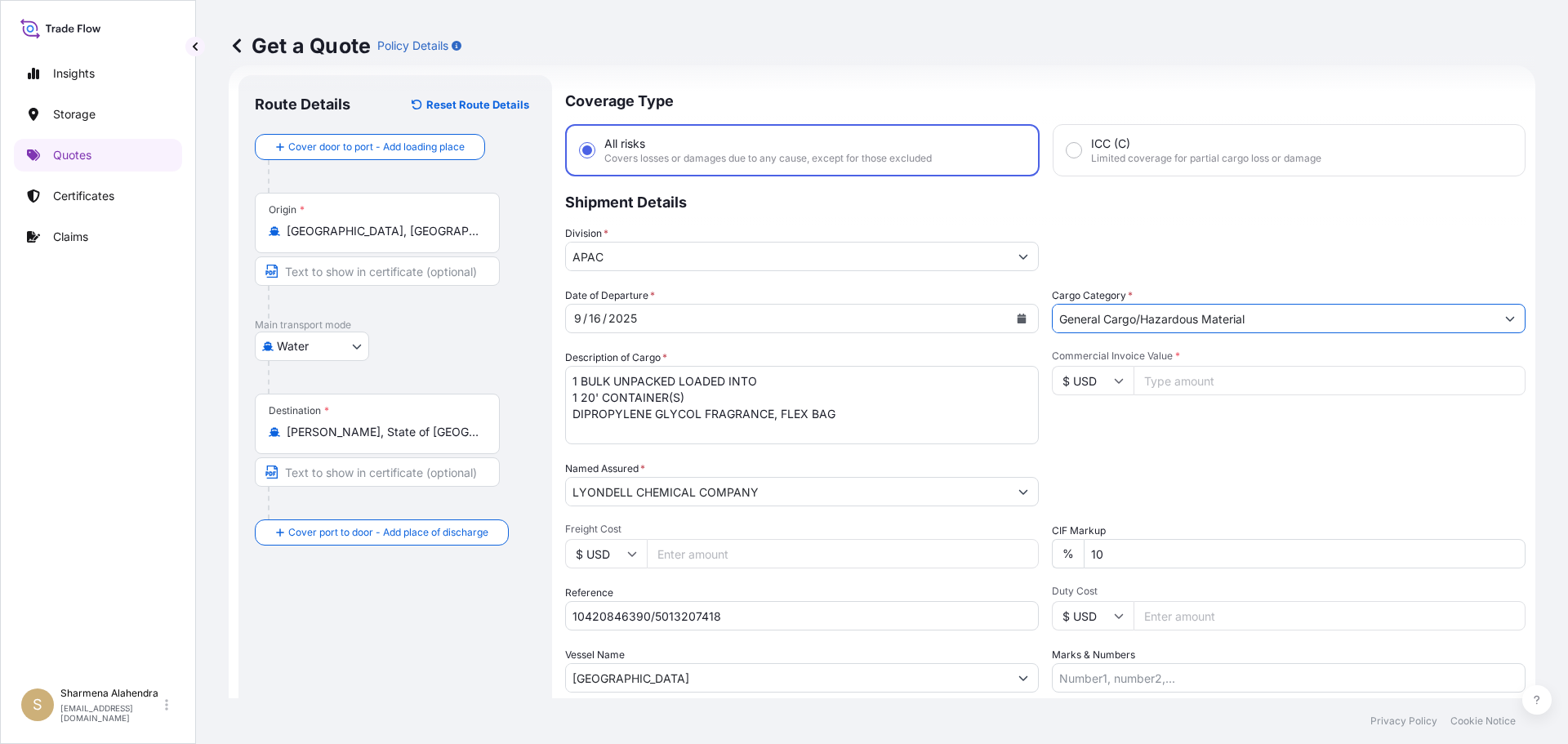
click at [1161, 383] on input "Commercial Invoice Value *" at bounding box center [1329, 380] width 392 height 29
paste input "24540.93"
type input "24540.94"
click at [1215, 491] on div "Packing Category Type to search a container mode Please select a primary mode o…" at bounding box center [1288, 484] width 473 height 46
click at [1182, 417] on div "Commercial Invoice Value * $ USD 24540.94" at bounding box center [1288, 396] width 473 height 95
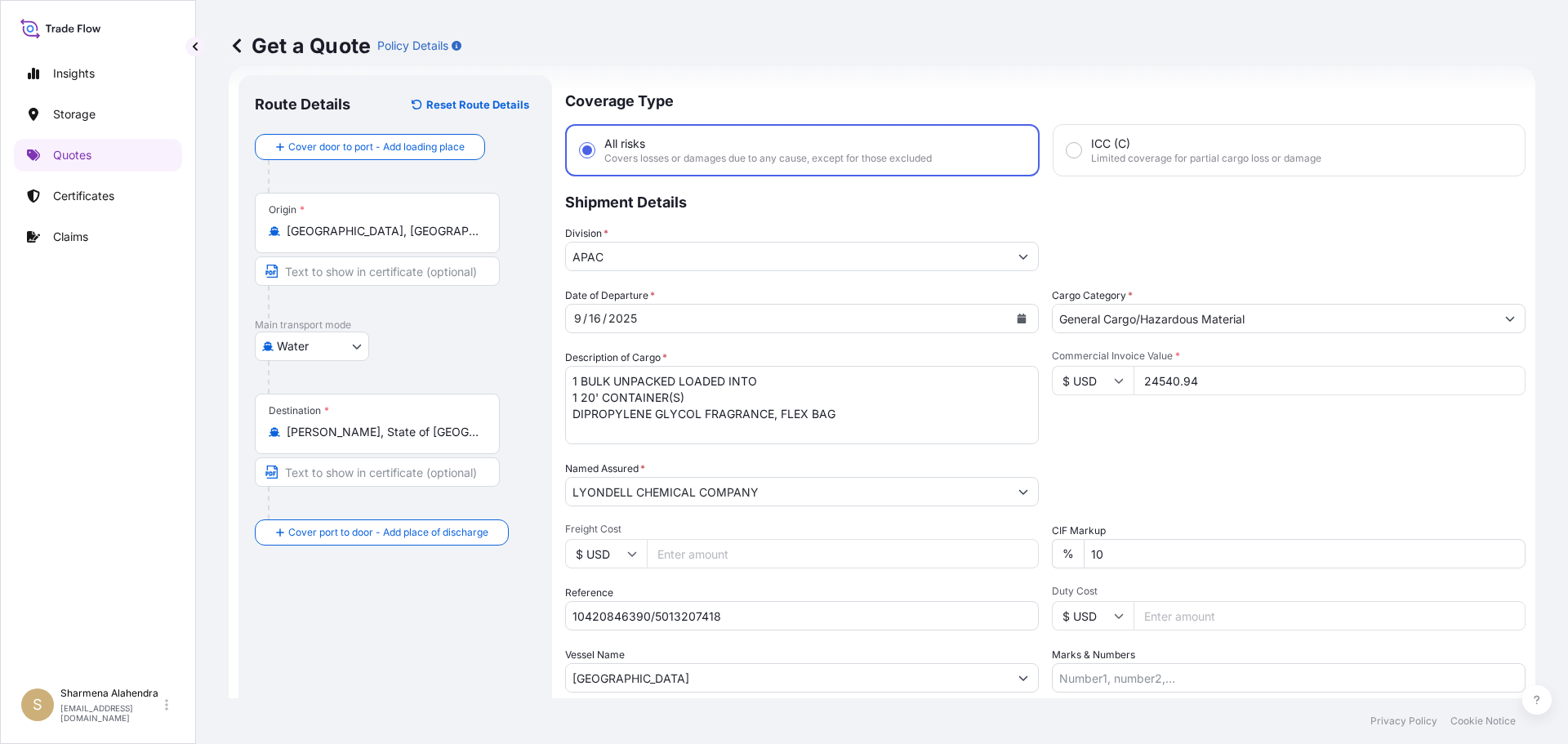
scroll to position [152, 0]
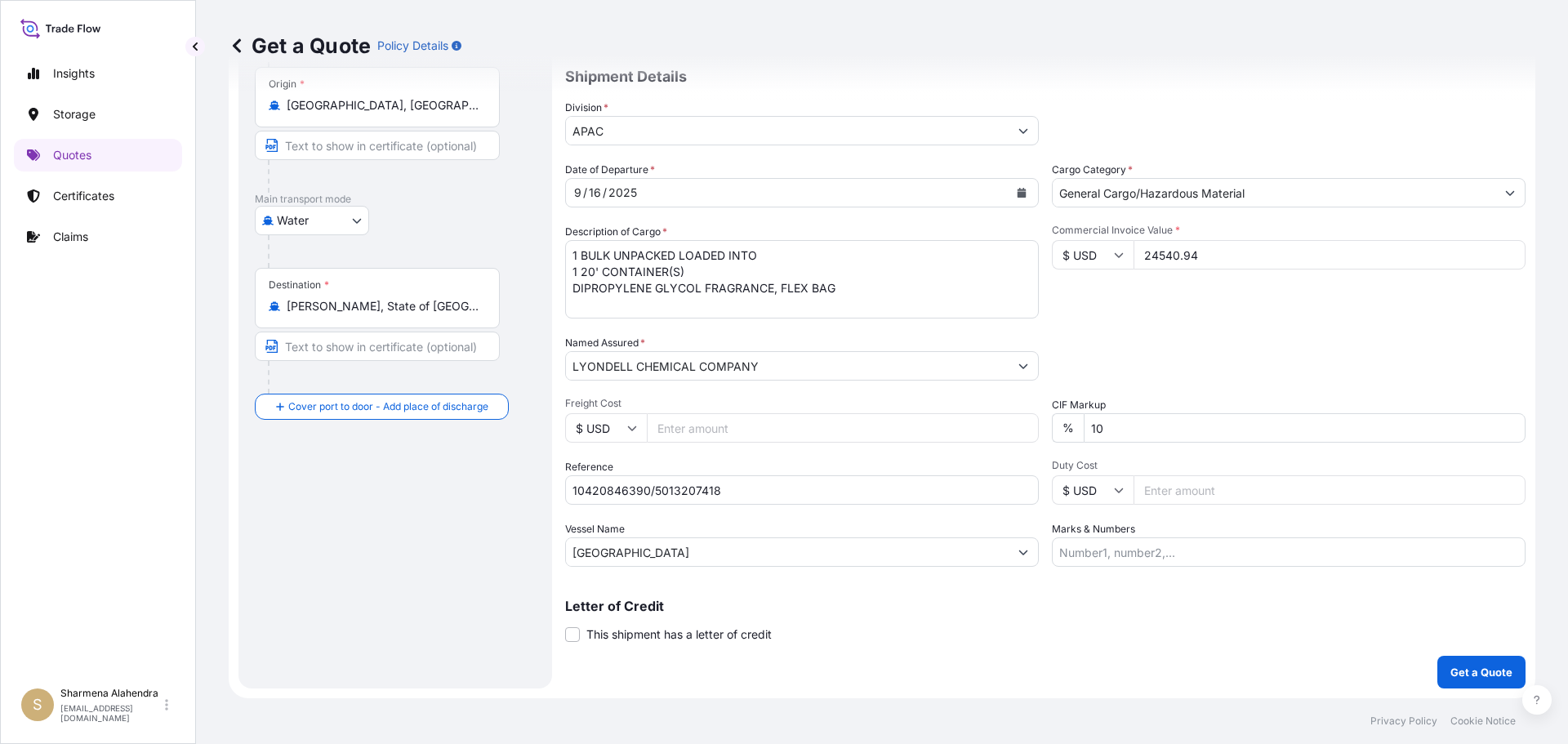
click at [1135, 552] on input "Marks & Numbers" at bounding box center [1288, 551] width 473 height 29
paste input "CUSTOMER PO NUMBER 4900879828"
type input "CUSTOMER PO NUMBER 4900879828"
click at [1133, 598] on div "Letter of Credit This shipment has a letter of credit Letter of credit * Letter…" at bounding box center [1045, 611] width 961 height 63
click at [1451, 673] on p "Get a Quote" at bounding box center [1482, 672] width 62 height 16
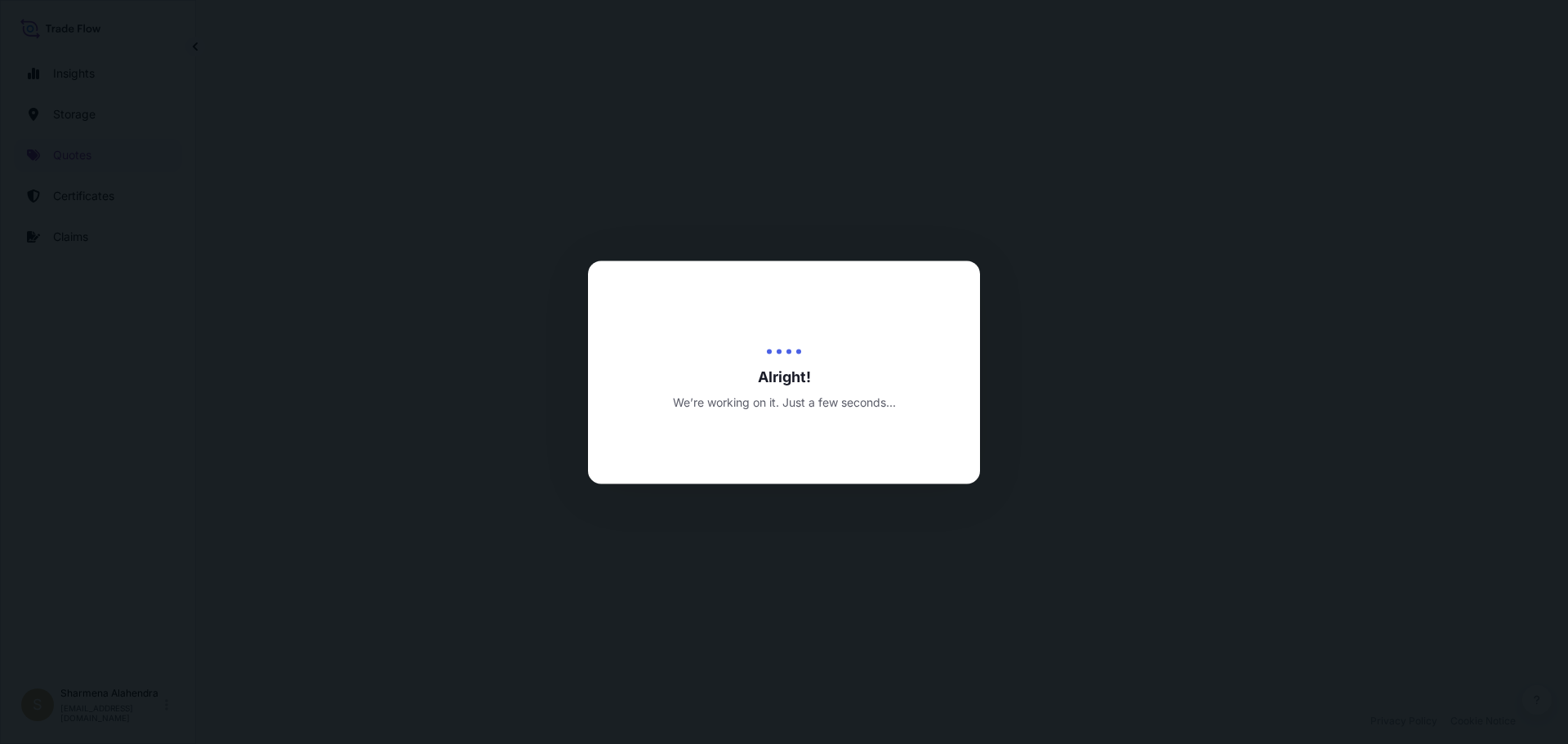
select select "Water"
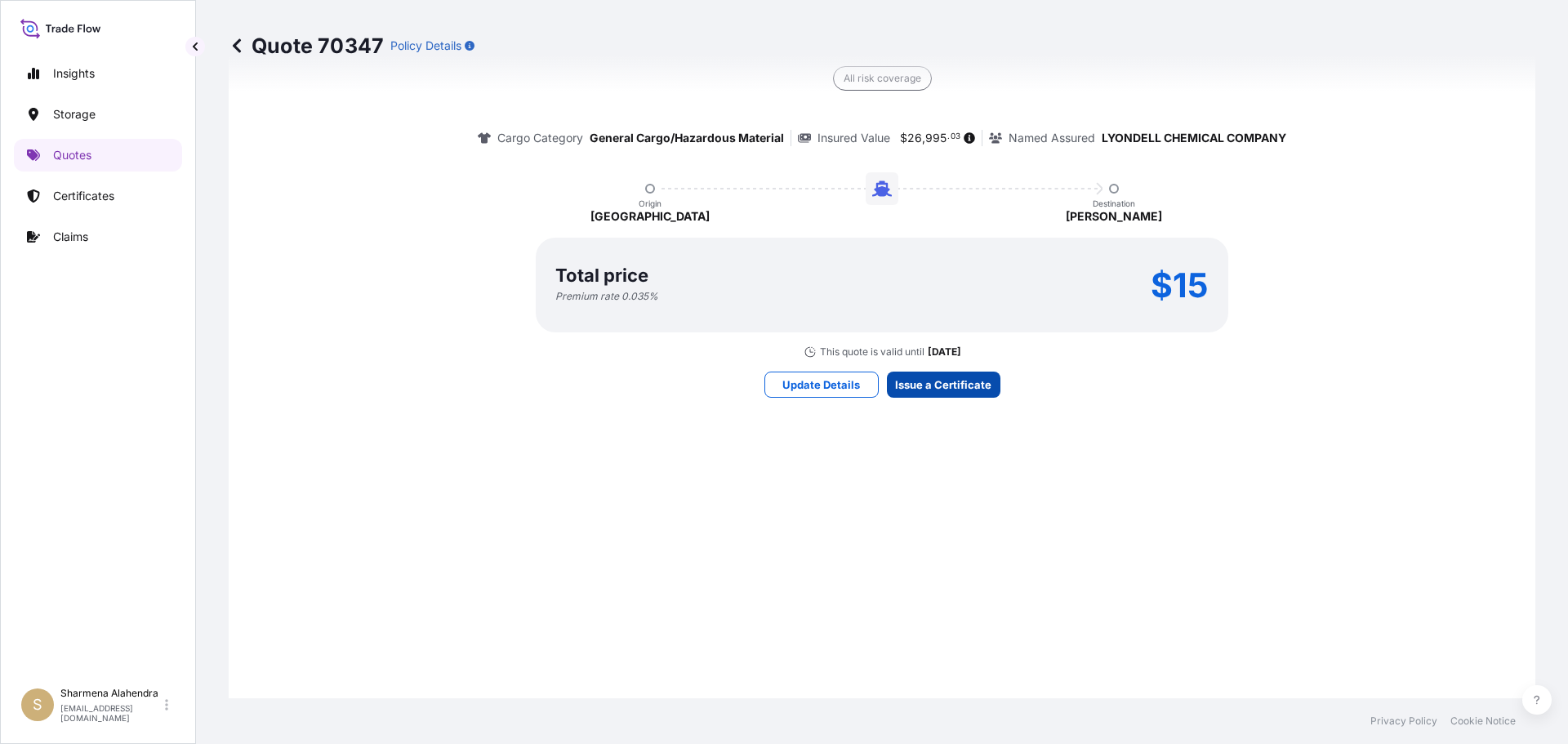
scroll to position [2335, 0]
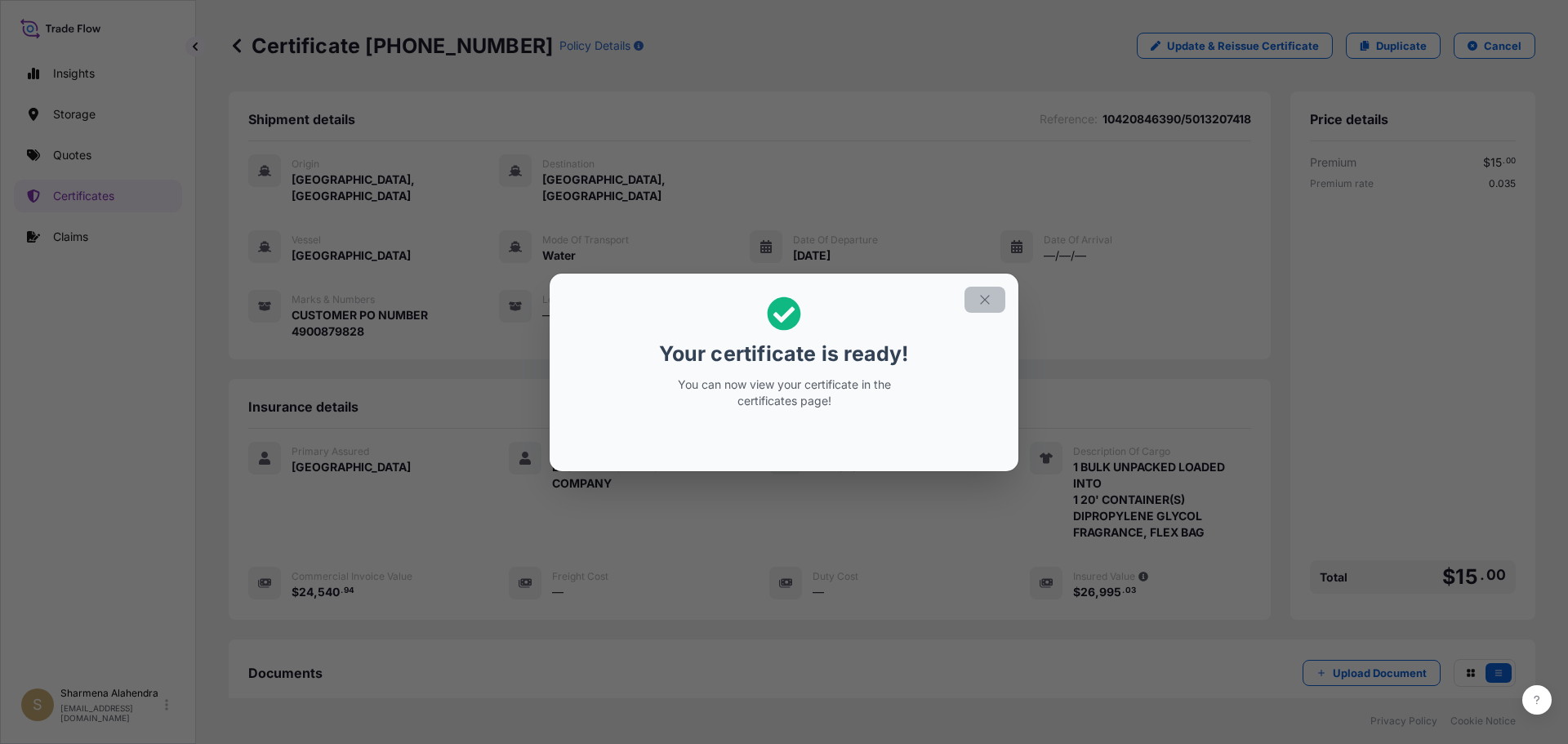
click at [981, 304] on icon "button" at bounding box center [985, 300] width 15 height 15
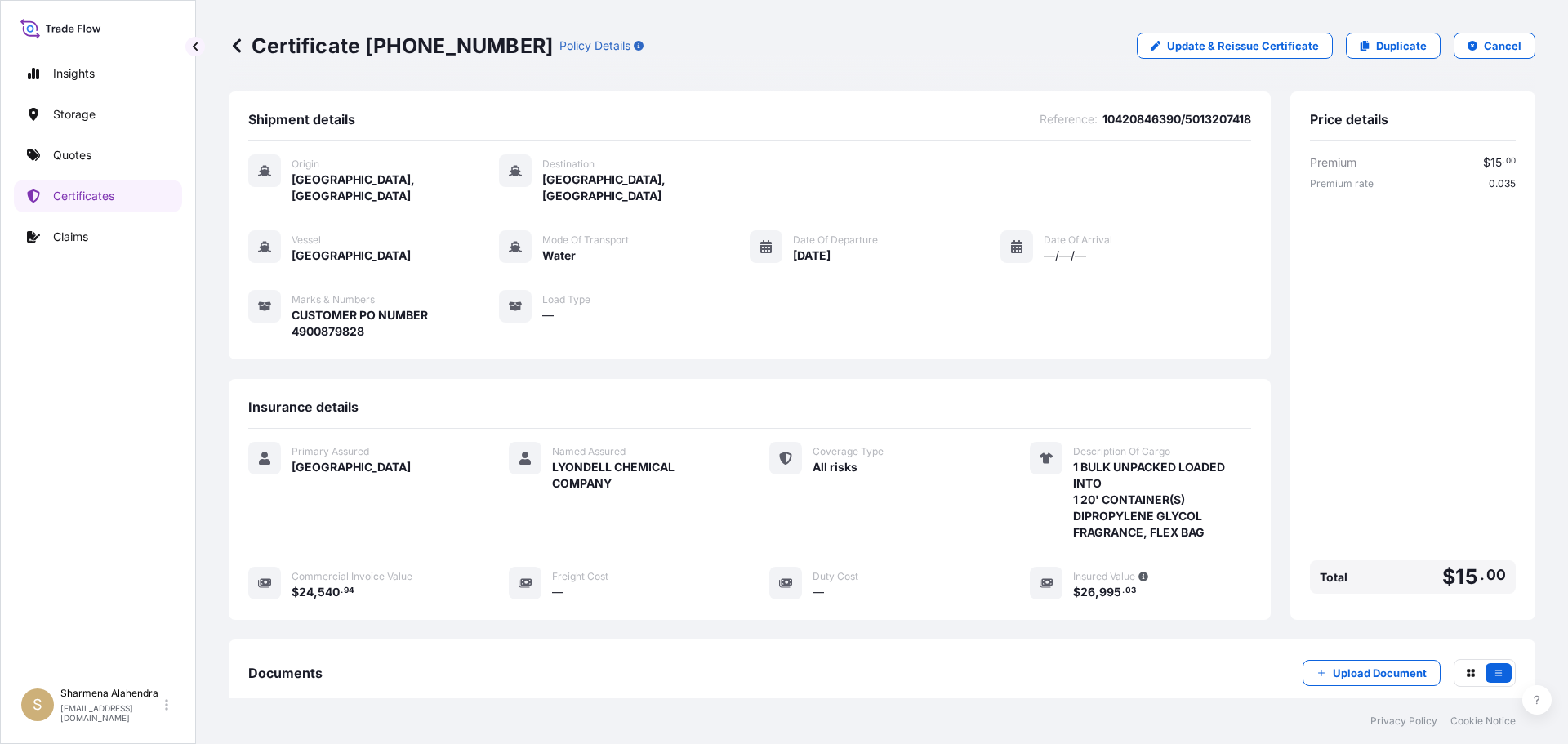
scroll to position [179, 0]
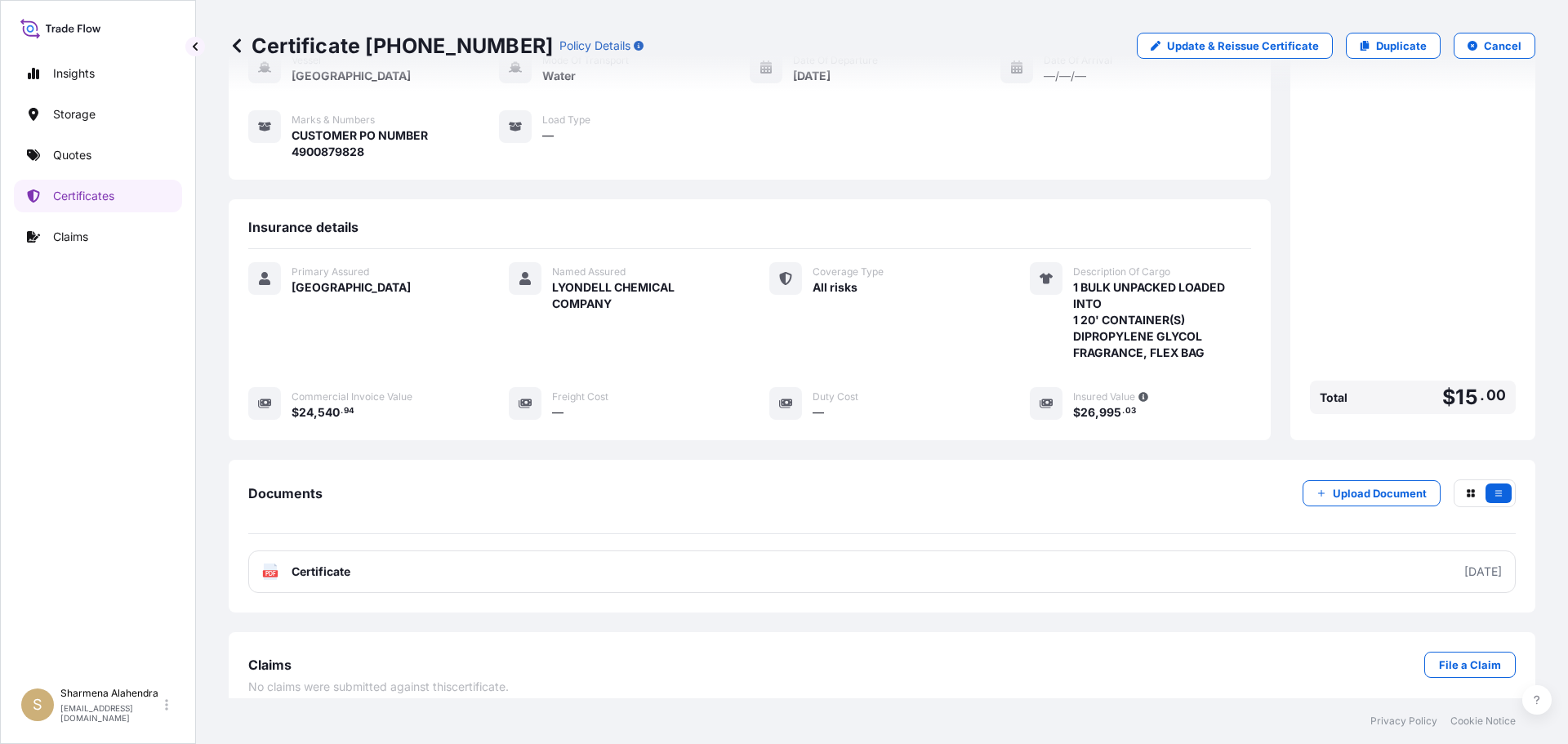
click at [451, 550] on link "PDF Certificate [DATE]" at bounding box center [882, 571] width 1268 height 42
click at [91, 160] on p "Quotes" at bounding box center [72, 155] width 38 height 16
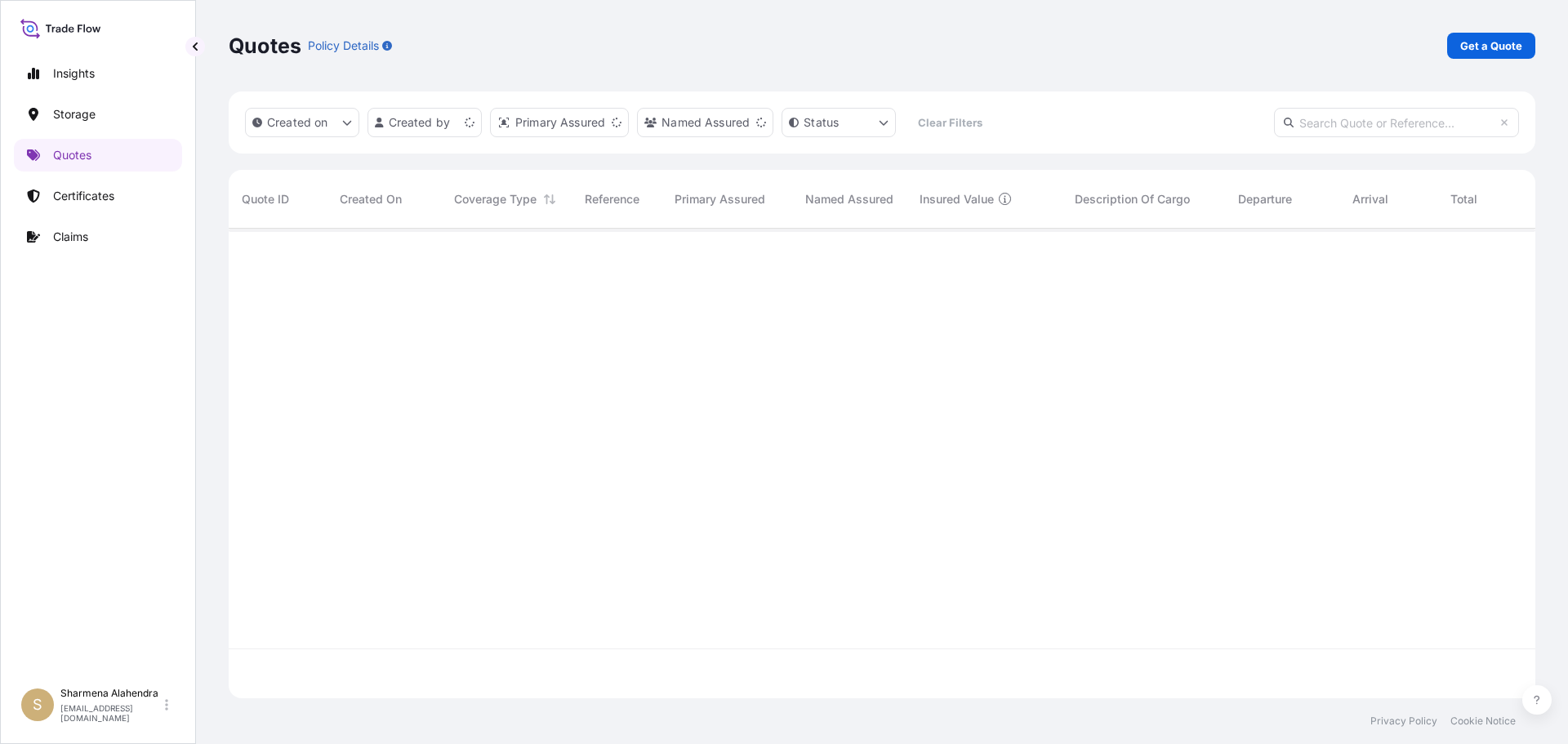
scroll to position [467, 1294]
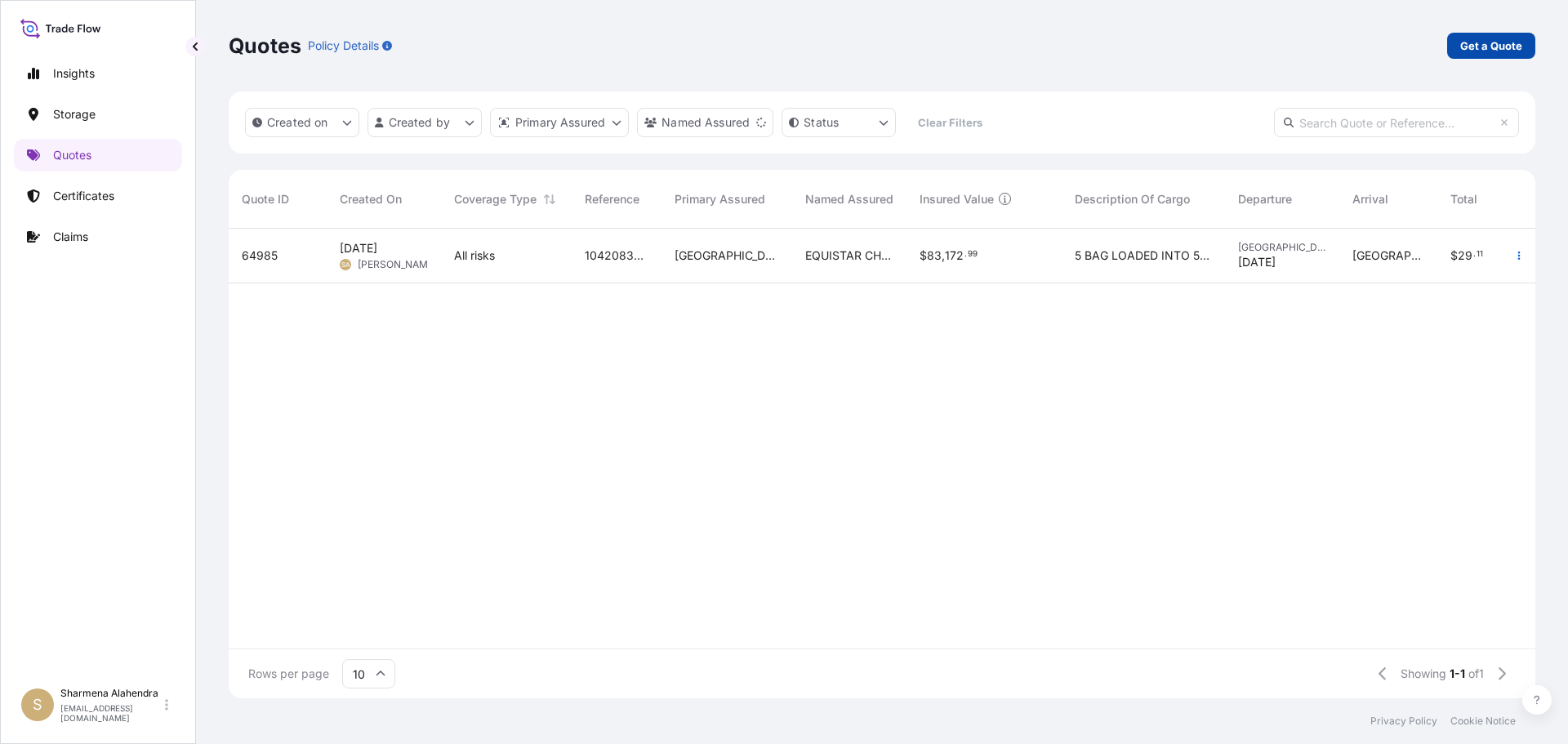
click at [1470, 48] on p "Get a Quote" at bounding box center [1491, 45] width 62 height 16
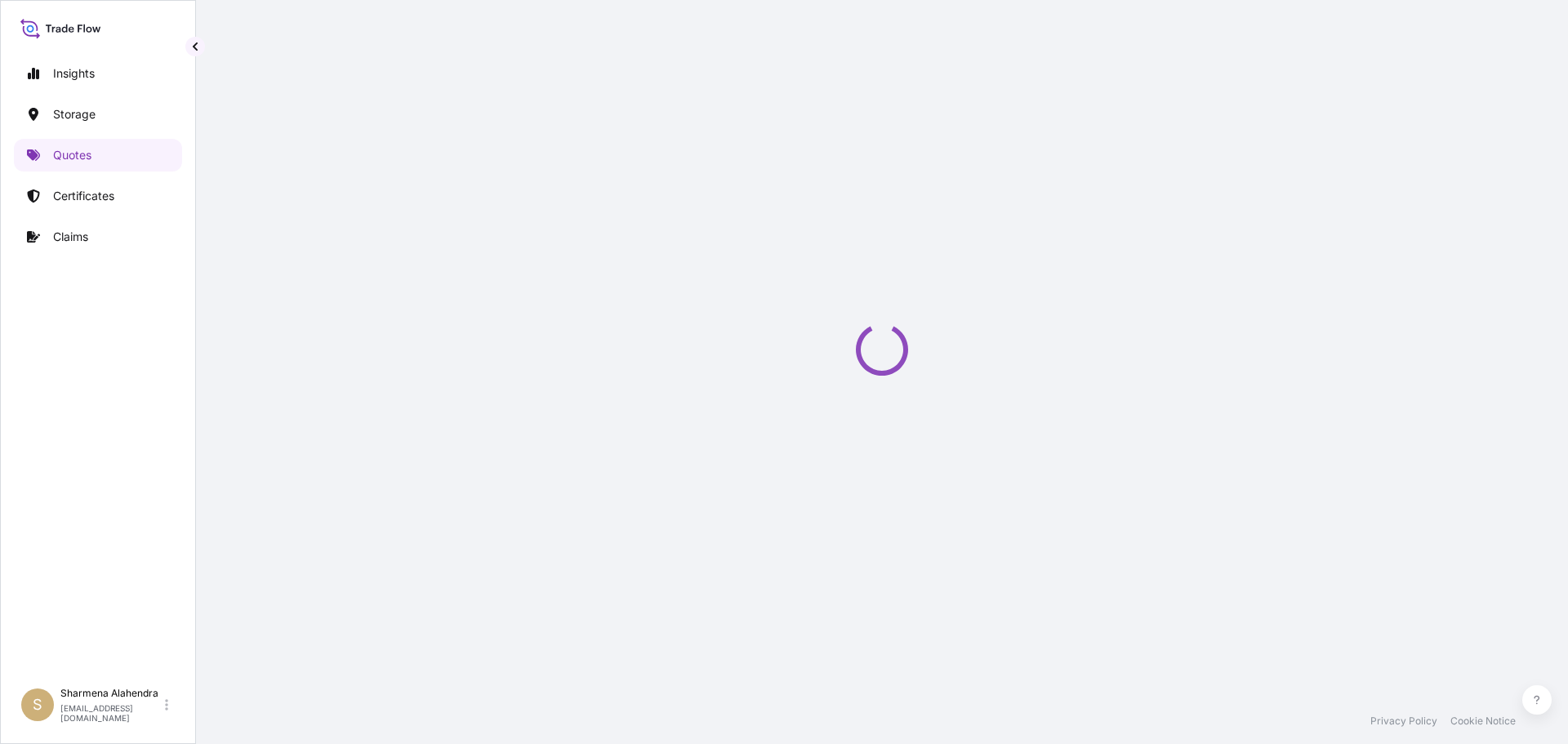
select select "Water"
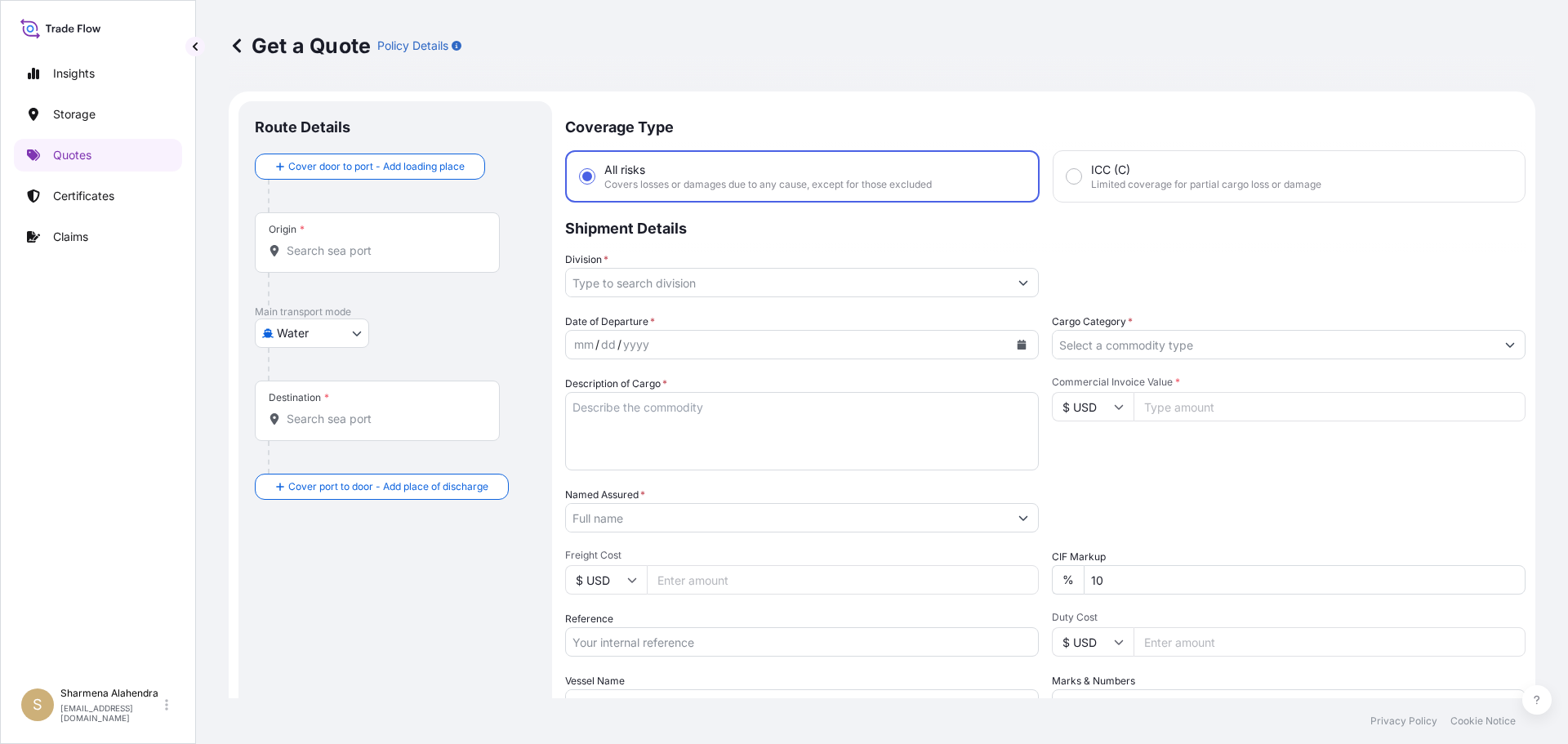
scroll to position [26, 0]
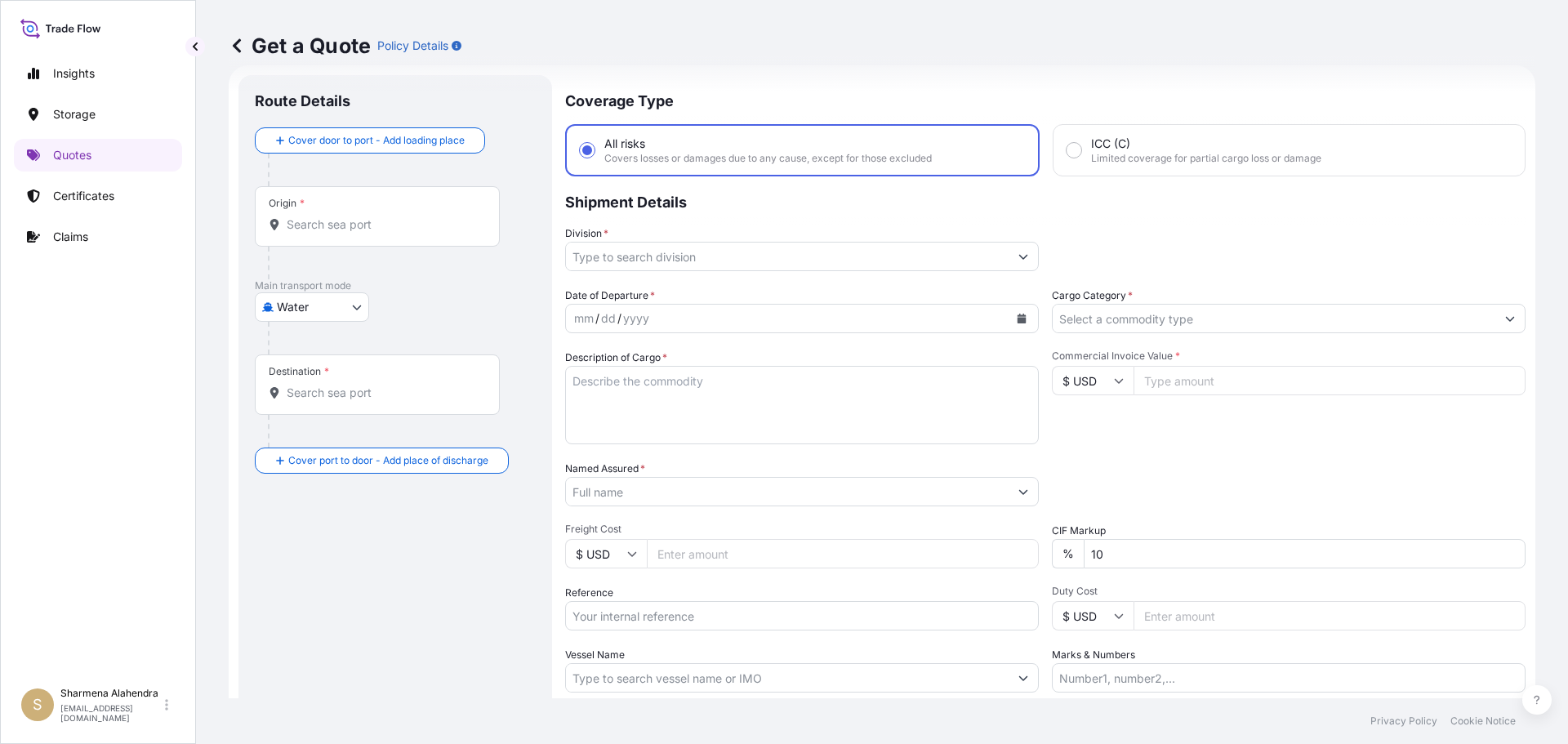
click at [345, 240] on div "Origin *" at bounding box center [377, 216] width 245 height 60
click at [345, 233] on input "Origin *" at bounding box center [382, 224] width 192 height 16
paste input "[GEOGRAPHIC_DATA], [GEOGRAPHIC_DATA]"
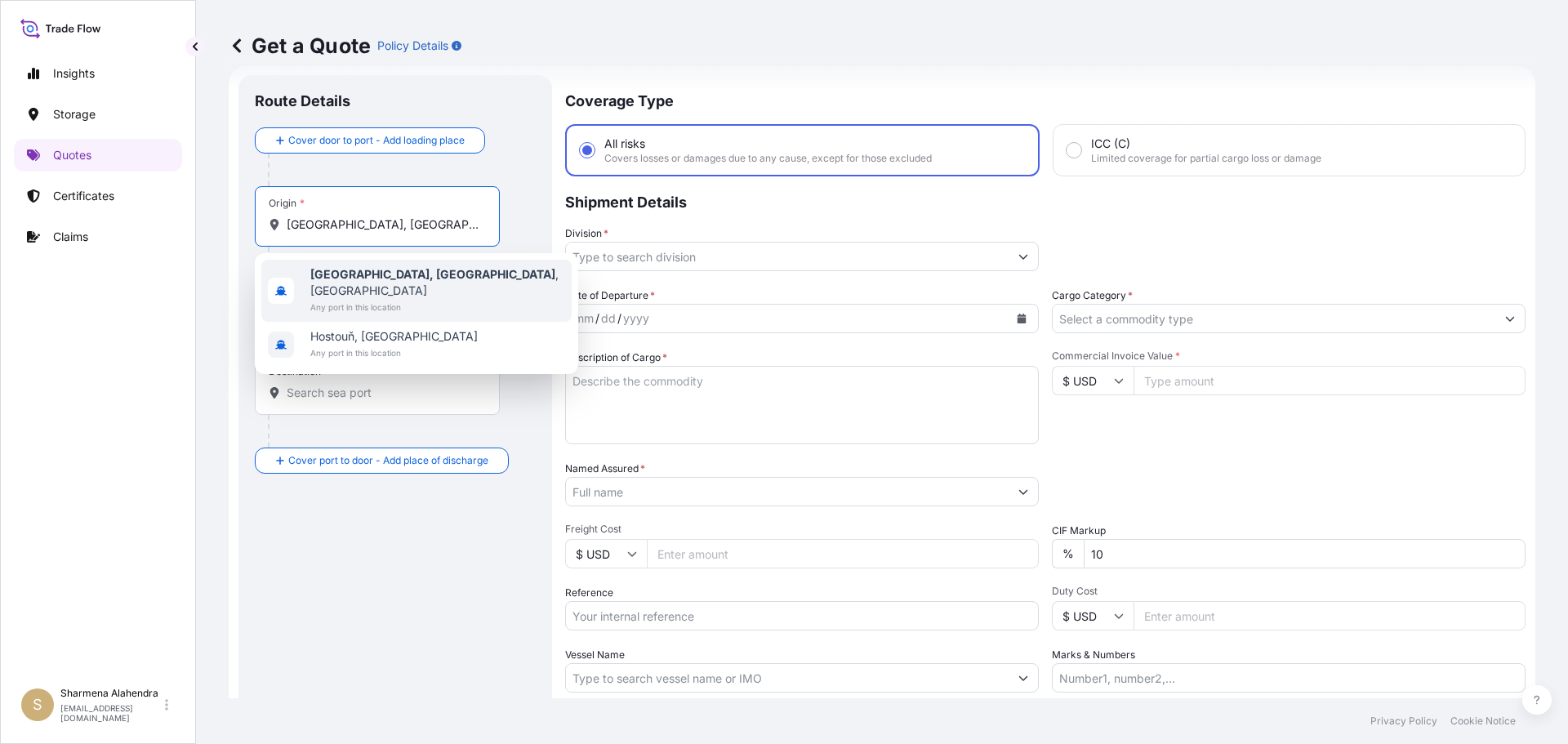
click at [364, 282] on span "[GEOGRAPHIC_DATA], [GEOGRAPHIC_DATA] , [GEOGRAPHIC_DATA]" at bounding box center [437, 283] width 254 height 33
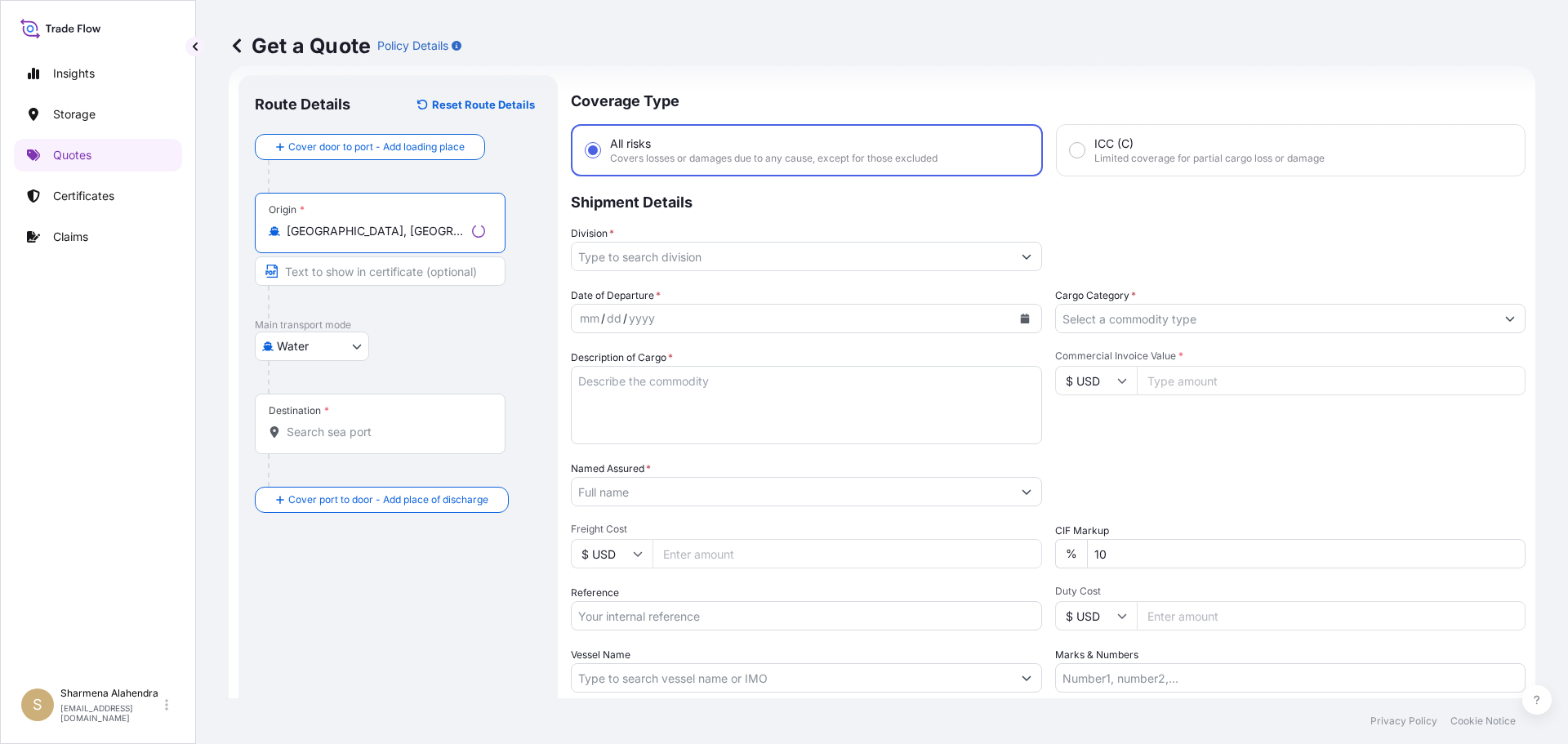
type input "[GEOGRAPHIC_DATA], [GEOGRAPHIC_DATA], [GEOGRAPHIC_DATA]"
click at [931, 96] on p "Coverage Type" at bounding box center [1045, 100] width 961 height 49
click at [332, 426] on input "Destination *" at bounding box center [382, 431] width 192 height 16
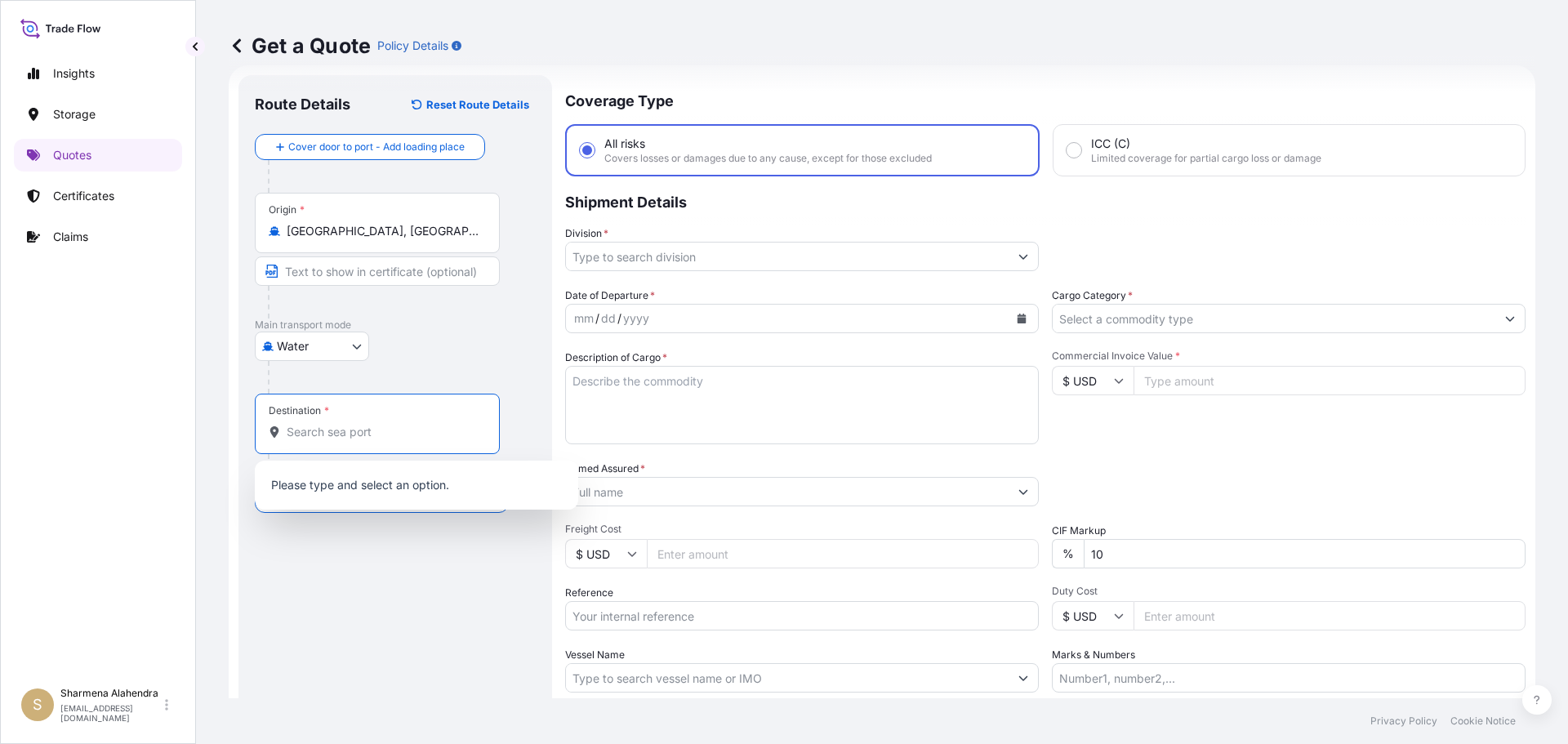
paste input "[PERSON_NAME], [GEOGRAPHIC_DATA]"
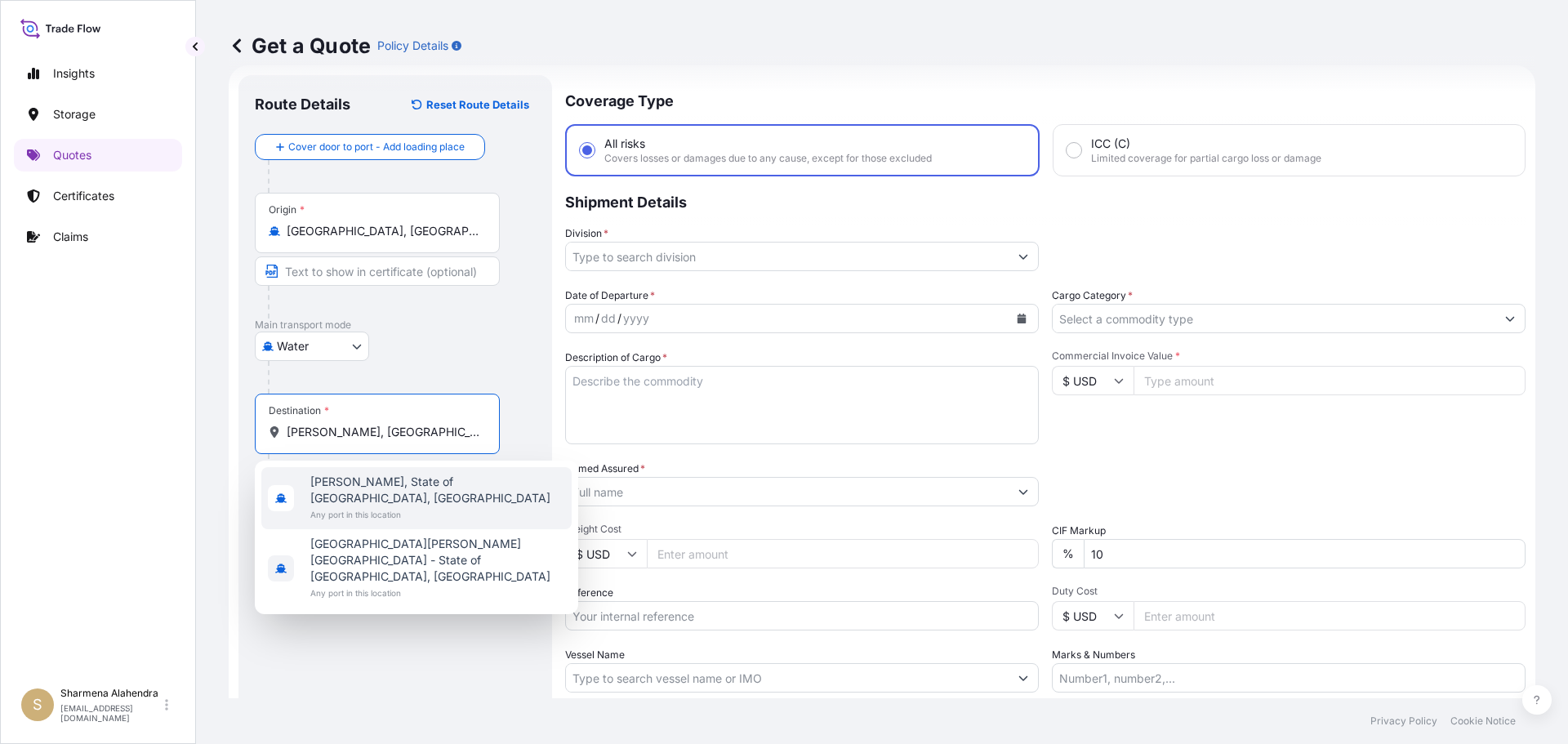
click at [373, 486] on span "[PERSON_NAME], State of [GEOGRAPHIC_DATA], [GEOGRAPHIC_DATA]" at bounding box center [437, 489] width 254 height 33
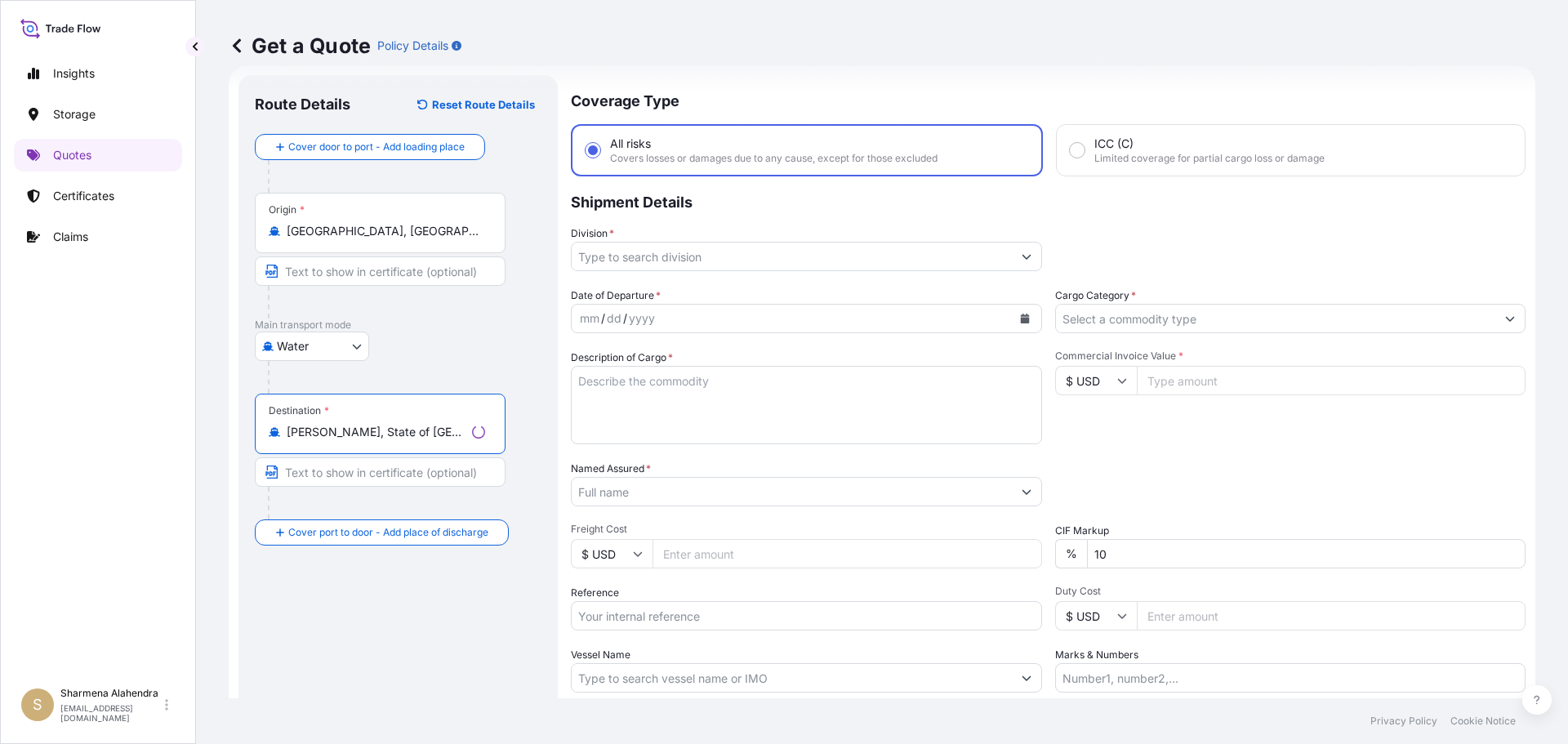
type input "[PERSON_NAME], State of [GEOGRAPHIC_DATA], [GEOGRAPHIC_DATA]"
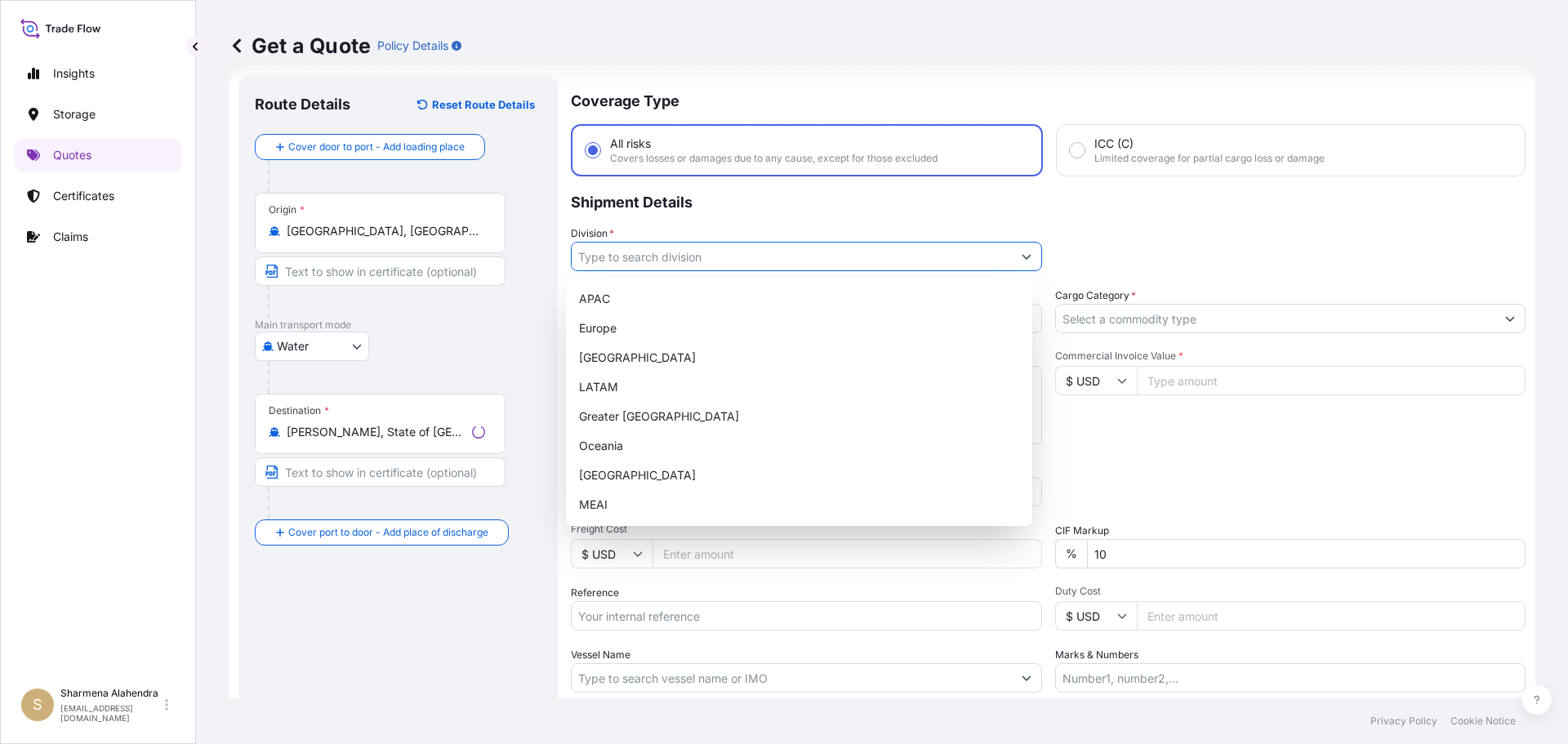
click at [669, 260] on input "Division *" at bounding box center [792, 256] width 440 height 29
click at [624, 305] on div "APAC" at bounding box center [799, 299] width 453 height 29
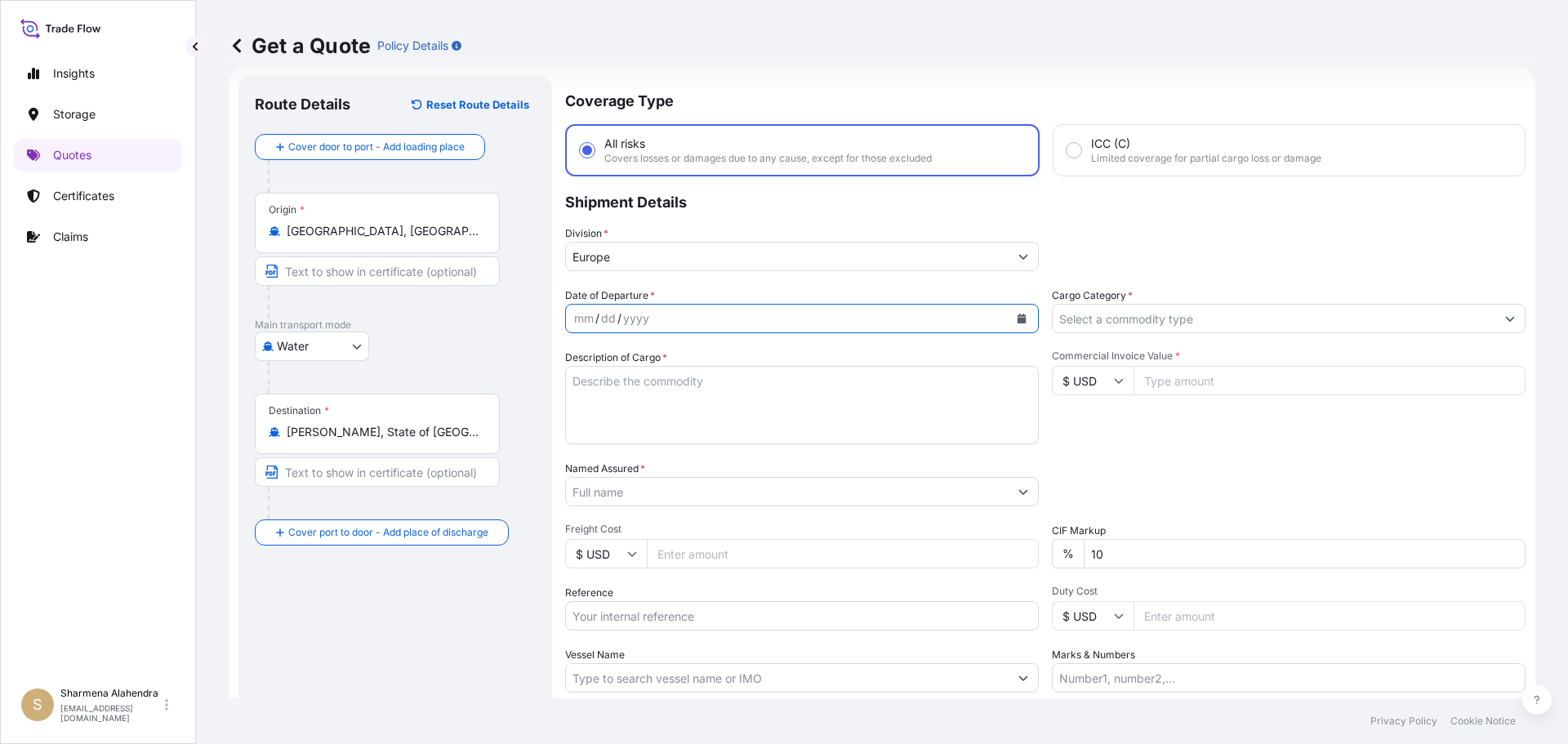
click at [1017, 317] on icon "Calendar" at bounding box center [1022, 318] width 9 height 9
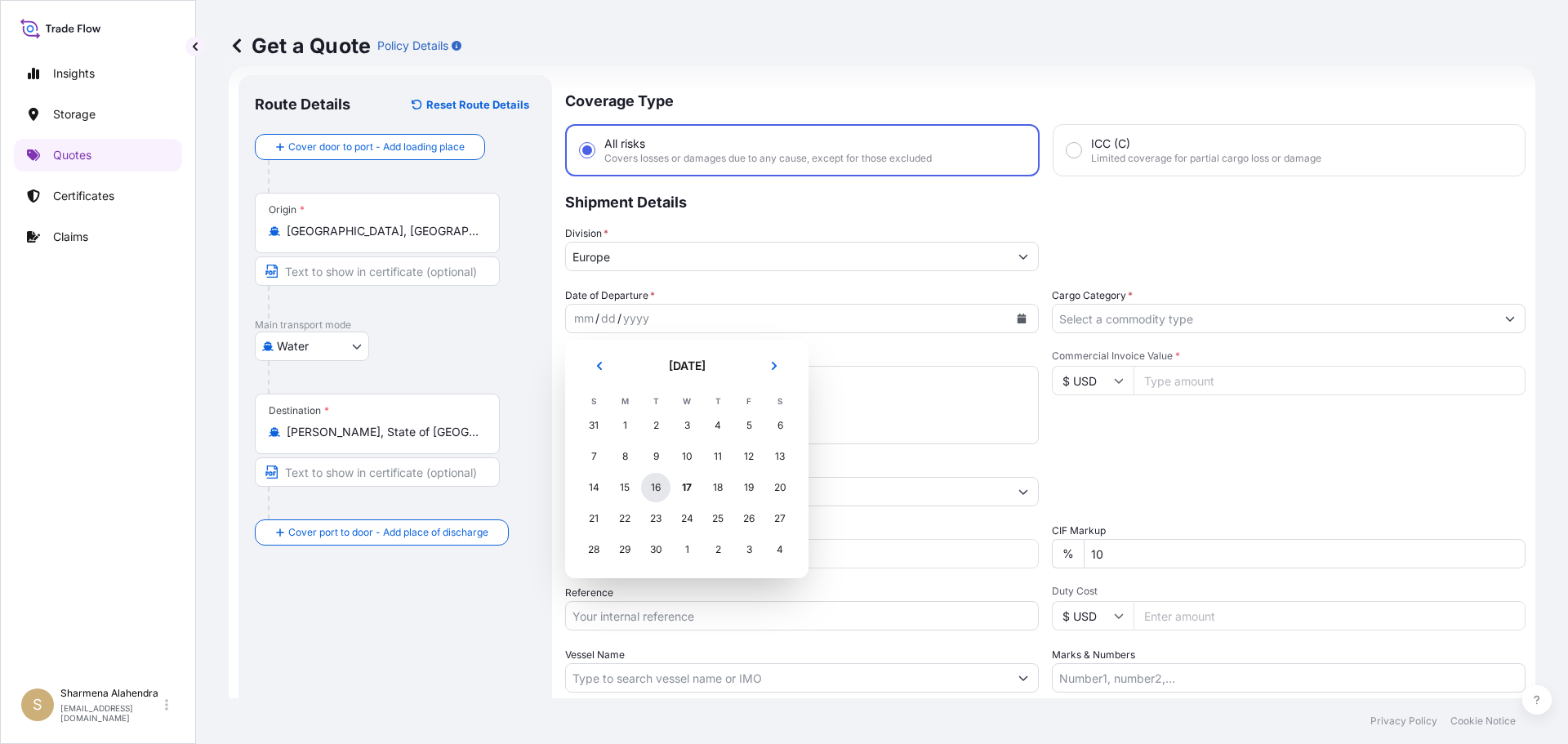
click at [654, 496] on div "16" at bounding box center [655, 488] width 29 height 29
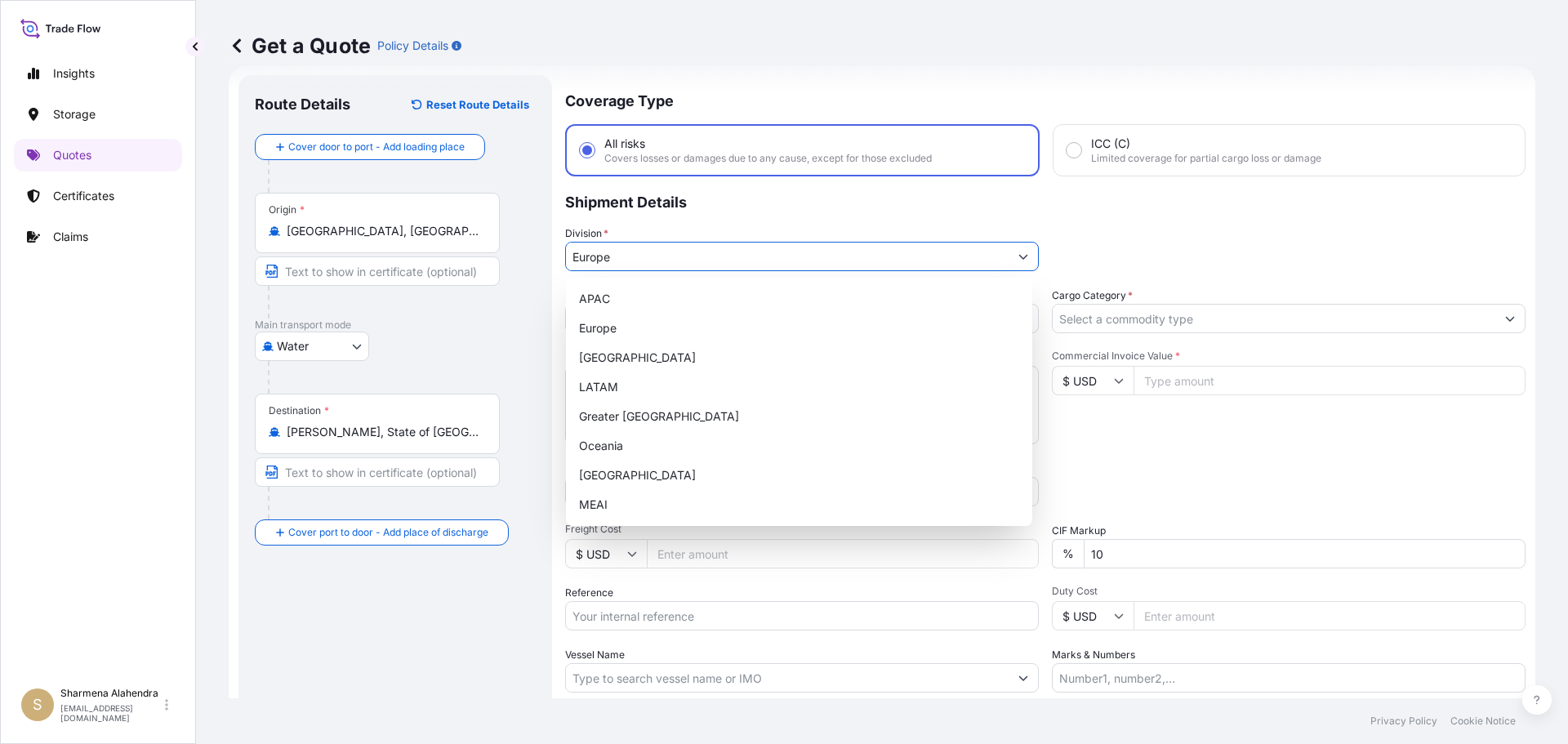
click at [629, 262] on input "Europe" at bounding box center [787, 256] width 442 height 29
click at [626, 305] on div "APAC" at bounding box center [799, 299] width 453 height 29
type input "APAC"
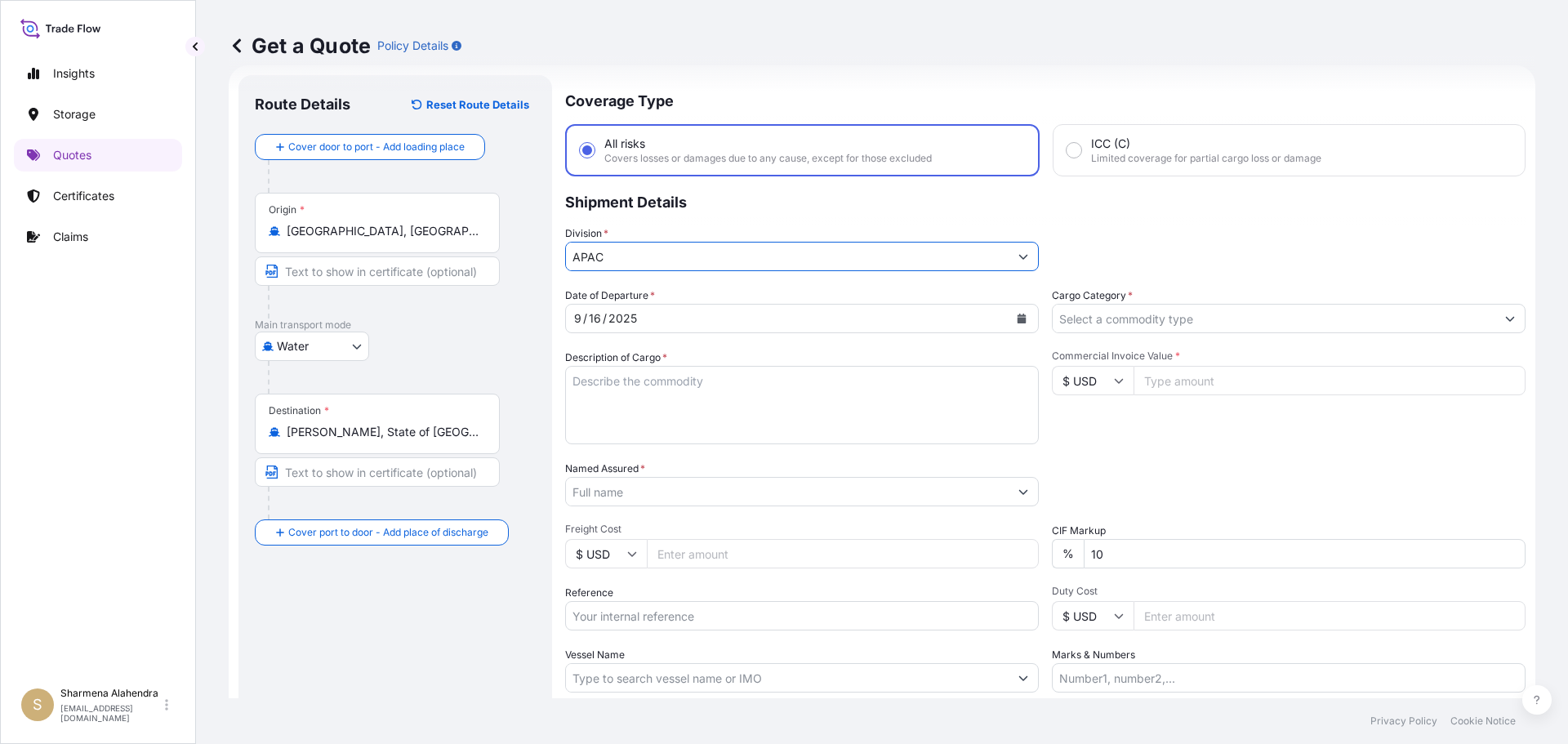
click at [642, 407] on textarea "Description of Cargo *" at bounding box center [802, 405] width 473 height 78
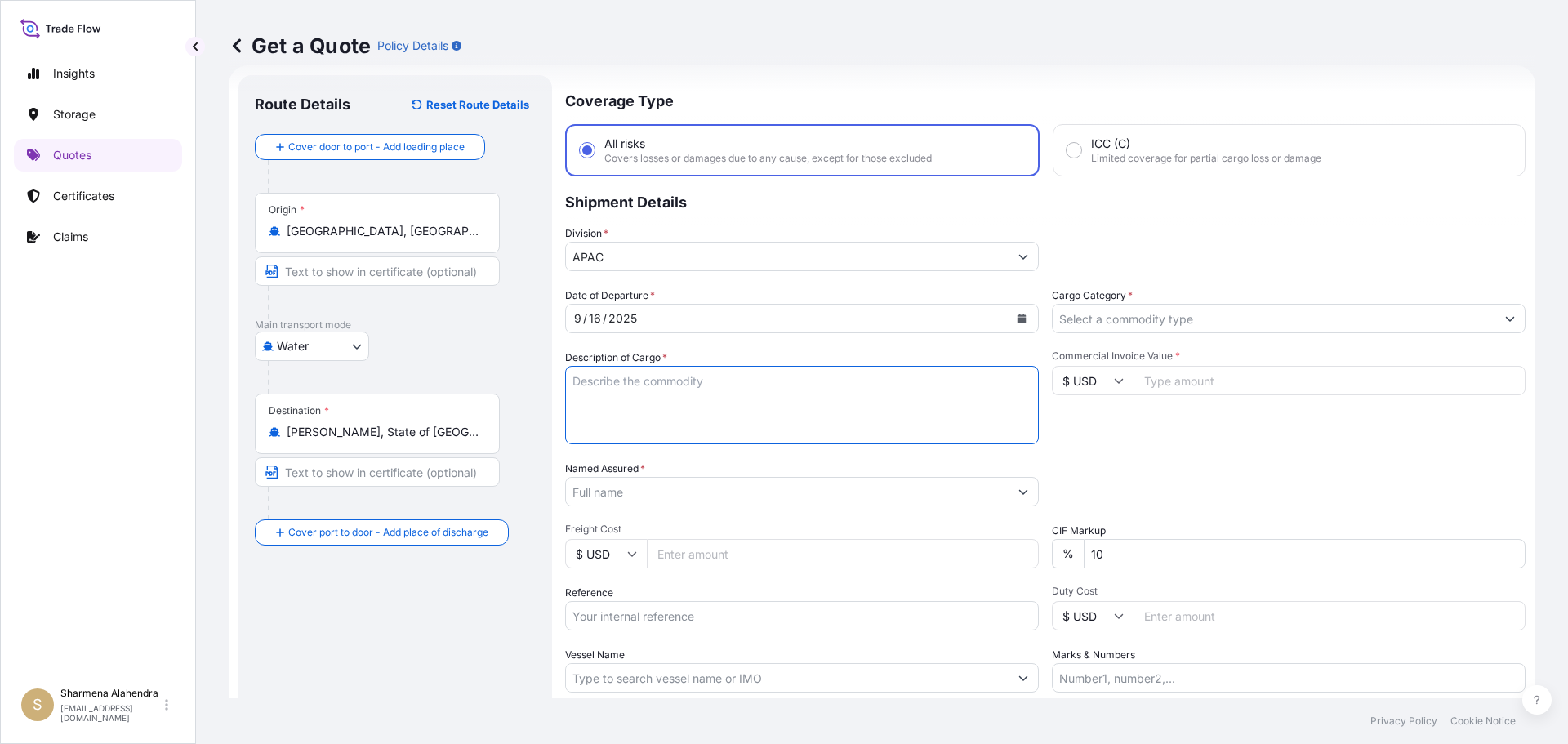
click at [890, 402] on textarea "Description of Cargo *" at bounding box center [802, 405] width 473 height 78
paste textarea "BULK UNPACKED LOADED INTO 1 20' CONTAINER(S) DIPROPYLENE GLYCOL FRAGRANCE, FLEX…"
click at [572, 378] on textarea "BULK UNPACKED LOADED INTO 1 20' CONTAINER(S) DIPROPYLENE GLYCOL FRAGRANCE, FLEX…" at bounding box center [802, 405] width 473 height 78
type textarea "1 BULK UNPACKED LOADED INTO 1 20' CONTAINER(S) DIPROPYLENE GLYCOL FRAGRANCE, FL…"
click at [672, 486] on input "Named Assured *" at bounding box center [787, 491] width 442 height 29
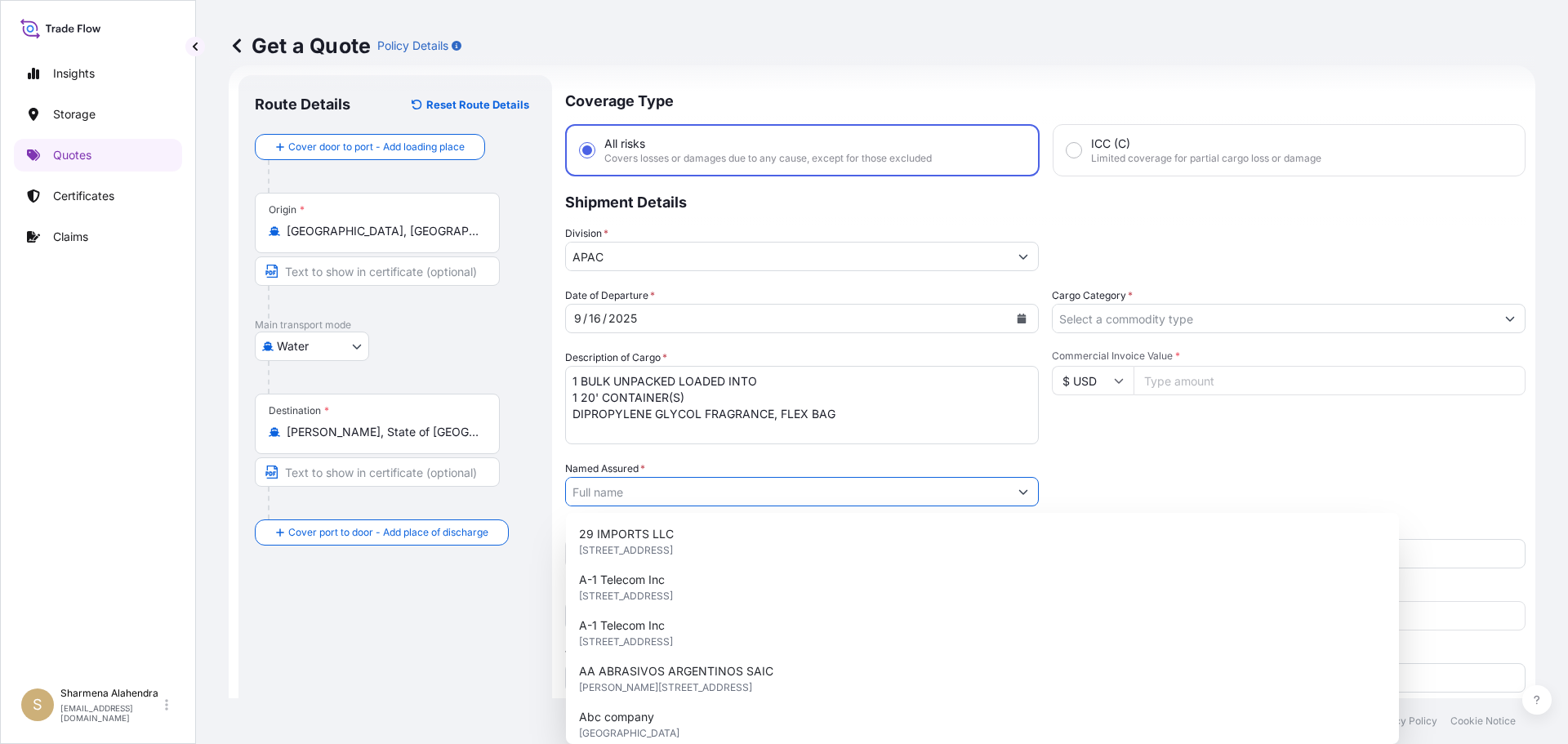
click at [856, 556] on div "29 IMPORTS LLC [STREET_ADDRESS]" at bounding box center [982, 542] width 820 height 46
paste input "LYONDELL CHEMICAL COMPANY"
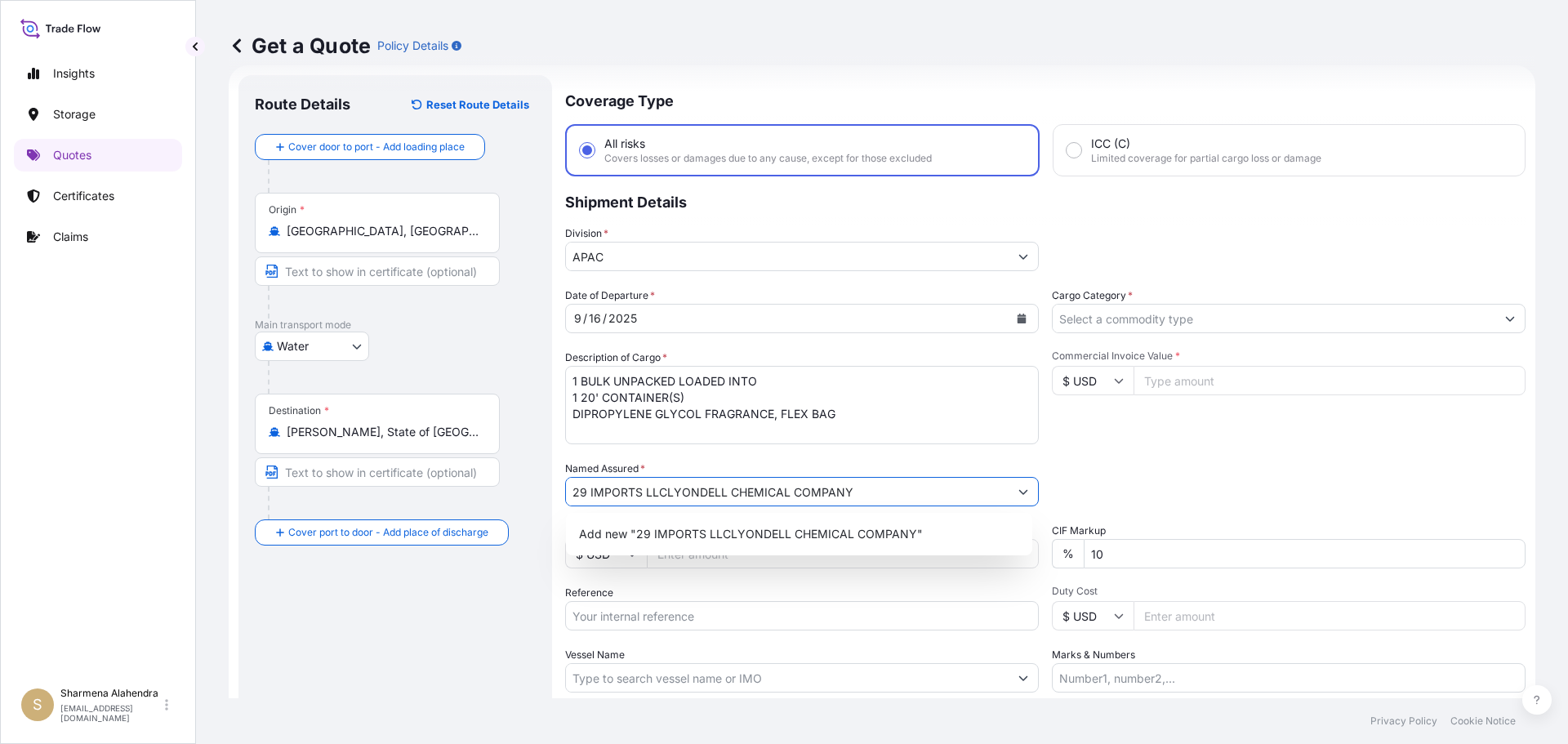
drag, startPoint x: 574, startPoint y: 488, endPoint x: 985, endPoint y: 491, distance: 411.0
click at [985, 491] on input "29 IMPORTS LLCLYONDELL CHEMICAL COMPANY" at bounding box center [787, 491] width 442 height 29
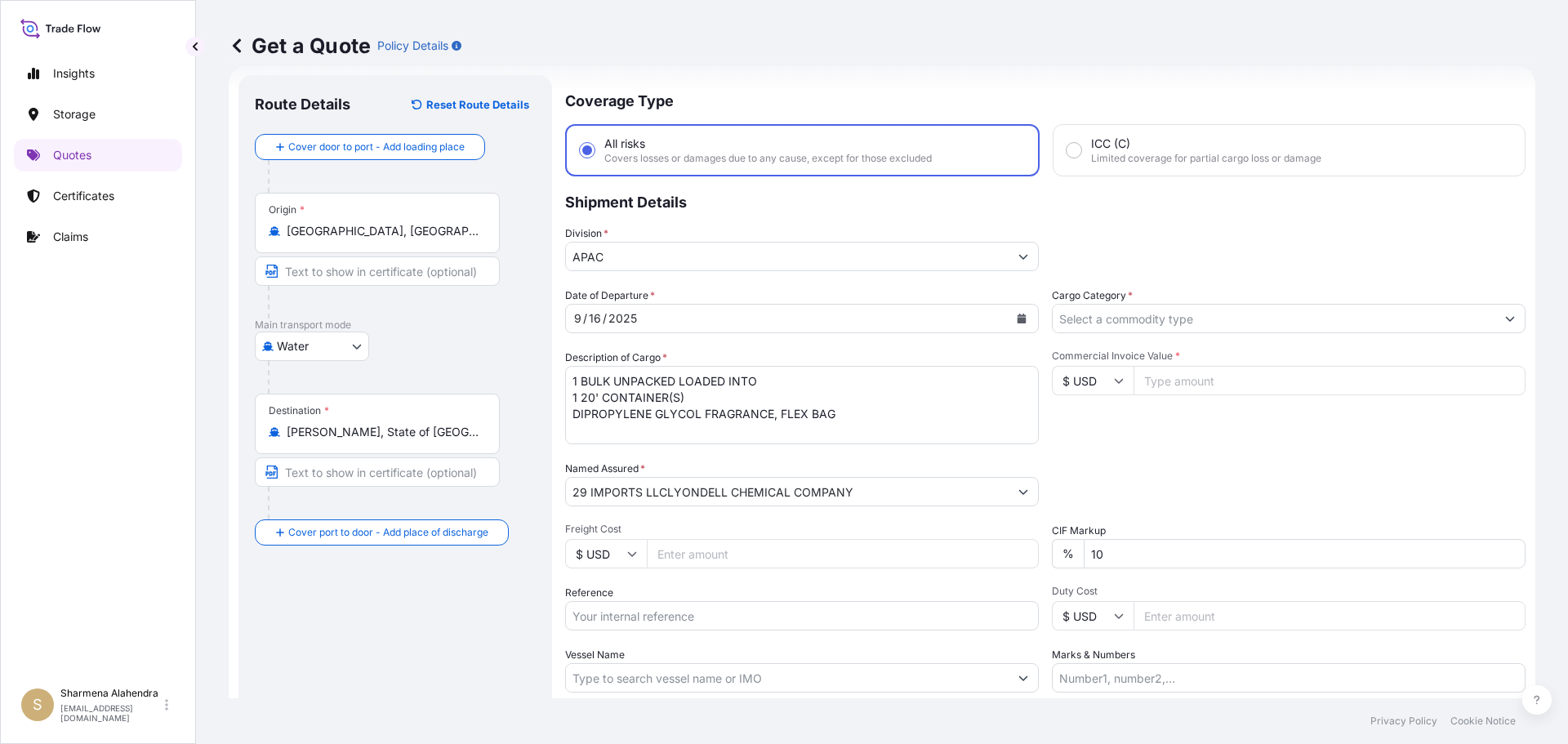
click at [857, 488] on input "29 IMPORTS LLCLYONDELL CHEMICAL COMPANY" at bounding box center [787, 491] width 442 height 29
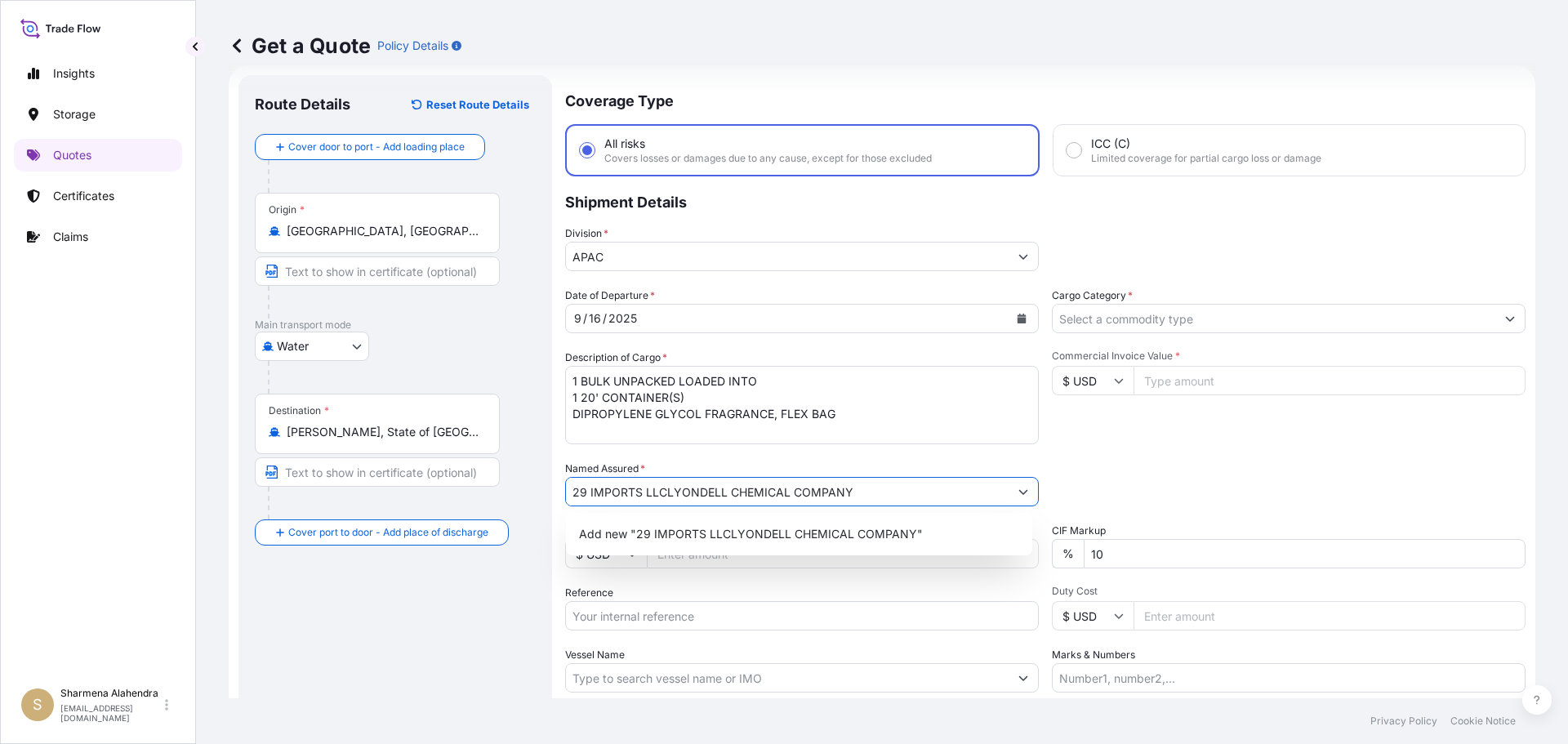
paste input "LYONDELL CHEMICAL COMPANY"
type input "29 IMPORTS LLCLYONDELL CHEMICAL COMPANYLYONDELL CHEMICAL COMPANY"
click at [1020, 492] on icon "Show suggestions" at bounding box center [1023, 492] width 9 height 5
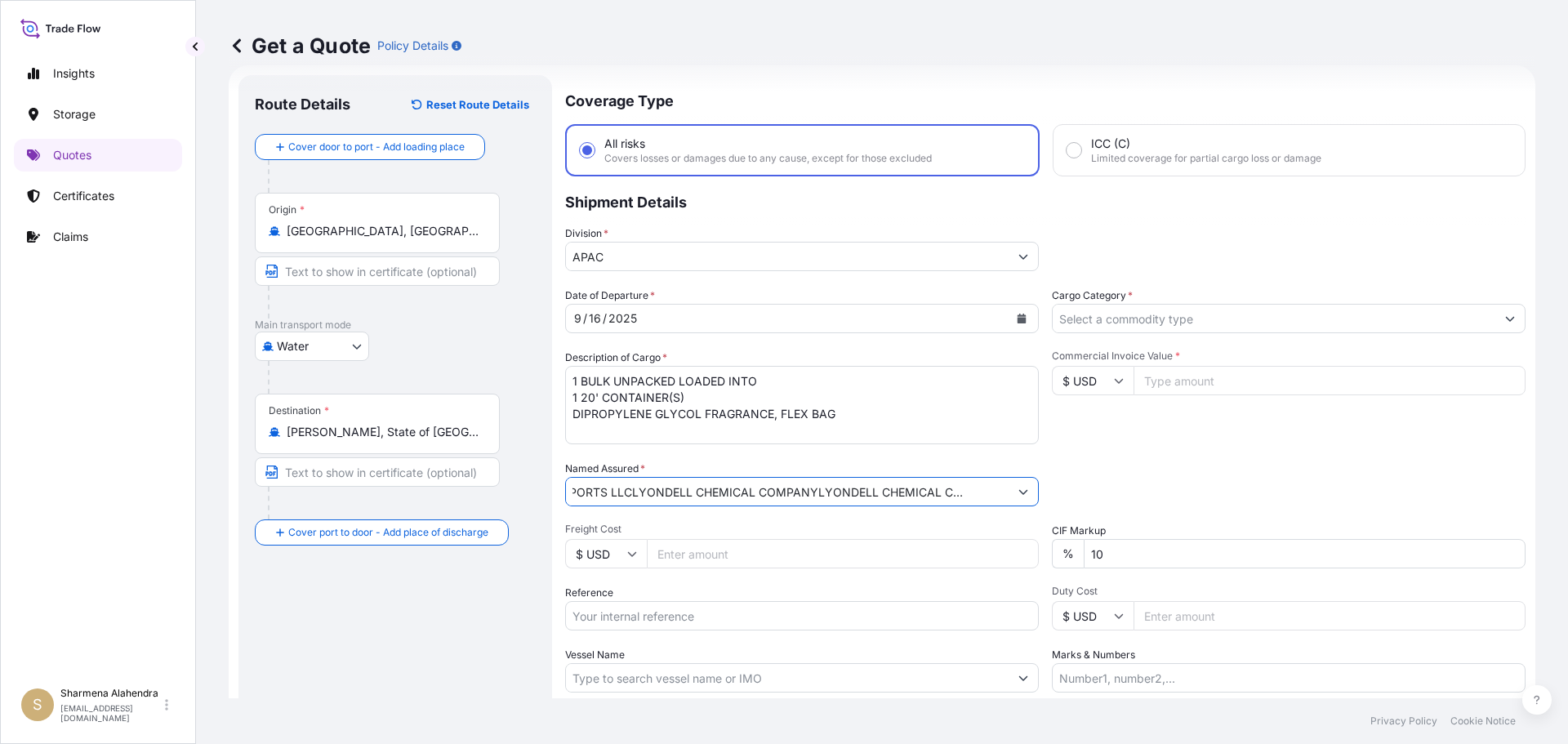
scroll to position [0, 0]
drag, startPoint x: 998, startPoint y: 492, endPoint x: 535, endPoint y: 499, distance: 463.1
click at [535, 499] on form "Route Details Reset Route Details Cover door to port - Add loading place Place …" at bounding box center [882, 445] width 1306 height 759
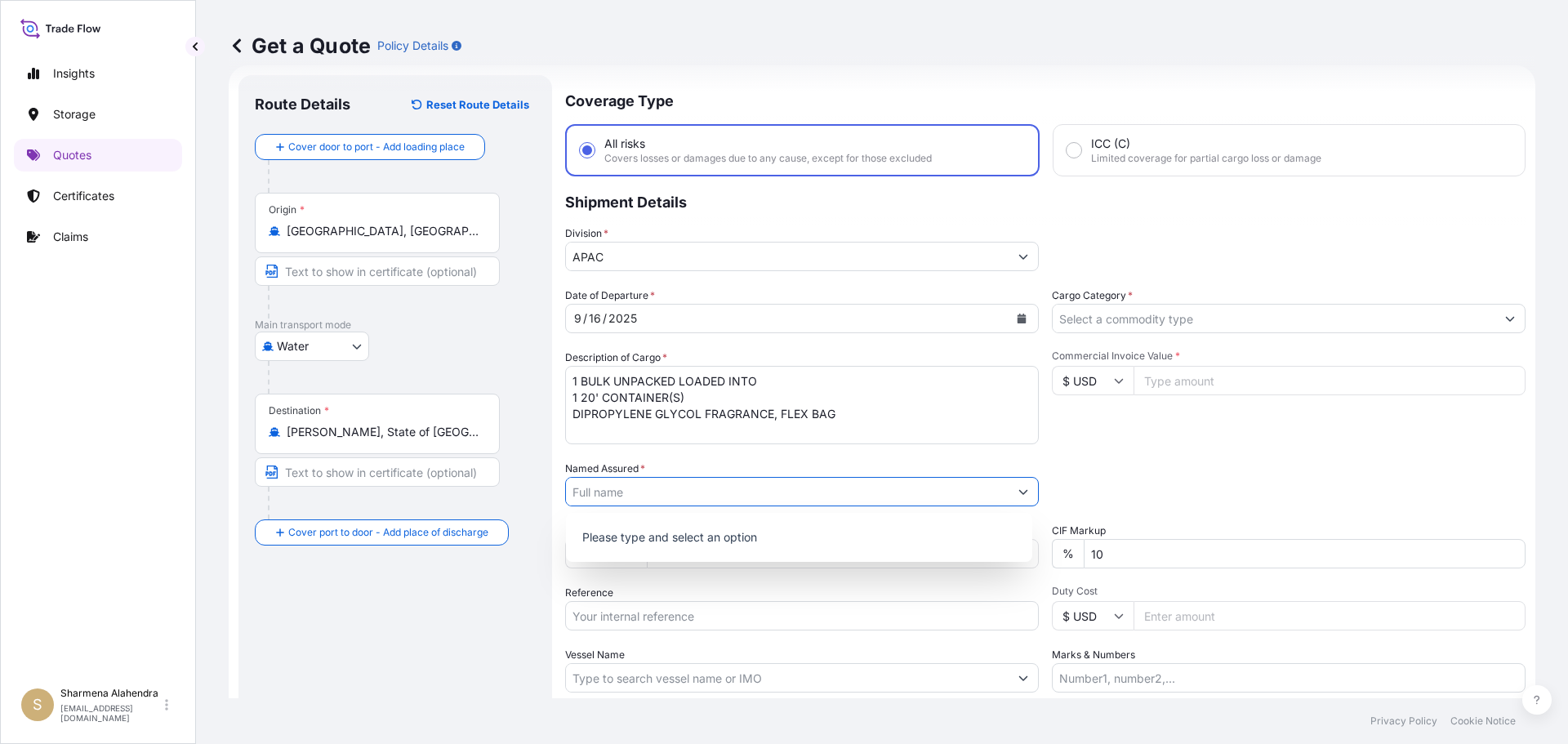
paste input "LYONDELL CHEMICAL COMPANY"
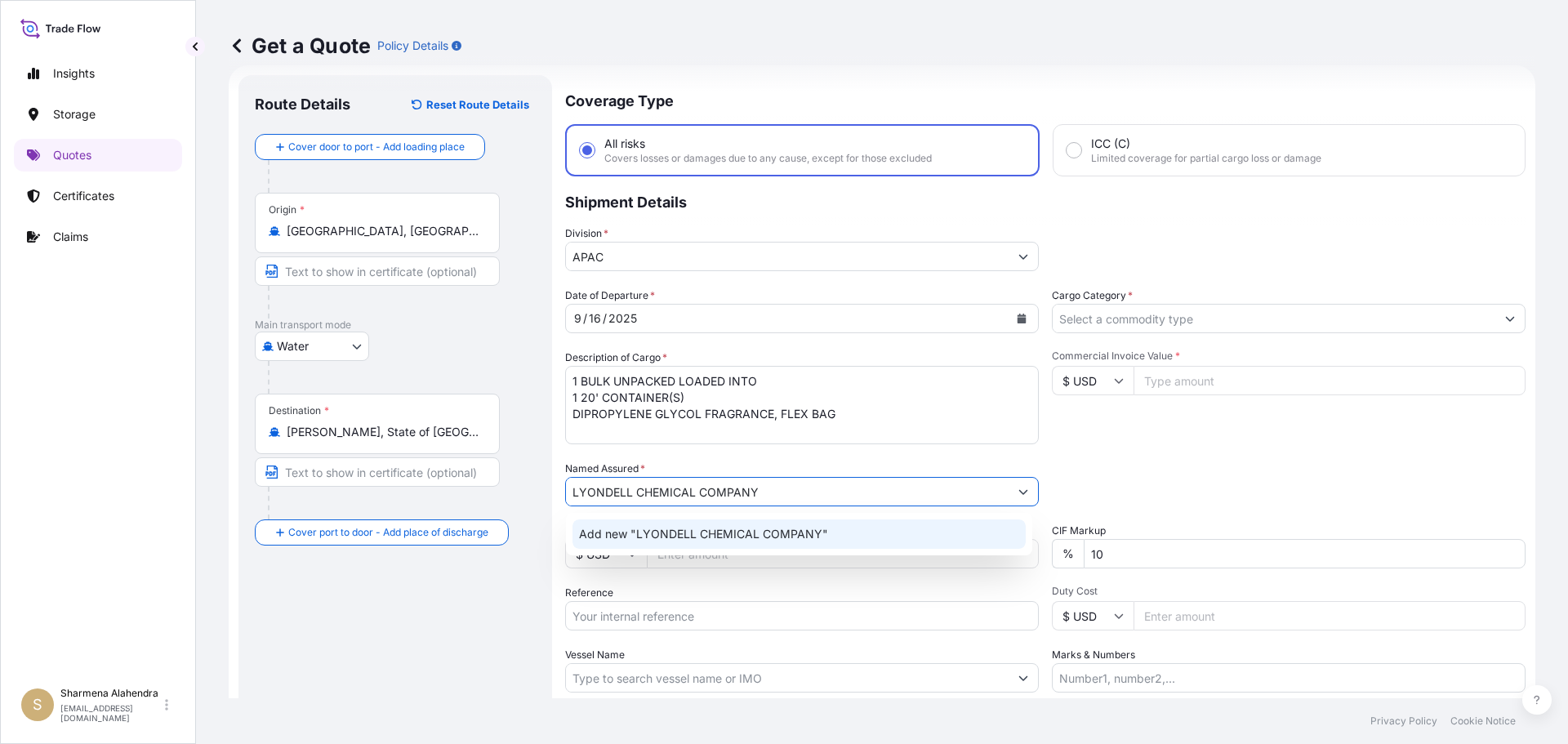
click at [737, 534] on span "Add new "LYONDELL CHEMICAL COMPANY"" at bounding box center [703, 534] width 249 height 16
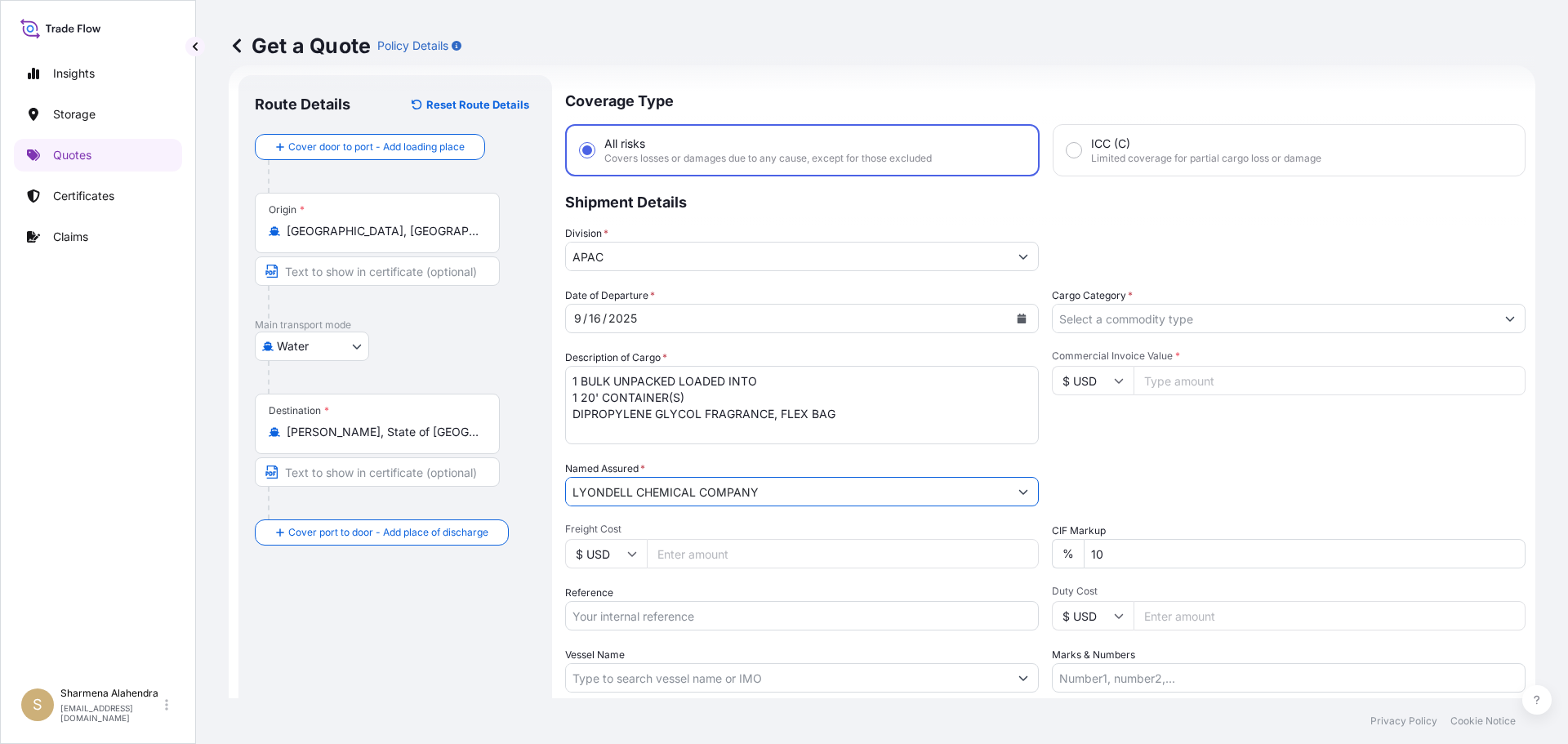
type input "LYONDELL CHEMICAL COMPANY"
click at [620, 620] on input "Reference" at bounding box center [802, 615] width 473 height 29
paste input "10420846388"
paste input "5013208118"
type input "10420846388/5013208118"
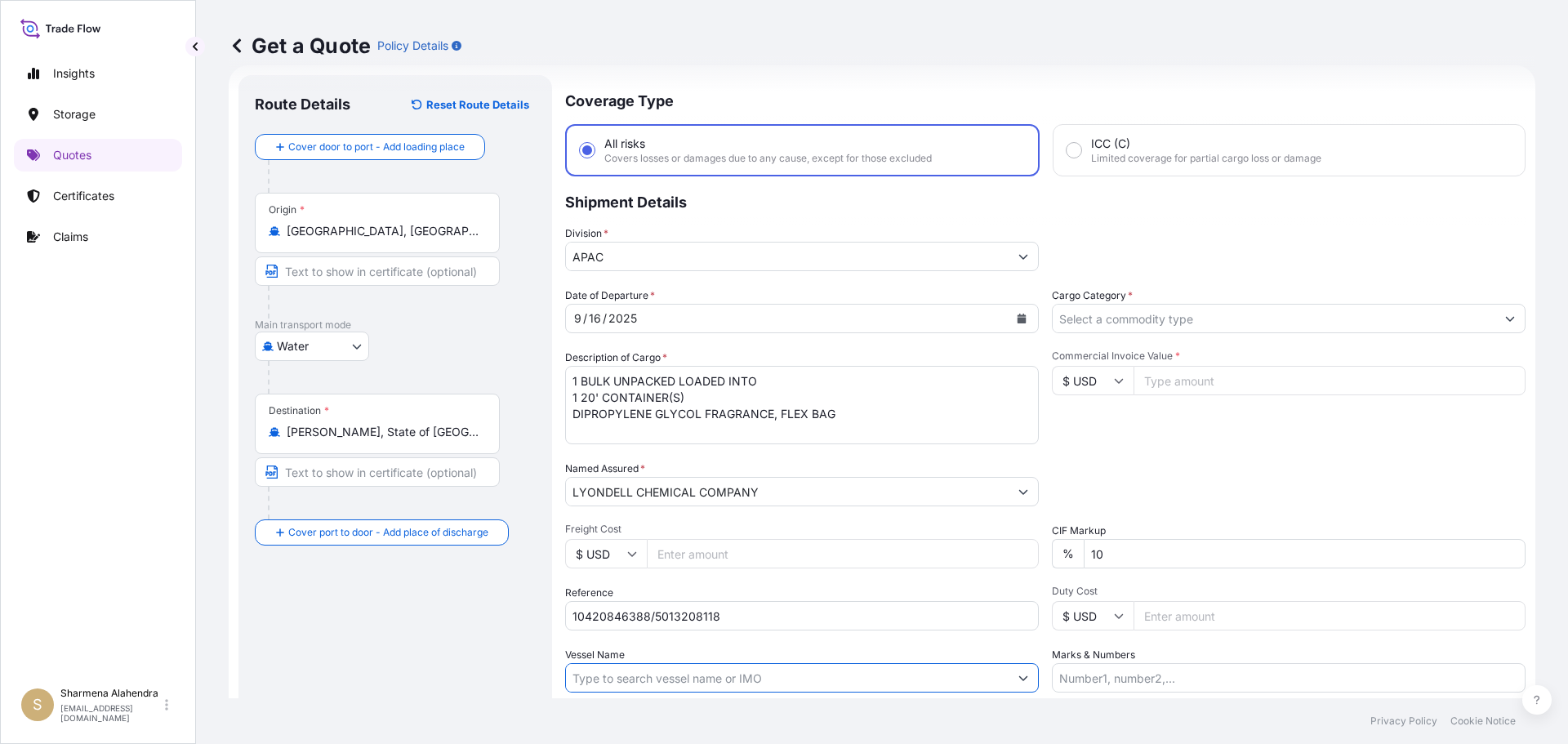
click at [637, 680] on input "Vessel Name" at bounding box center [787, 677] width 442 height 29
click at [823, 672] on input "Vessel Name" at bounding box center [787, 677] width 442 height 29
paste input "[GEOGRAPHIC_DATA]"
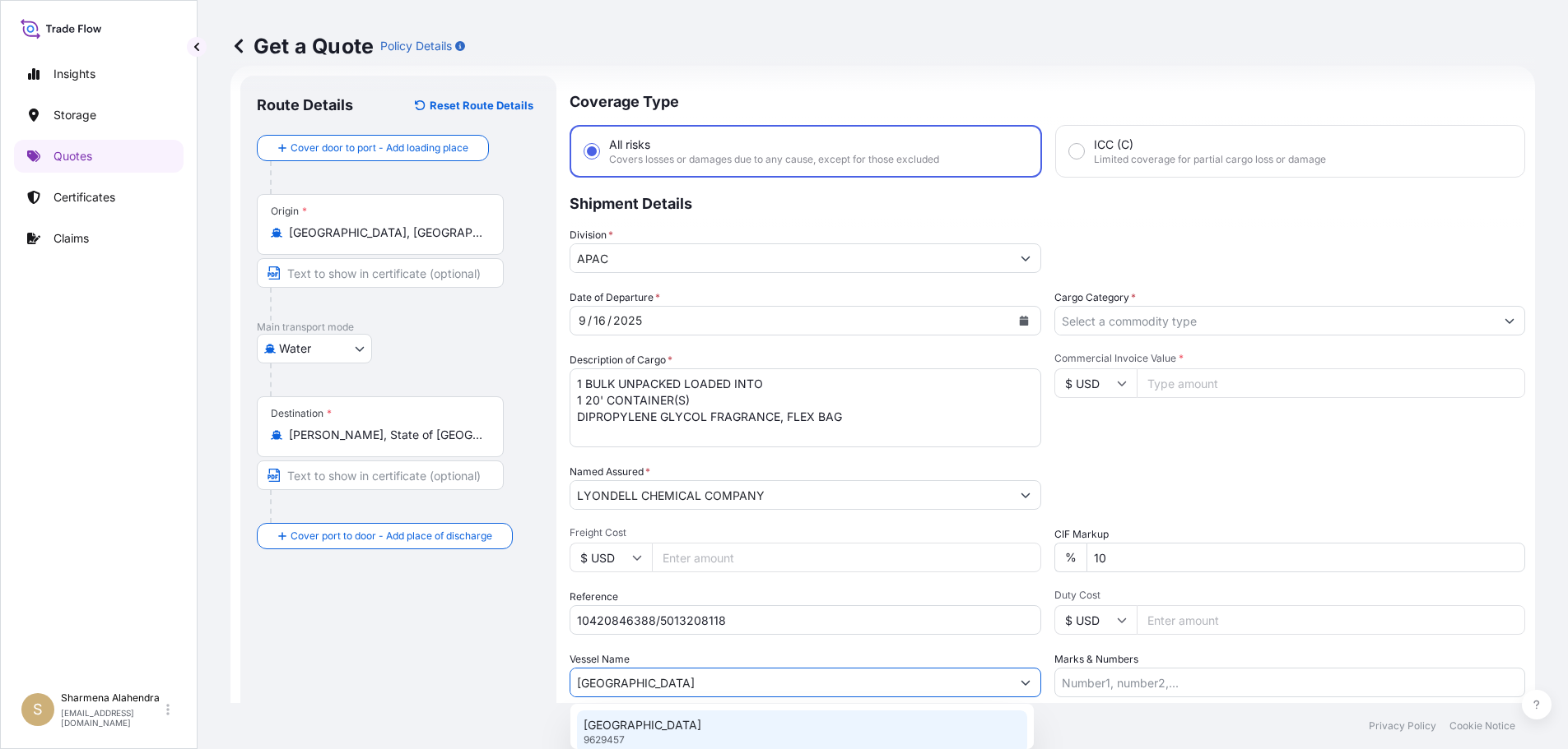
click at [667, 729] on div "CARDIFF 9629457" at bounding box center [802, 731] width 450 height 43
type input "[GEOGRAPHIC_DATA]"
click at [1117, 325] on input "Cargo Category *" at bounding box center [1283, 321] width 446 height 29
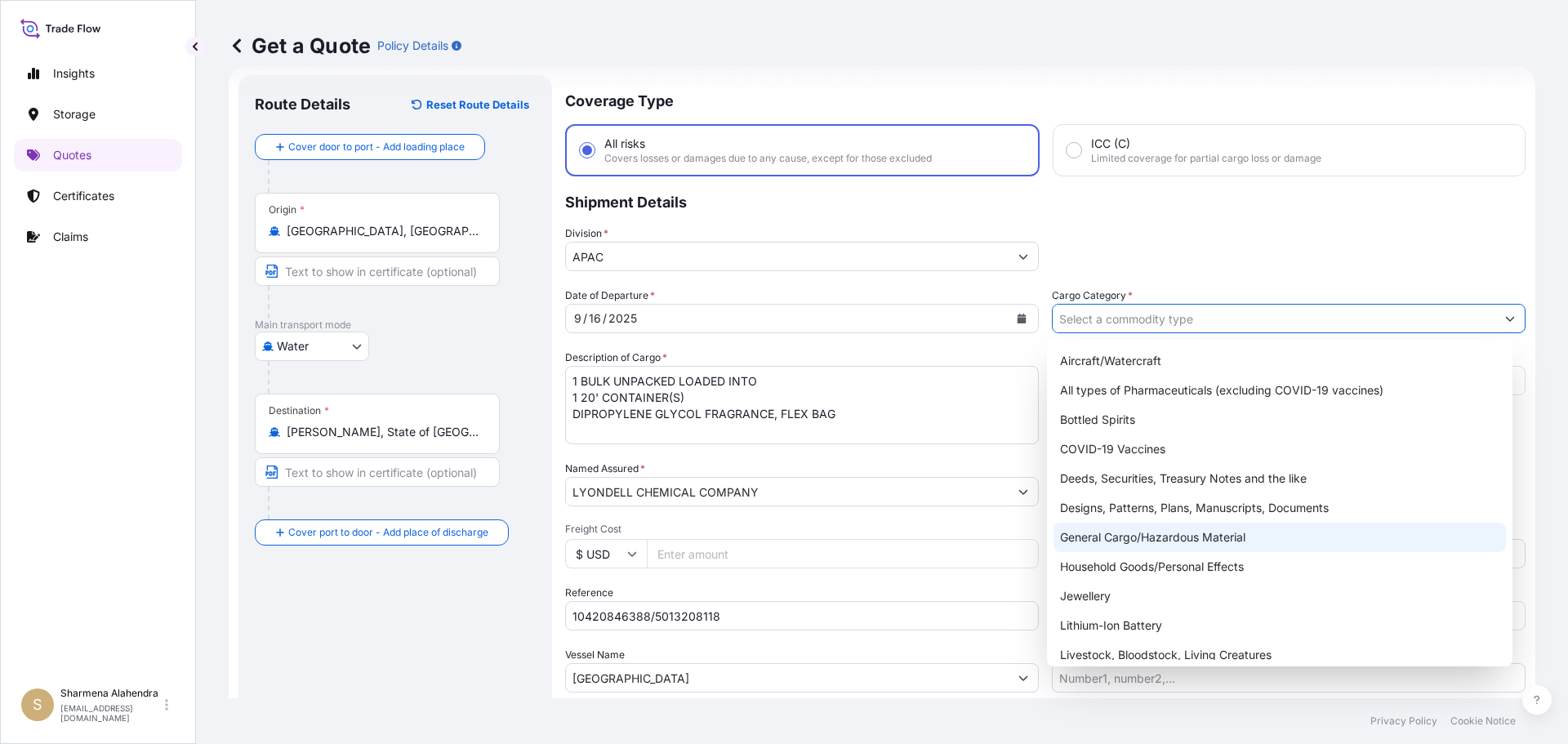
click at [1096, 536] on div "General Cargo/Hazardous Material" at bounding box center [1280, 537] width 453 height 29
type input "General Cargo/Hazardous Material"
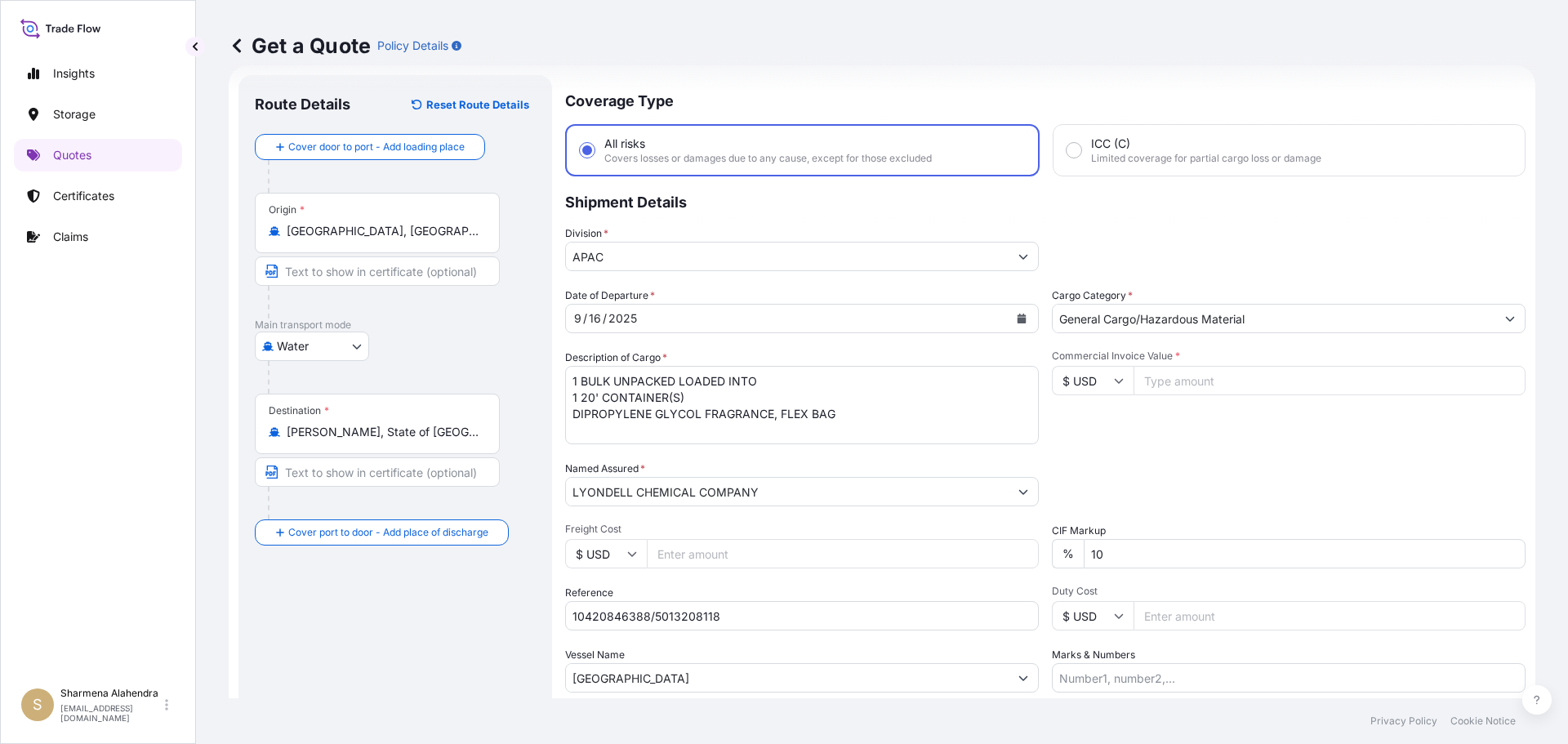
click at [1145, 378] on input "Commercial Invoice Value *" at bounding box center [1329, 380] width 392 height 29
paste input "24571.61"
type input "24571.62"
click at [1194, 414] on div "Commercial Invoice Value * $ USD 24571.62" at bounding box center [1288, 396] width 473 height 95
click at [1339, 469] on div "Packing Category Type to search a container mode Please select a primary mode o…" at bounding box center [1288, 484] width 473 height 46
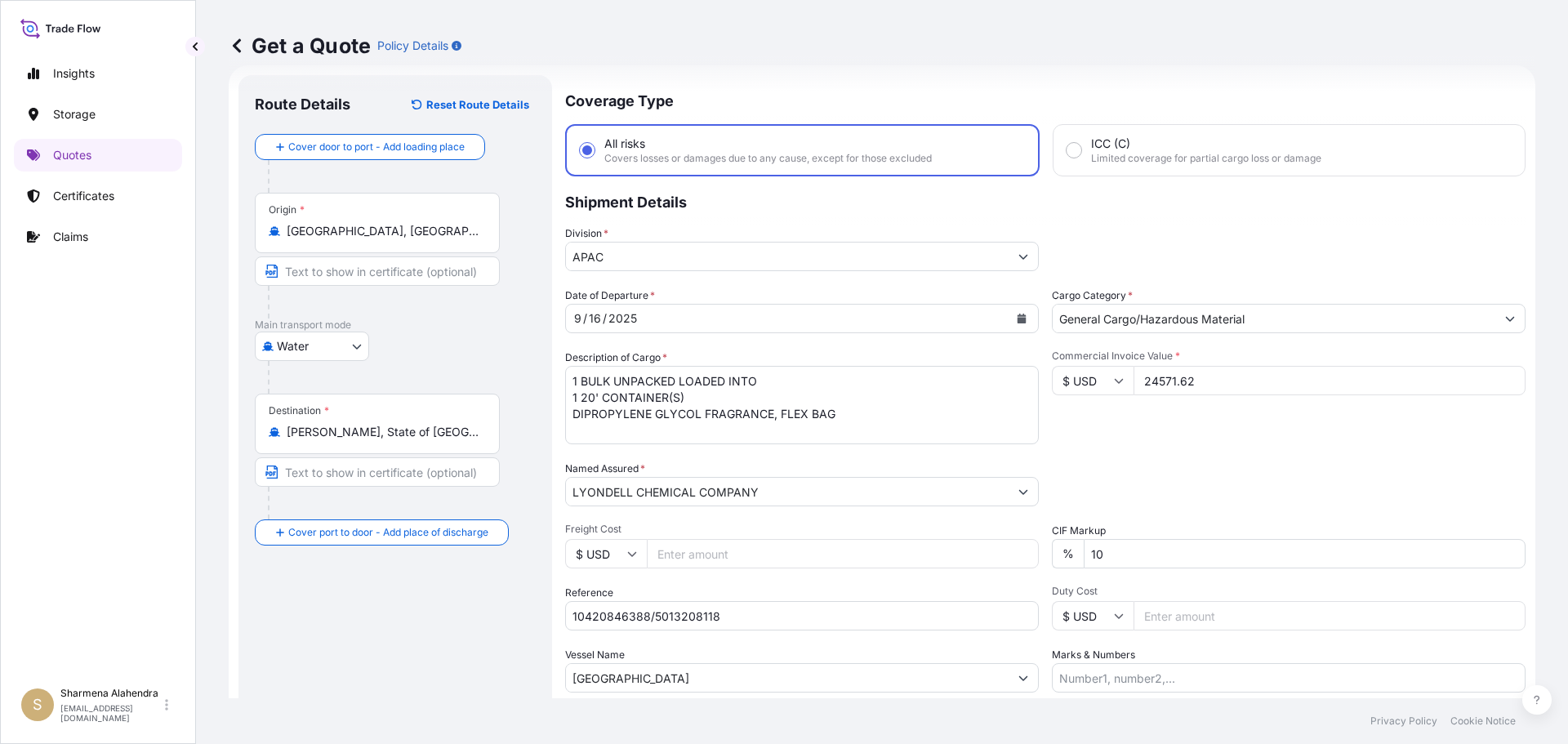
click at [1116, 680] on input "Marks & Numbers" at bounding box center [1288, 677] width 473 height 29
paste input "CUSTOMER PO NUMBER 4900879827"
type input "CUSTOMER PO NUMBER 4900879827"
click at [1233, 451] on div "Date of Departure * [DATE] Cargo Category * General Cargo/Hazardous Material De…" at bounding box center [1045, 489] width 961 height 405
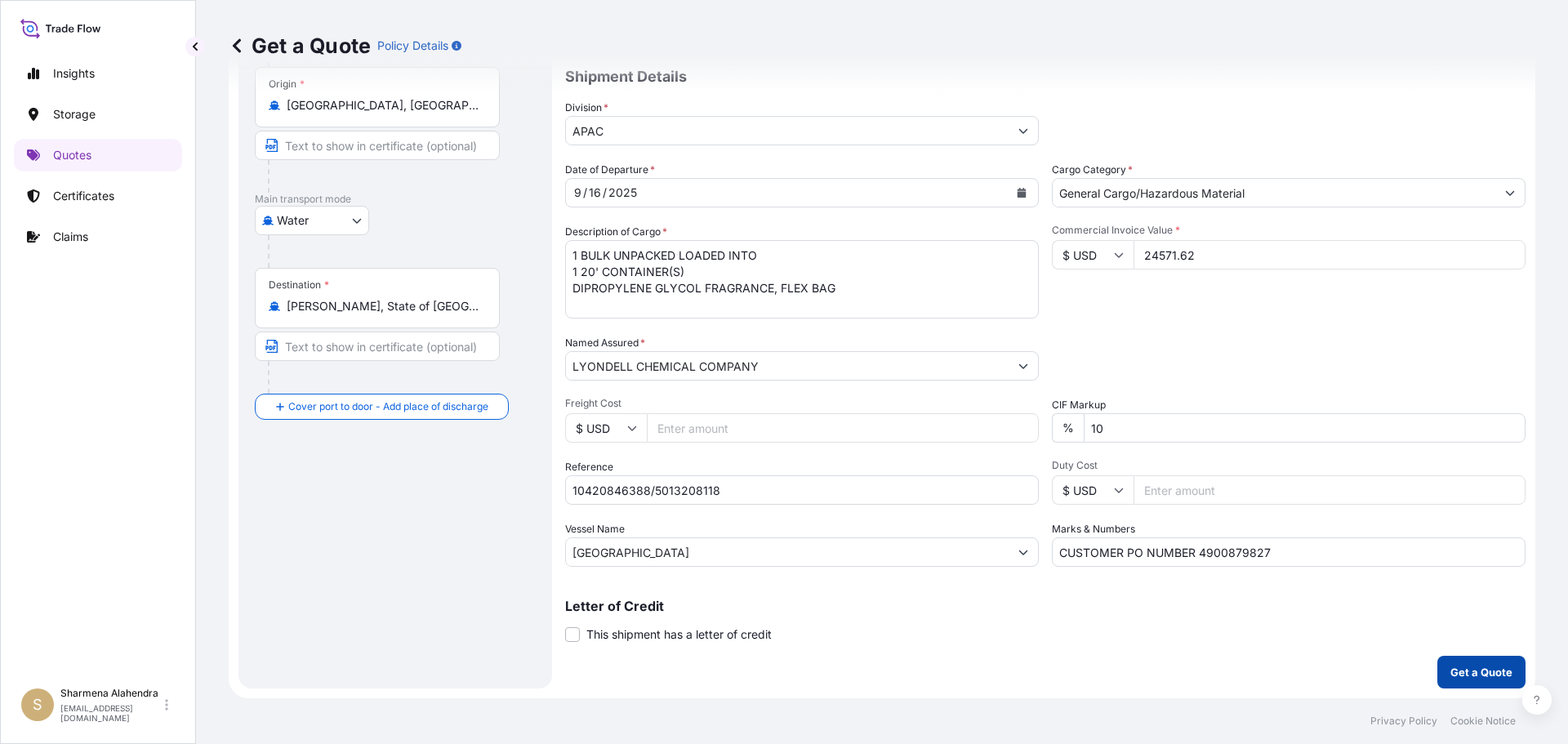
click at [1455, 680] on p "Get a Quote" at bounding box center [1482, 672] width 62 height 16
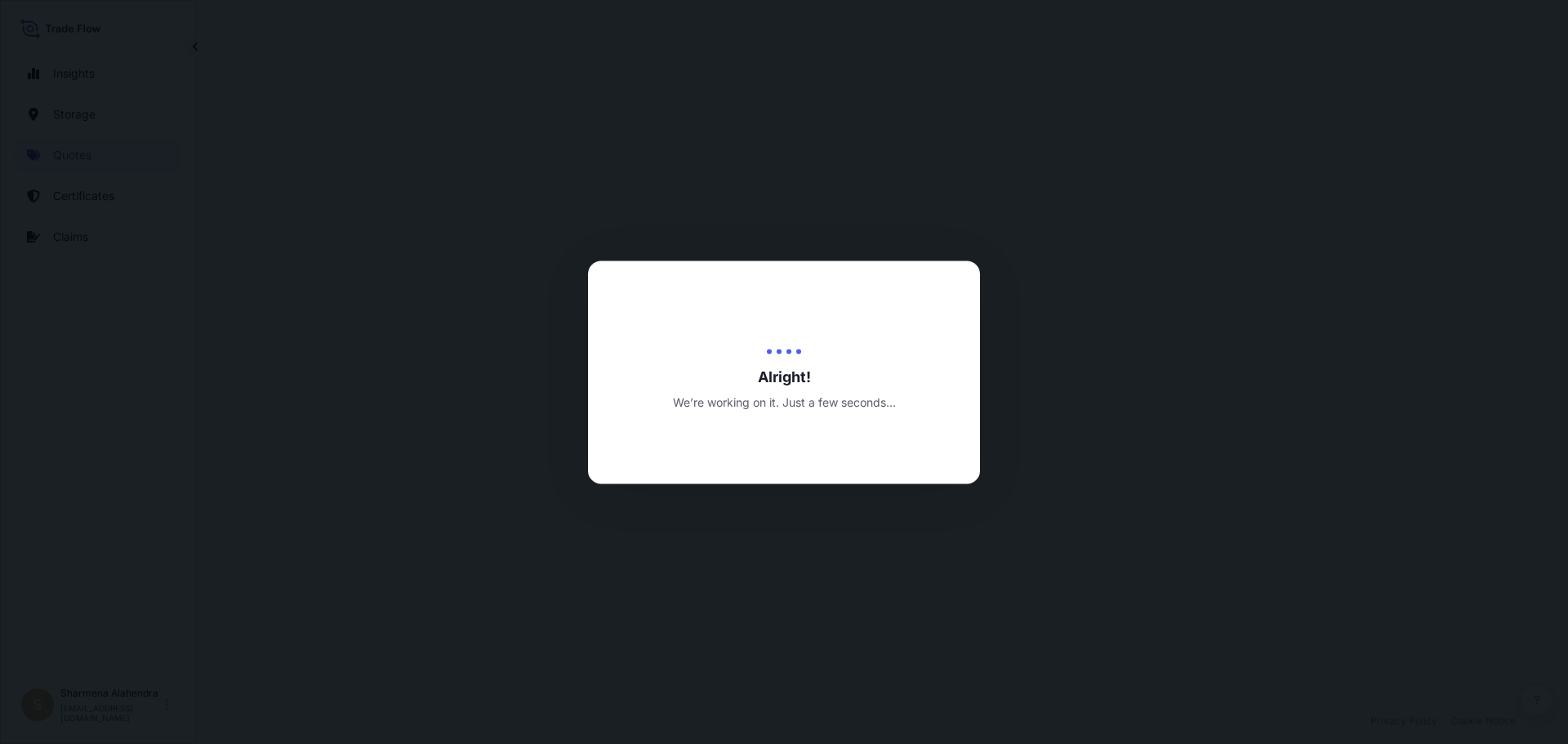
select select "Water"
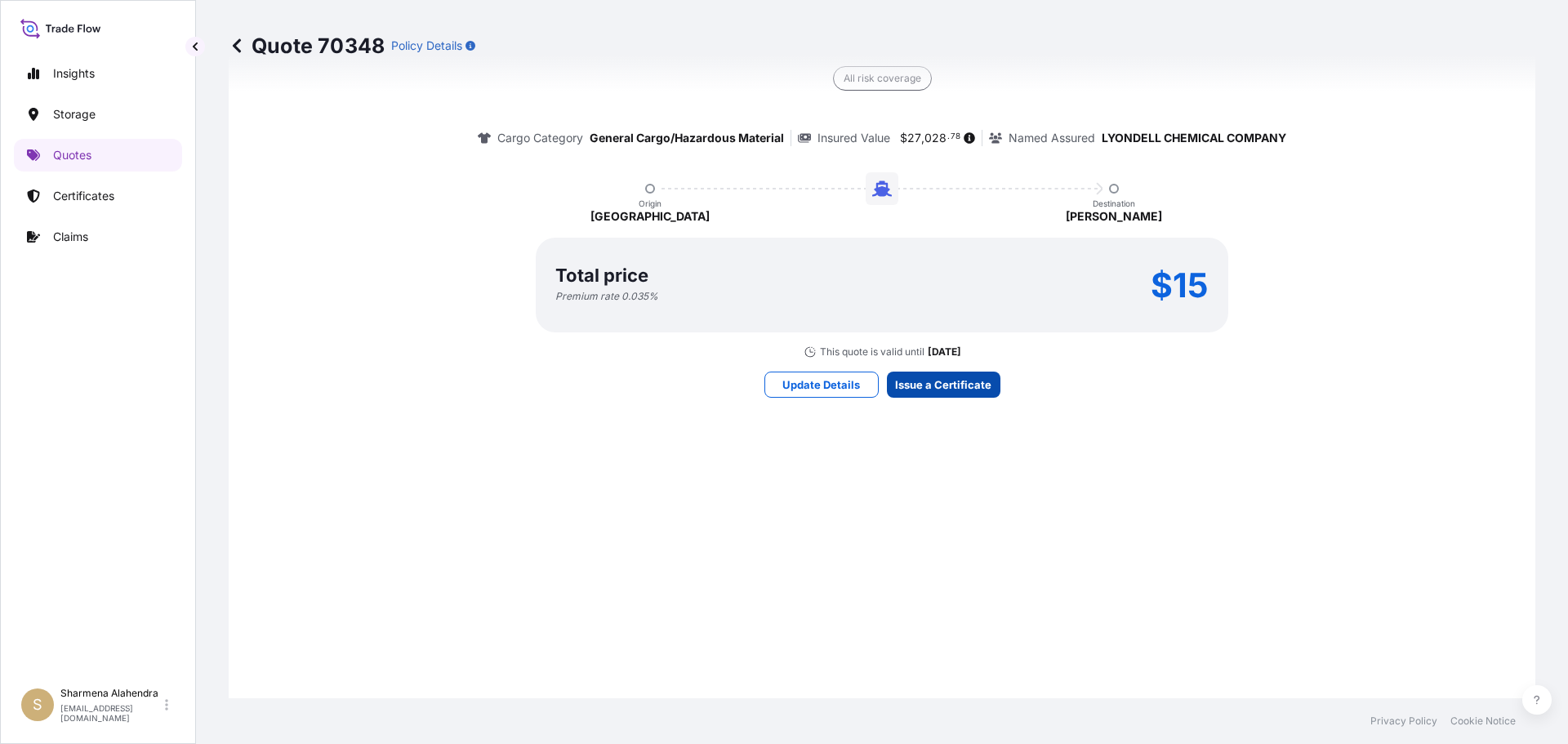
scroll to position [2335, 0]
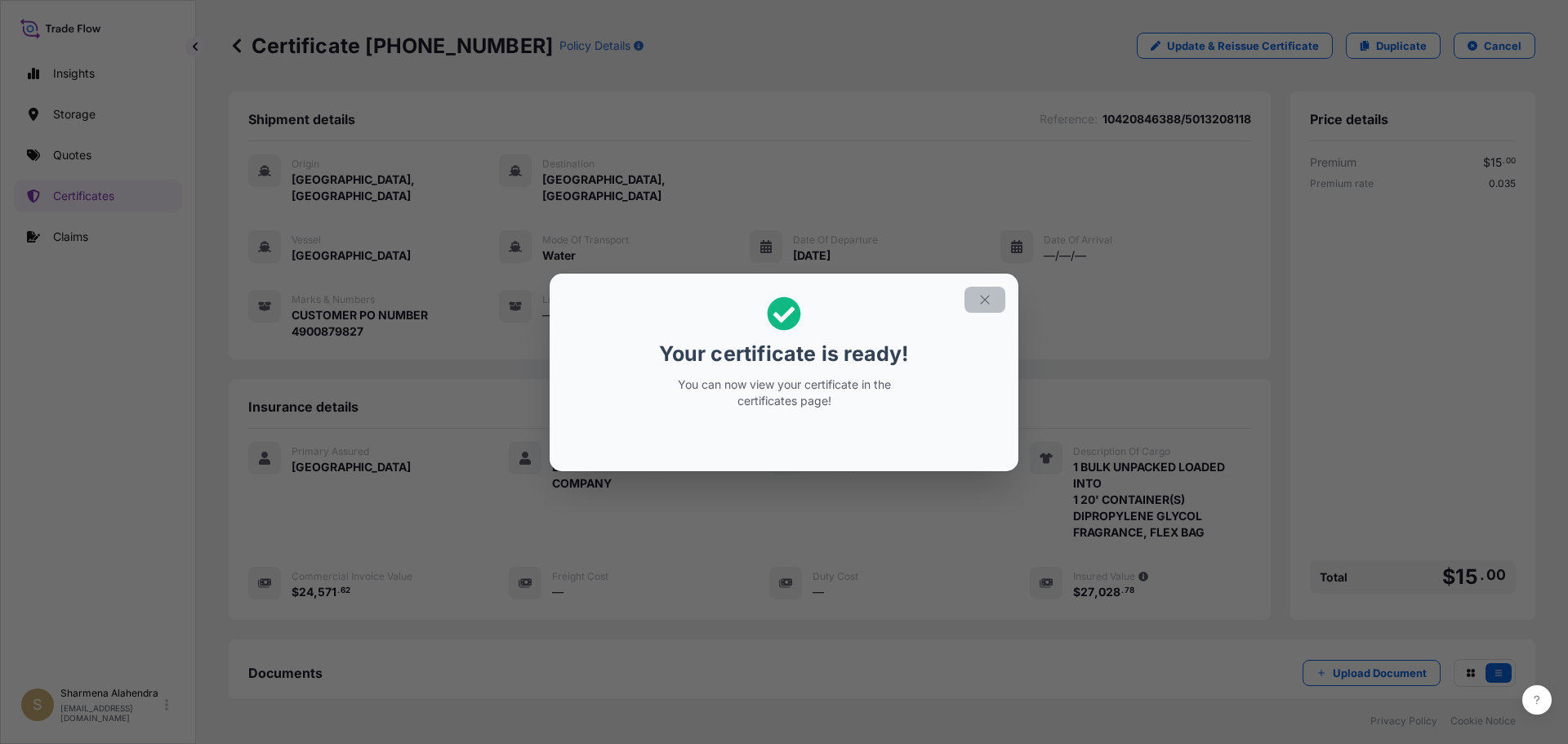
click at [985, 297] on icon "button" at bounding box center [985, 300] width 15 height 15
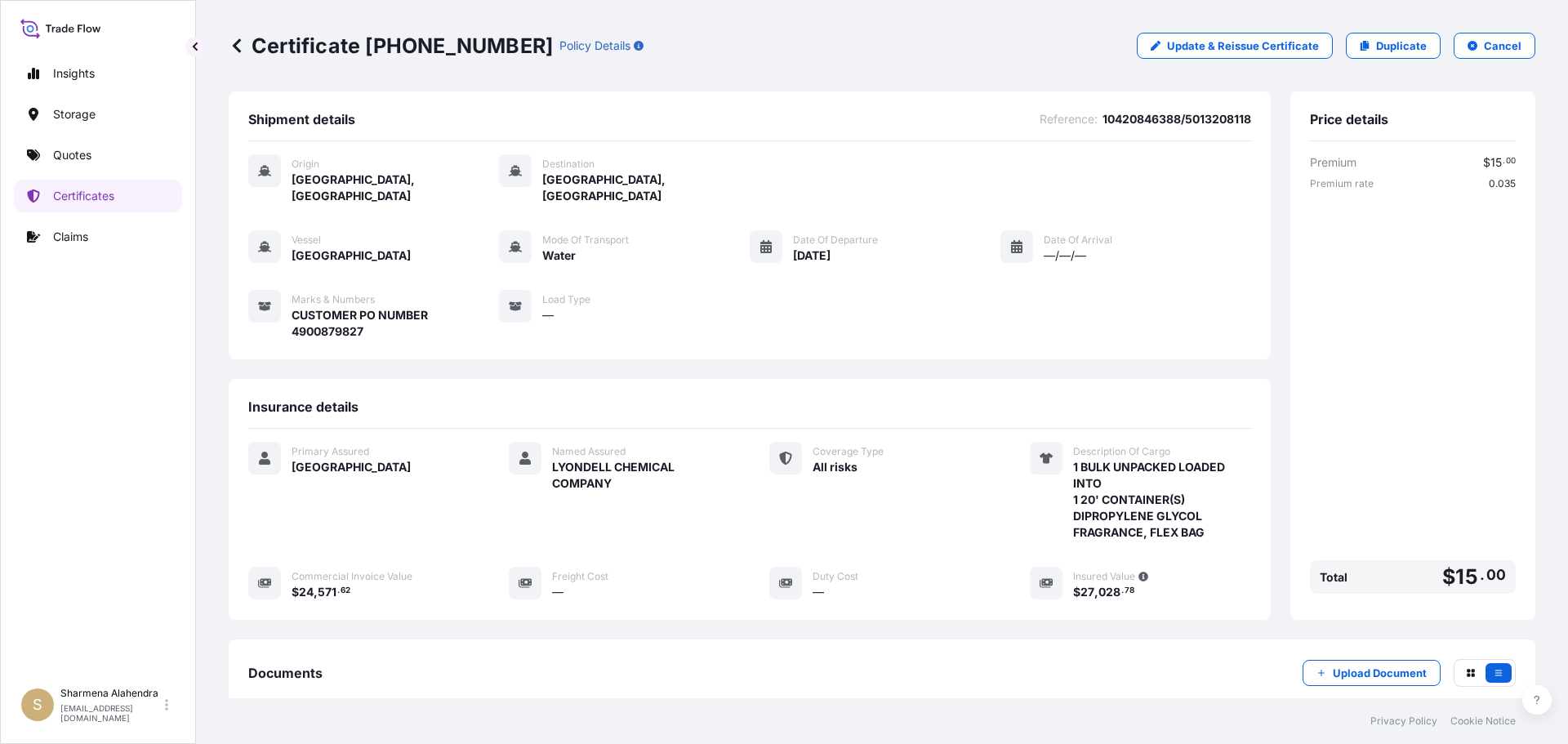
scroll to position [179, 0]
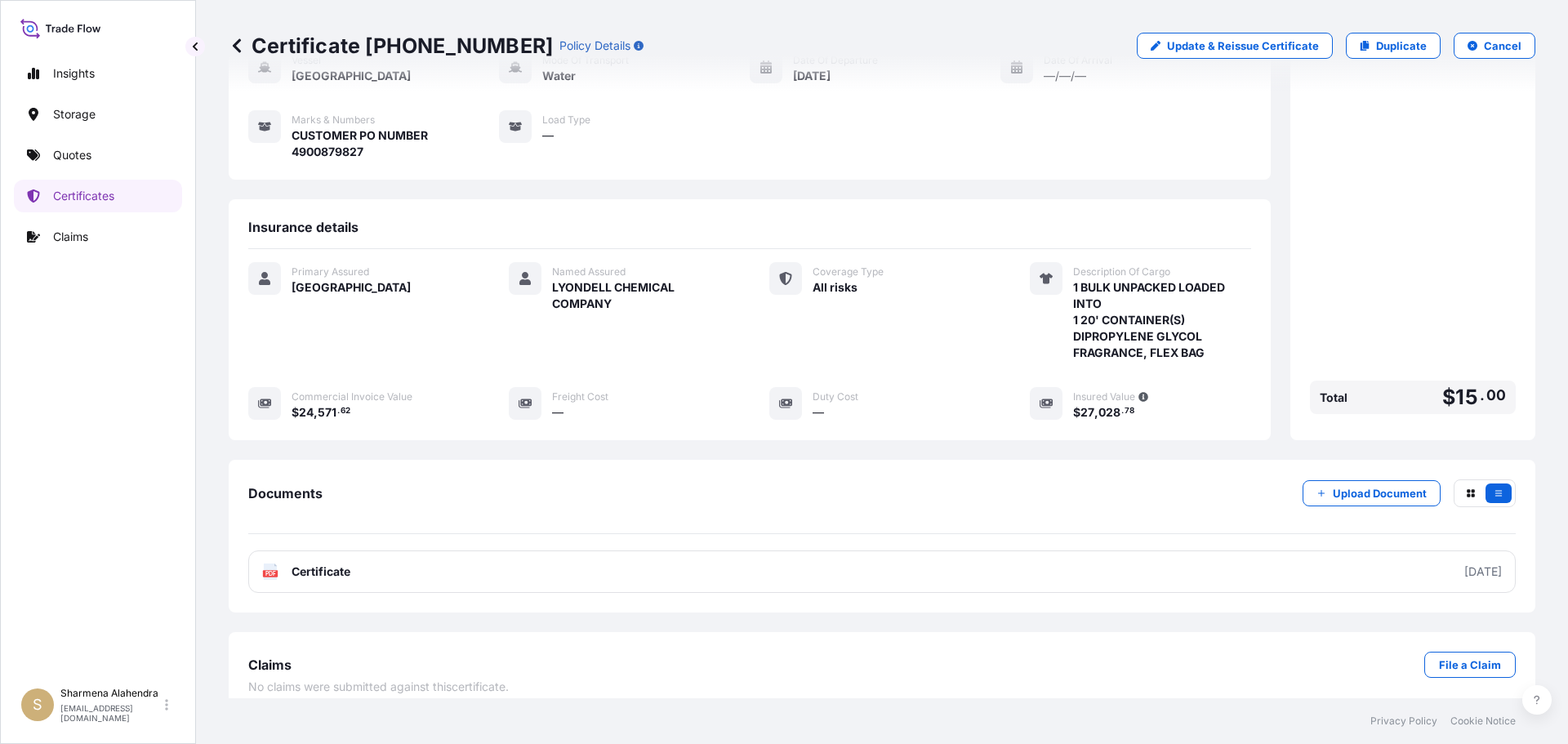
click at [566, 550] on link "PDF Certificate [DATE]" at bounding box center [882, 571] width 1268 height 42
